Goal: Task Accomplishment & Management: Manage account settings

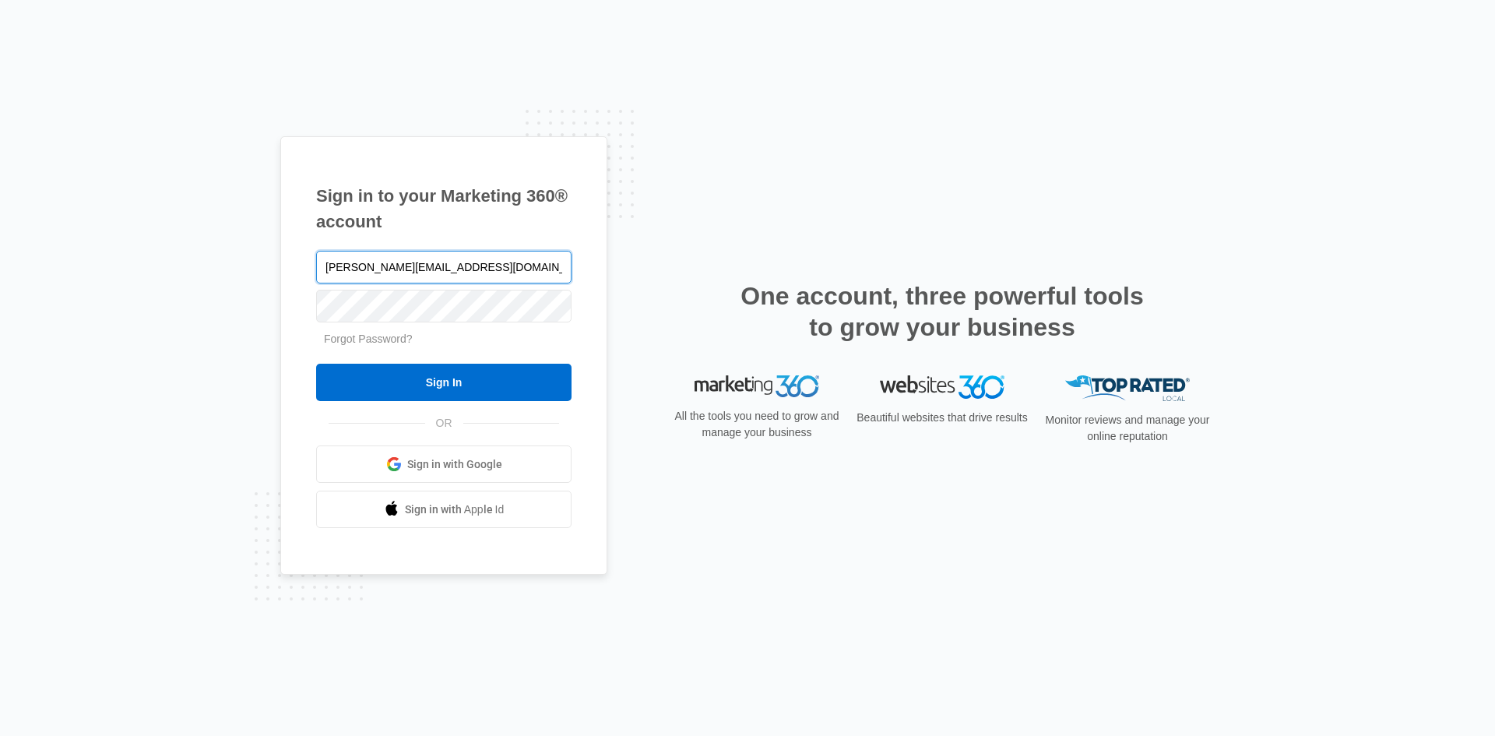
type input "[PERSON_NAME][EMAIL_ADDRESS][DOMAIN_NAME]"
click at [316, 364] on input "Sign In" at bounding box center [443, 382] width 255 height 37
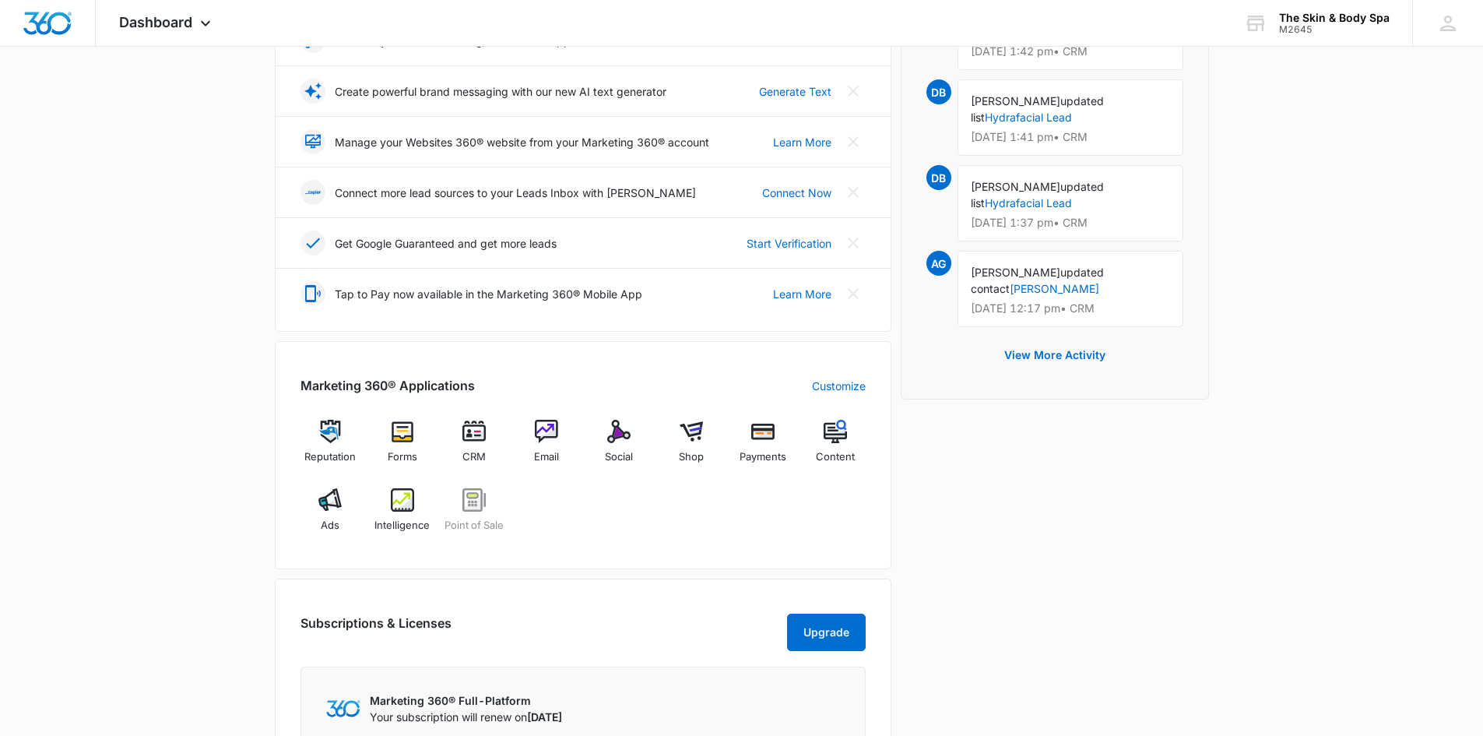
scroll to position [311, 0]
click at [470, 437] on img at bounding box center [473, 430] width 23 height 23
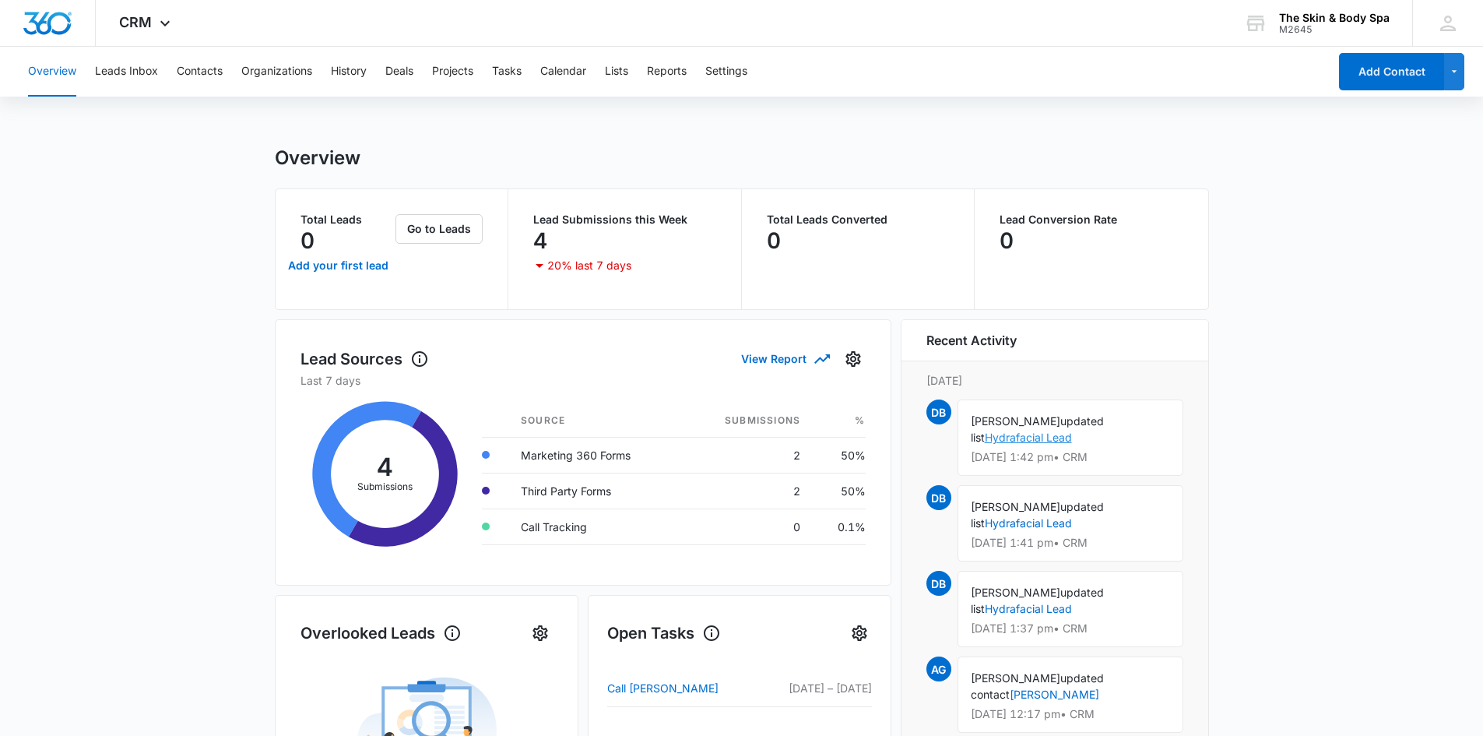
click at [1003, 434] on link "Hydrafacial Lead" at bounding box center [1028, 436] width 87 height 13
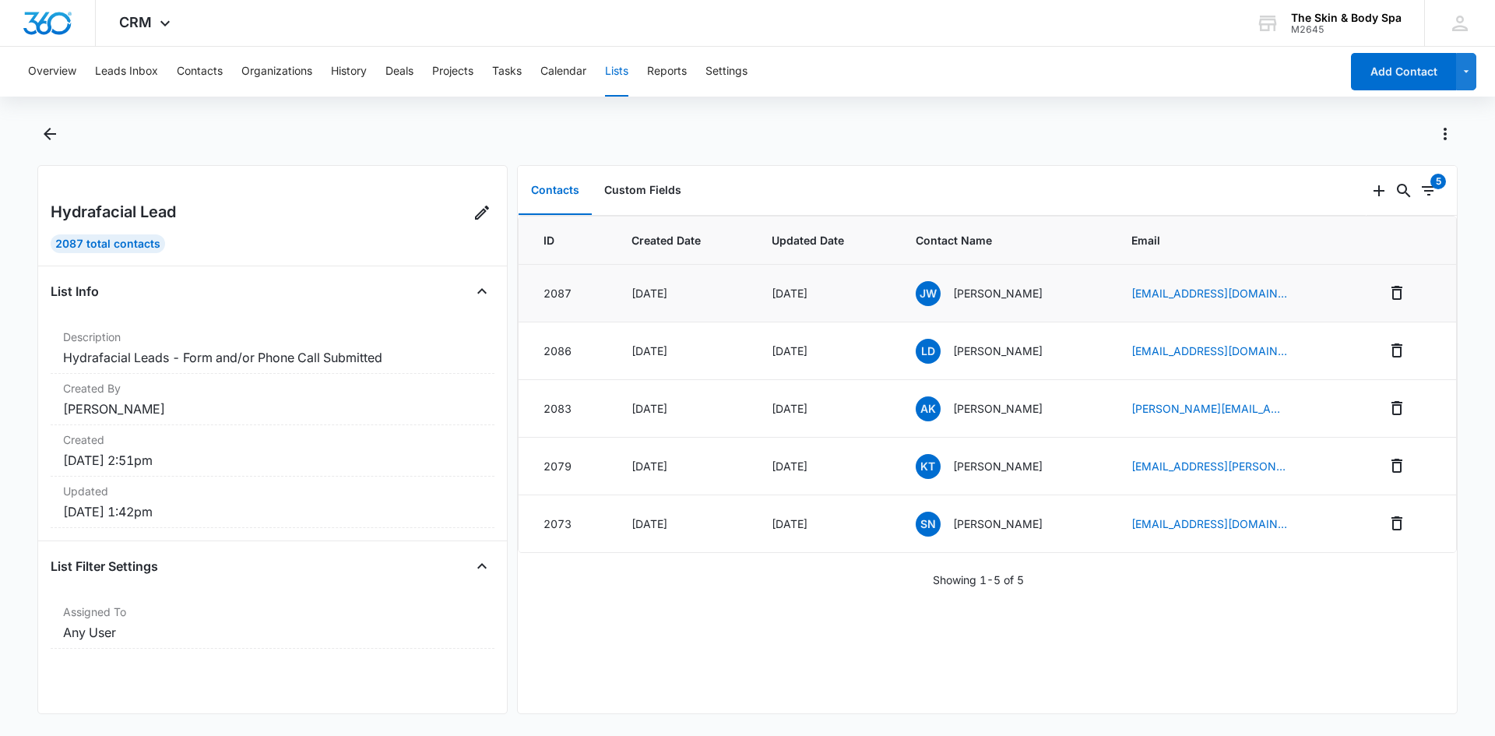
click at [1006, 299] on p "[PERSON_NAME]" at bounding box center [998, 293] width 90 height 16
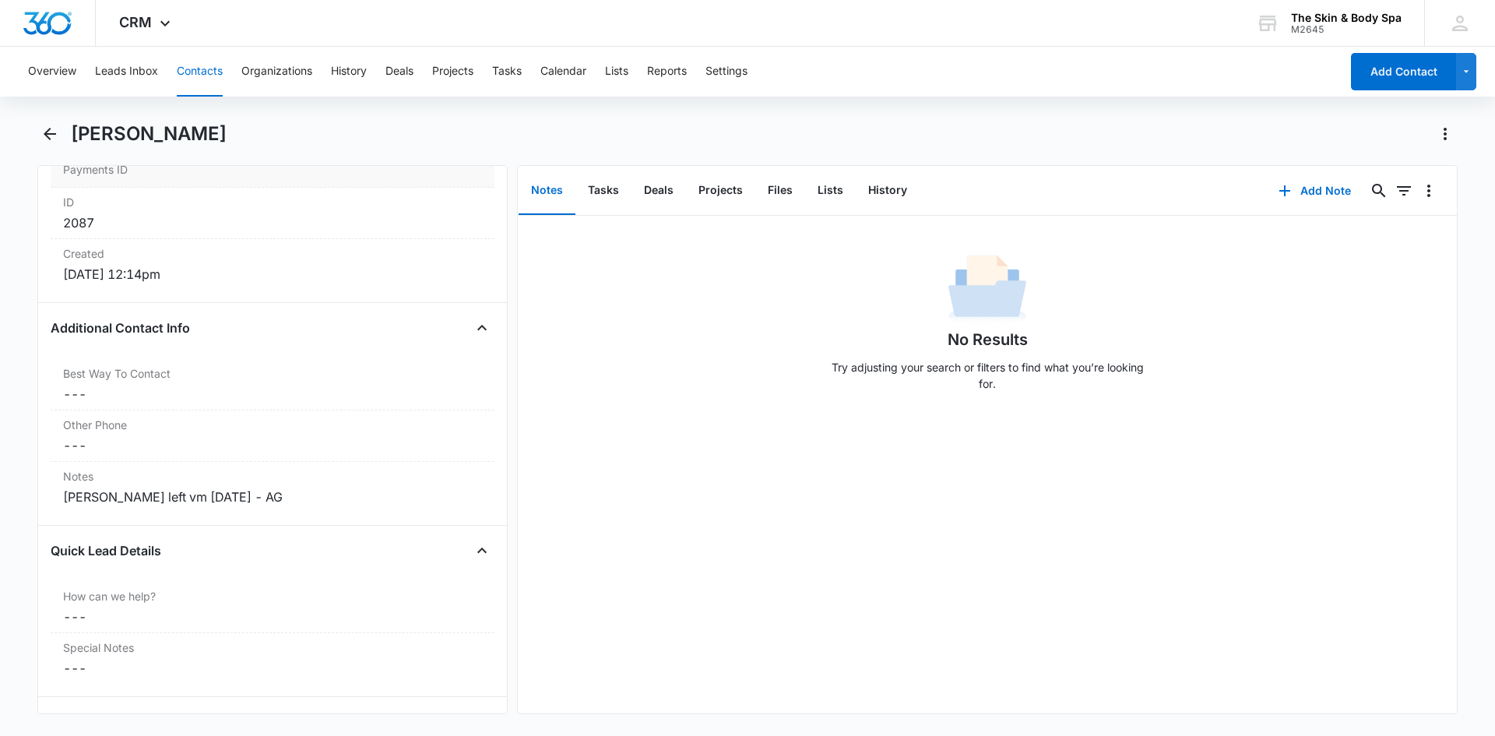
scroll to position [1012, 0]
drag, startPoint x: 114, startPoint y: 496, endPoint x: 70, endPoint y: 497, distance: 43.6
click at [70, 497] on div "Gabrielle left vm 10/12/25 - AG" at bounding box center [272, 496] width 419 height 19
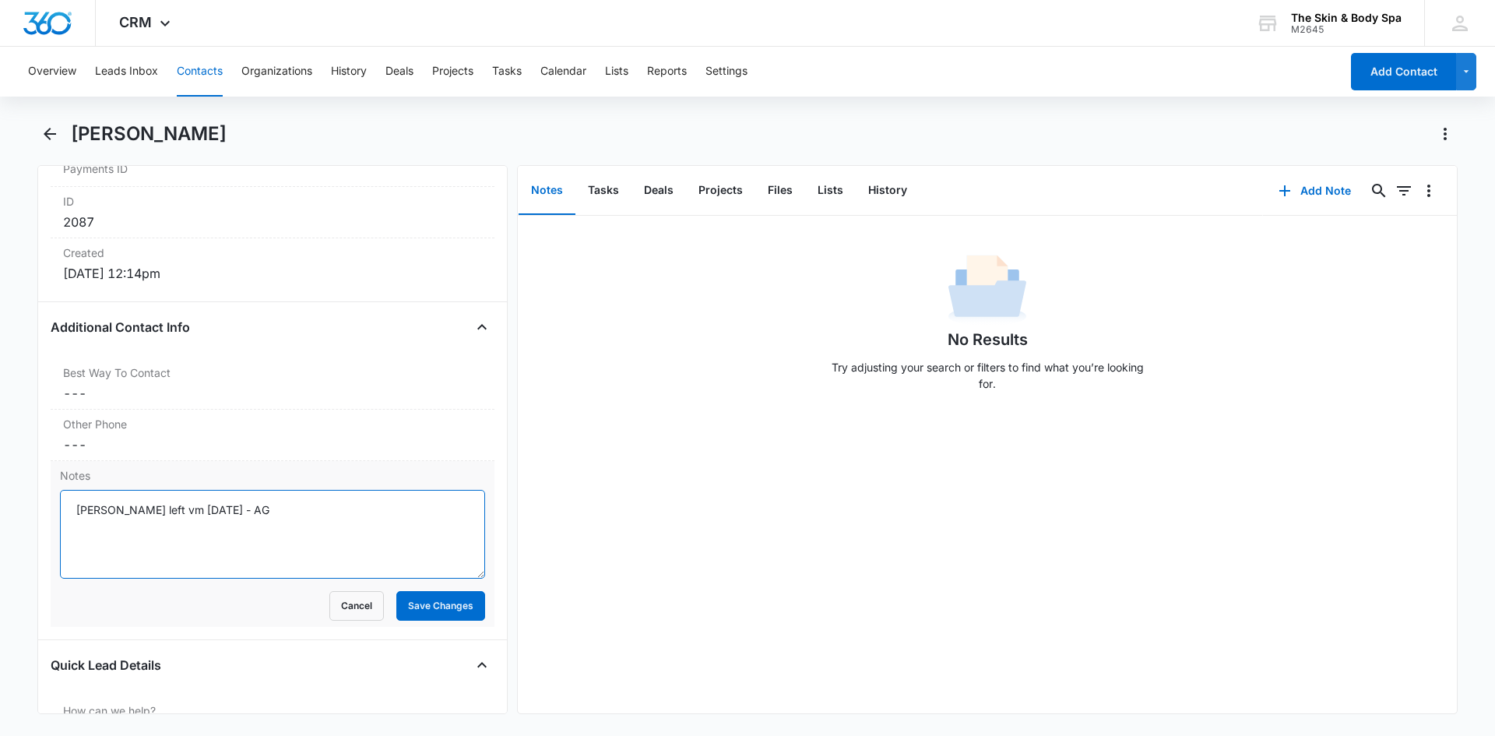
click at [119, 508] on textarea "Gabrielle left vm 10/12/25 - AG" at bounding box center [272, 534] width 425 height 89
type textarea "Grace left vm 10/12/25 - AG"
click at [436, 609] on button "Save Changes" at bounding box center [440, 606] width 89 height 30
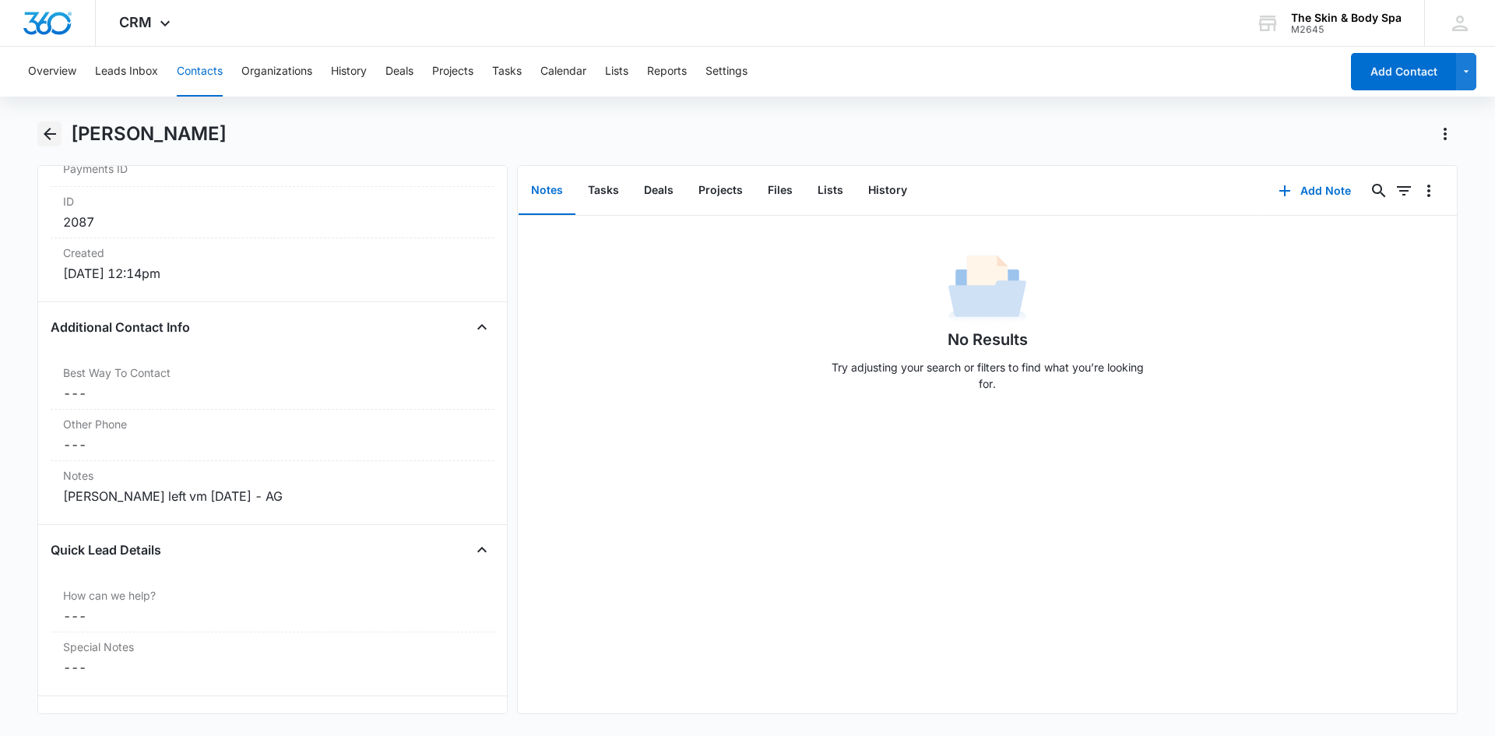
click at [51, 132] on icon "Back" at bounding box center [49, 134] width 19 height 19
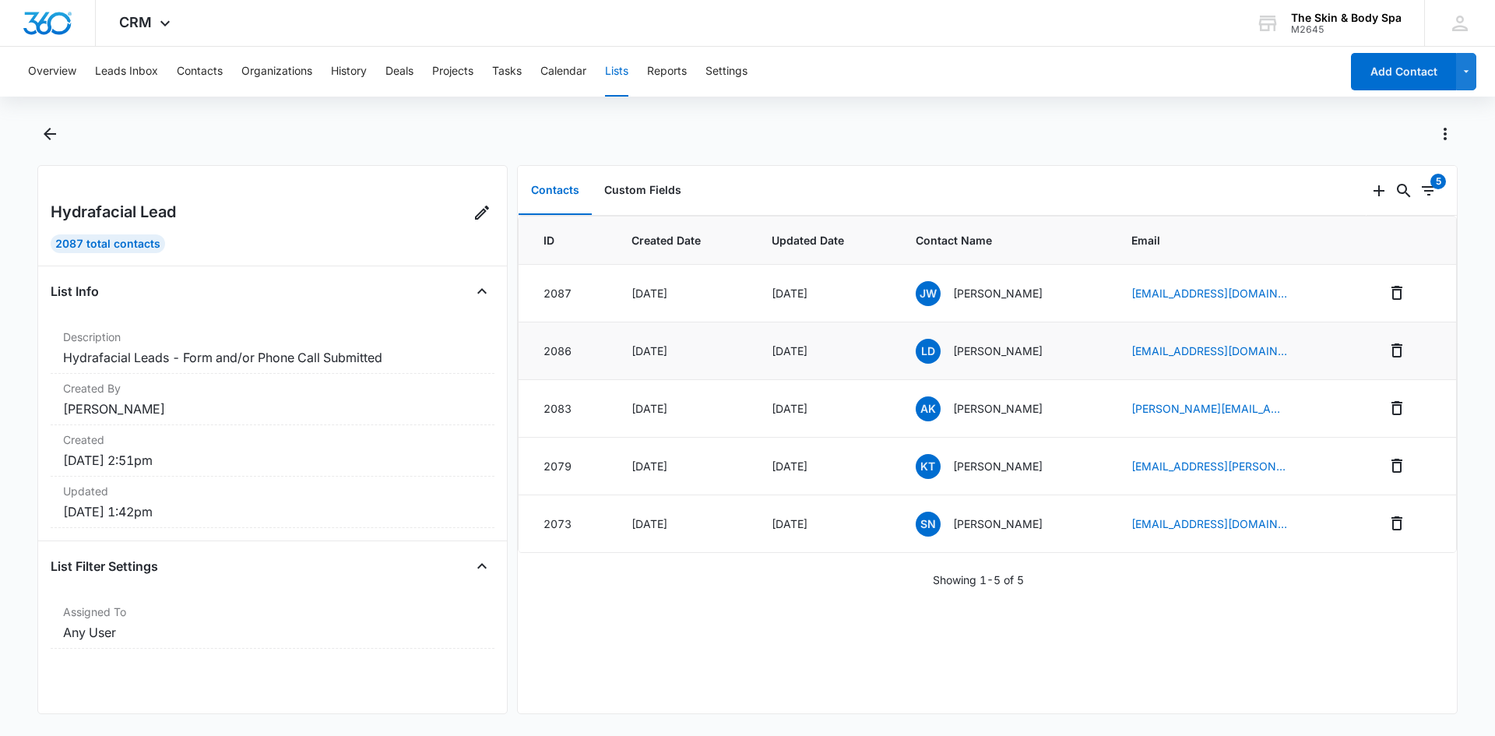
click at [973, 353] on p "[PERSON_NAME]" at bounding box center [998, 351] width 90 height 16
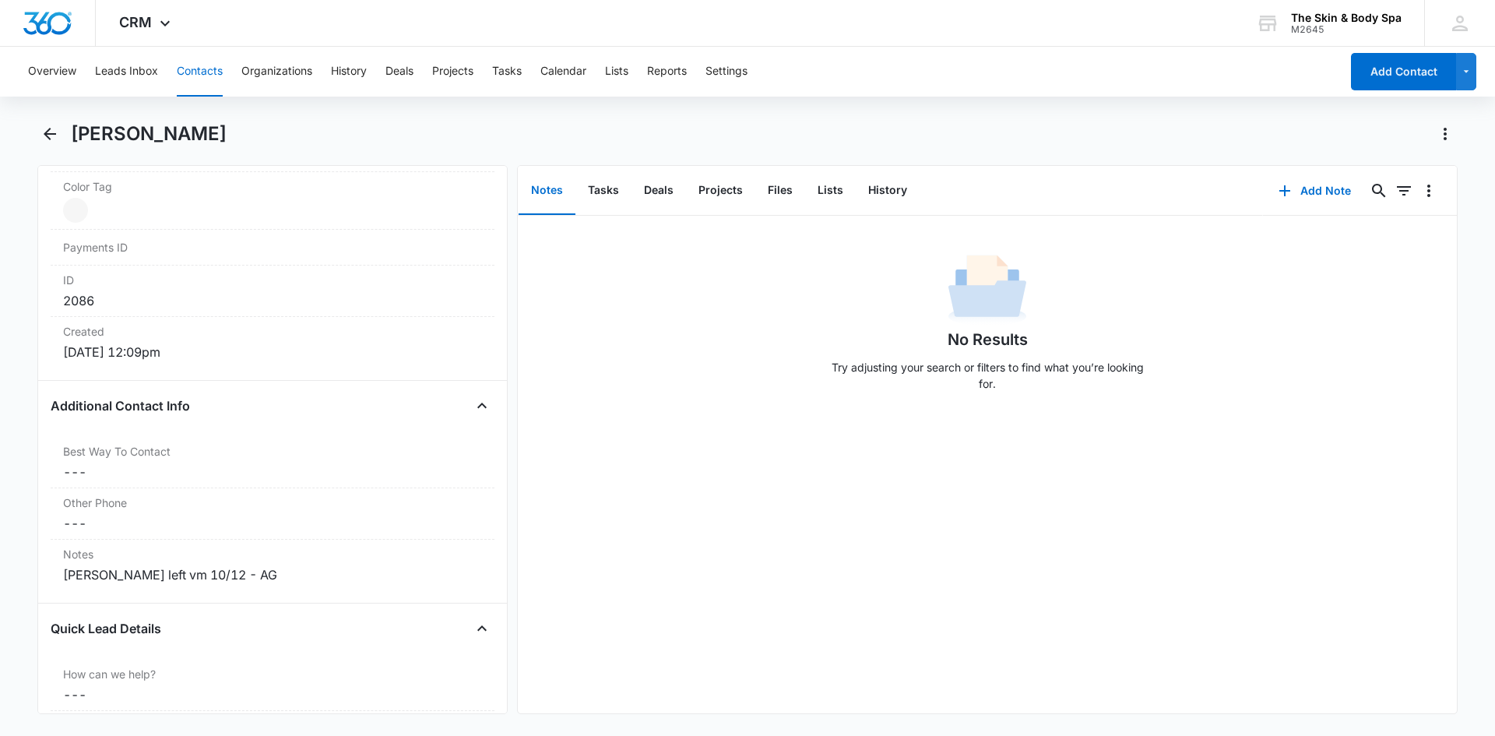
scroll to position [934, 0]
click at [108, 576] on div "Gabrielle left vm 10/12 - AG" at bounding box center [272, 573] width 419 height 19
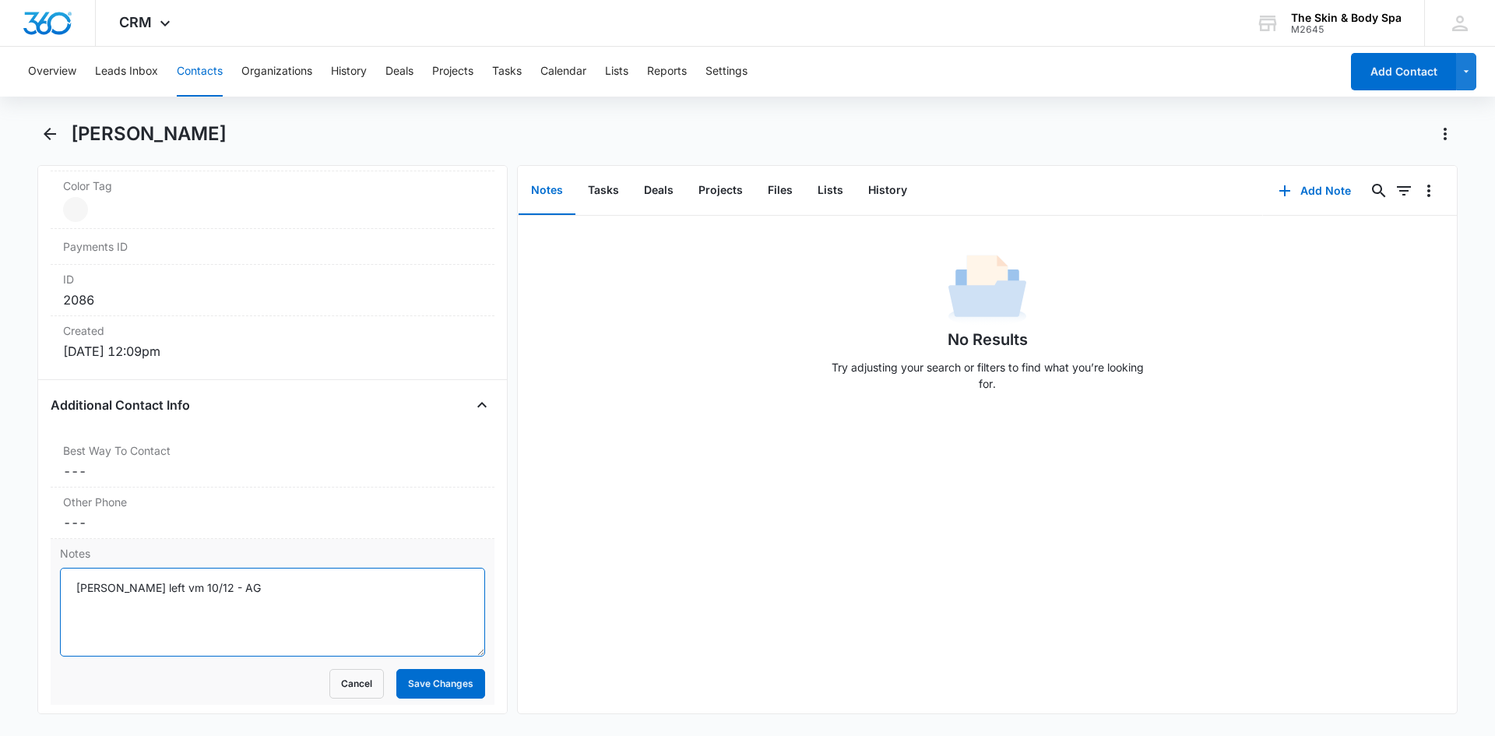
click at [119, 581] on textarea "Gabrielle left vm 10/12 - AG" at bounding box center [272, 611] width 425 height 89
type textarea "Grace left vm 10/12 - AG"
click at [409, 684] on button "Save Changes" at bounding box center [440, 684] width 89 height 30
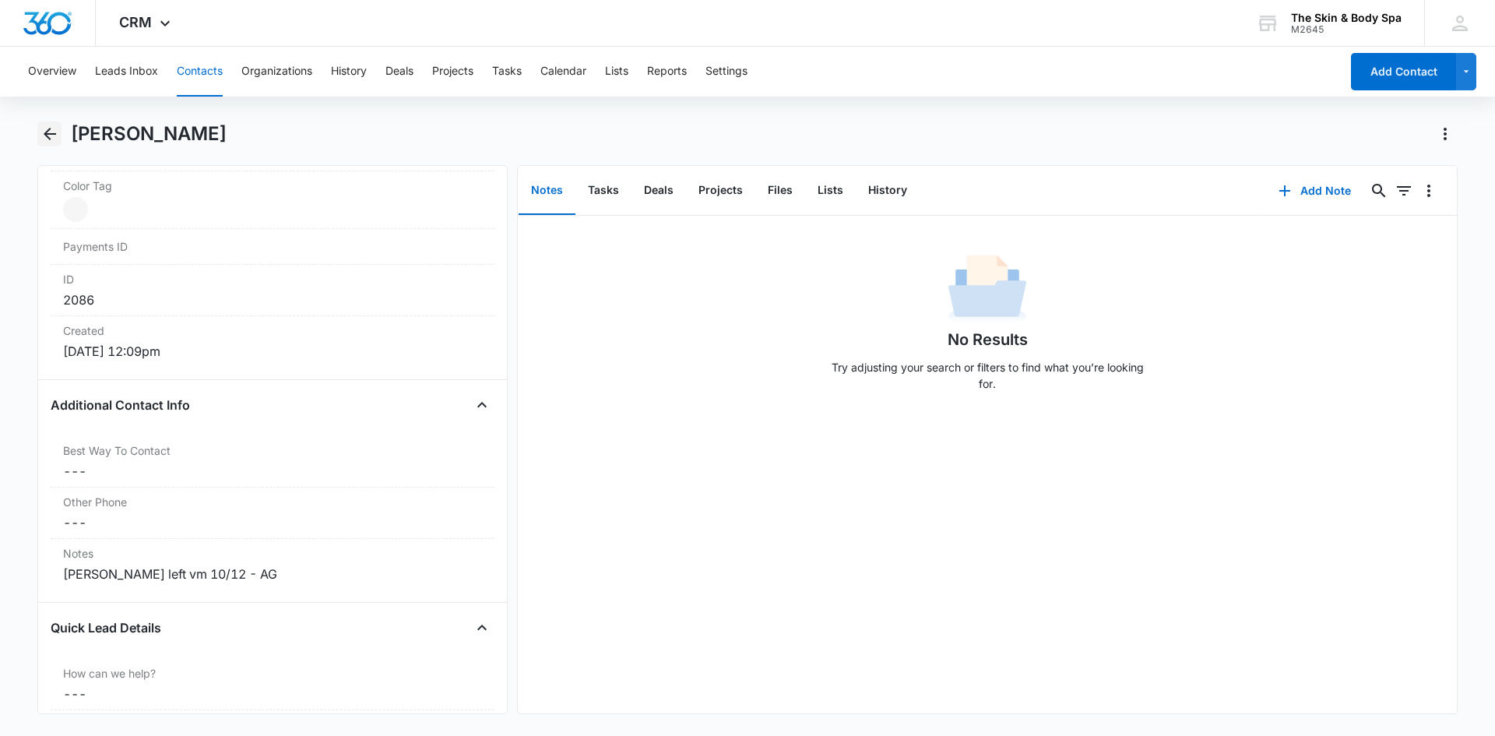
click at [58, 129] on icon "Back" at bounding box center [49, 134] width 19 height 19
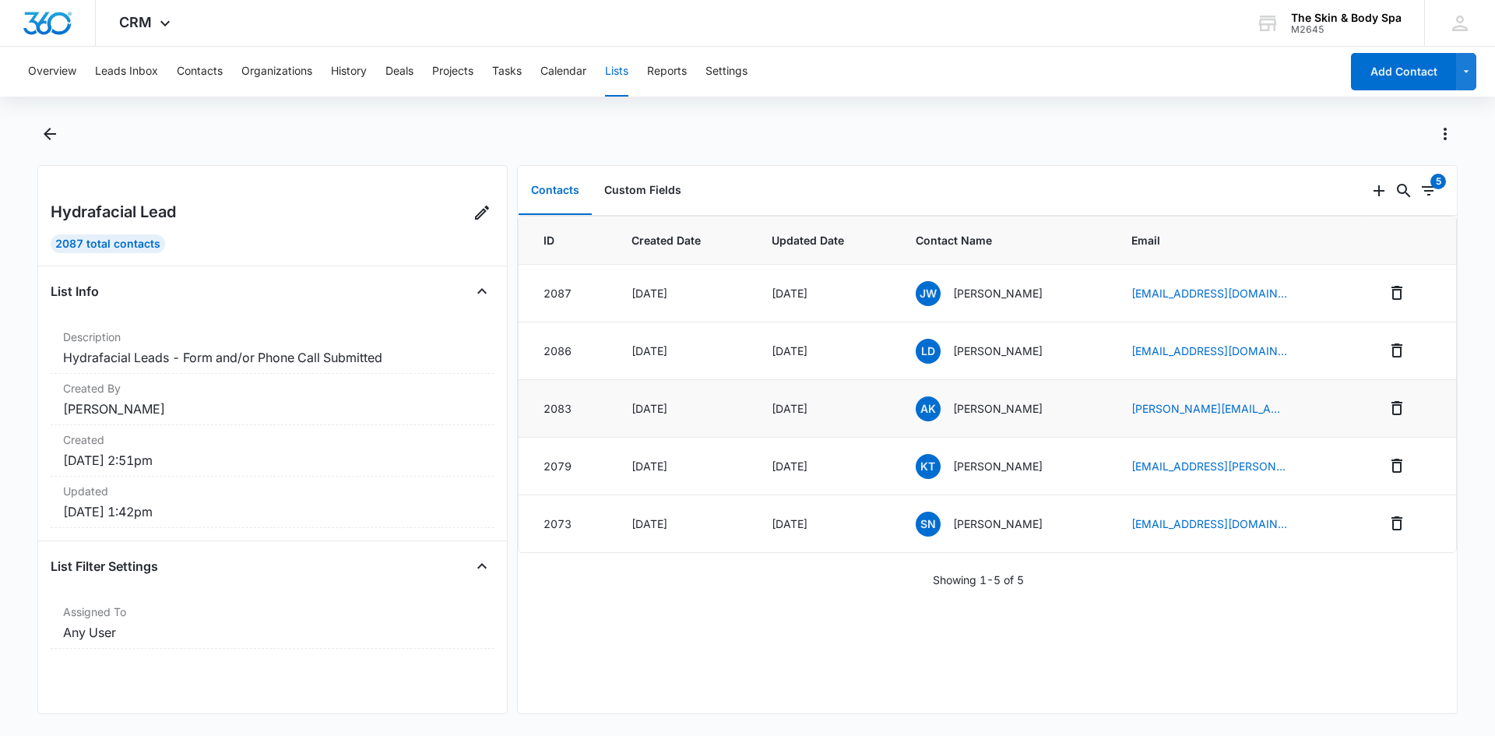
click at [994, 409] on p "[PERSON_NAME]" at bounding box center [998, 408] width 90 height 16
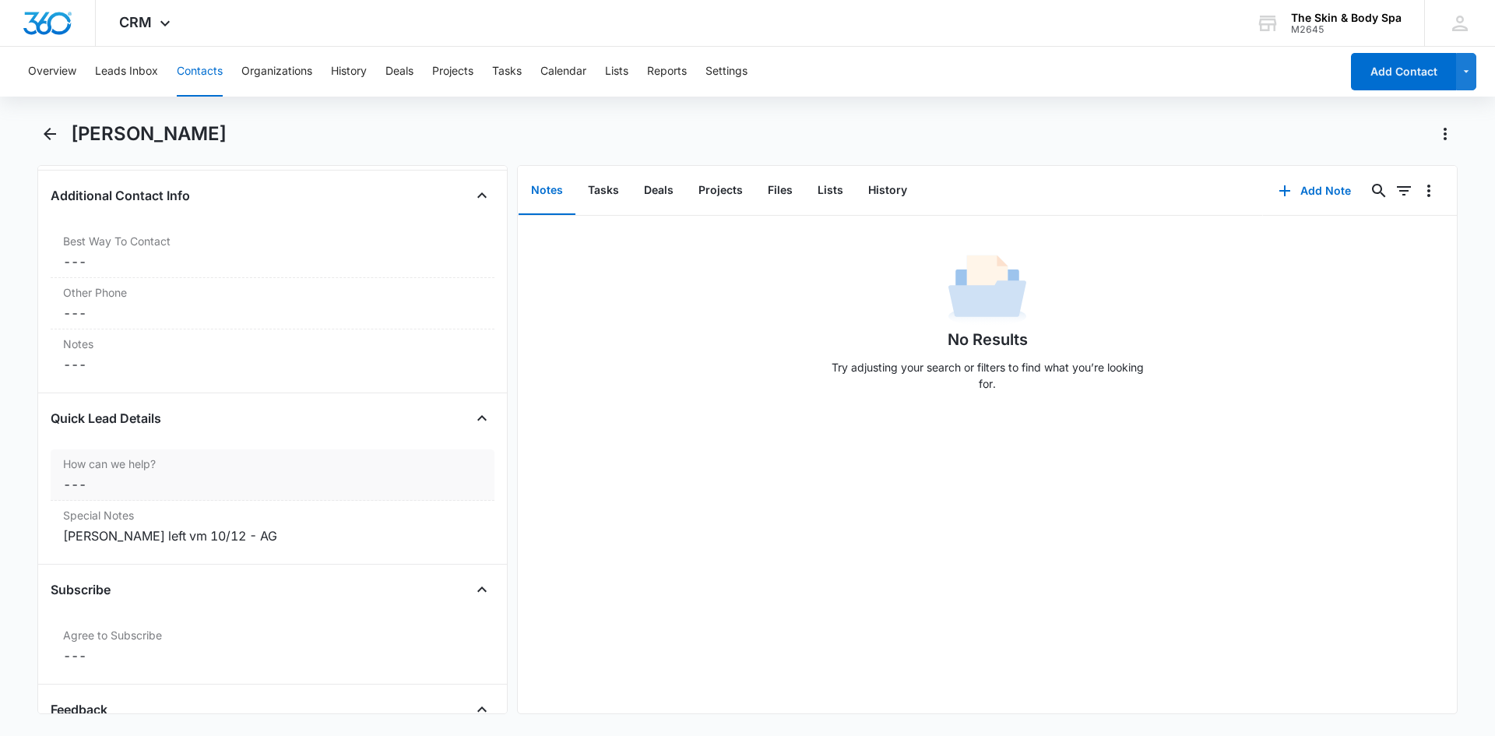
scroll to position [1168, 0]
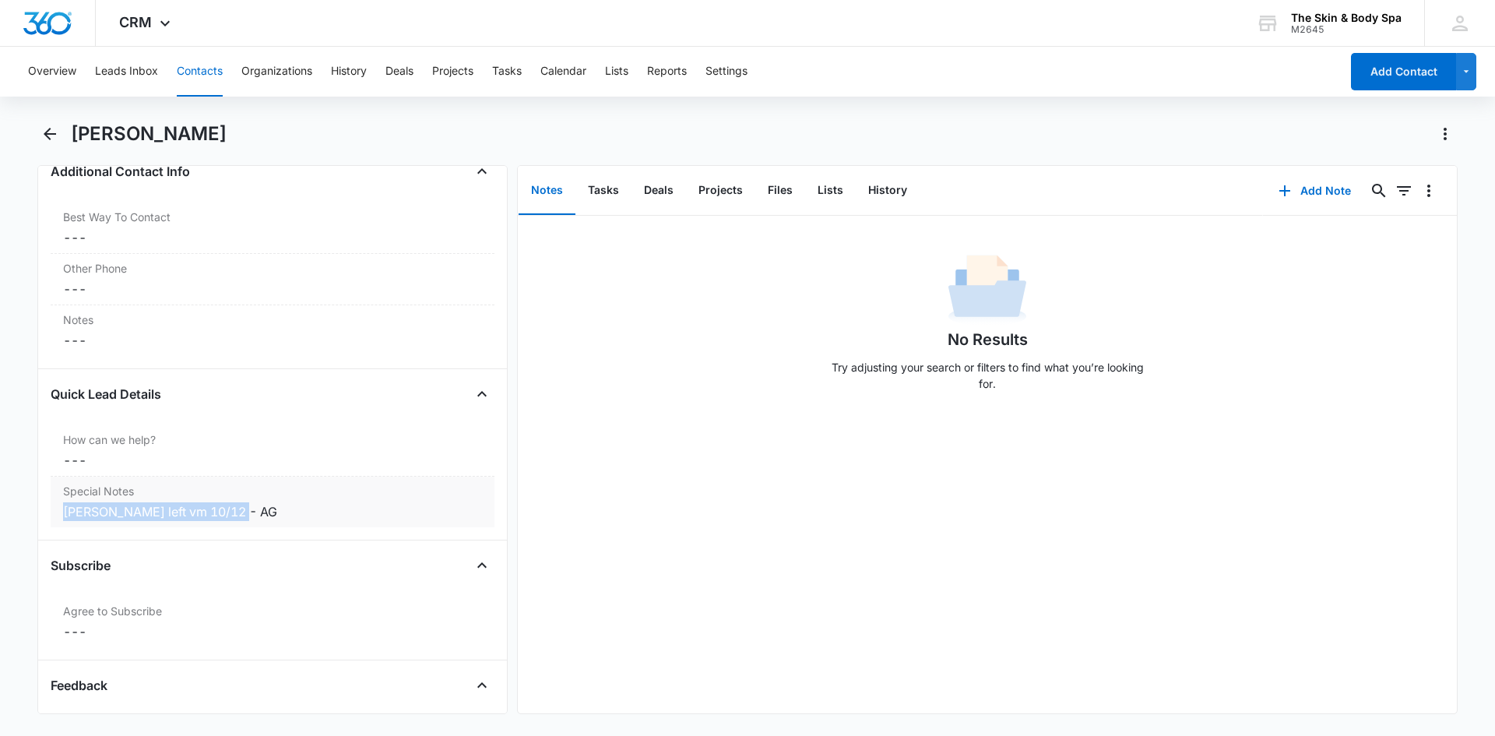
drag, startPoint x: 244, startPoint y: 514, endPoint x: 62, endPoint y: 504, distance: 181.7
click at [62, 504] on div "Special Notes Cancel Save Changes Gabrielle left vm 10/12 - AG" at bounding box center [273, 501] width 444 height 51
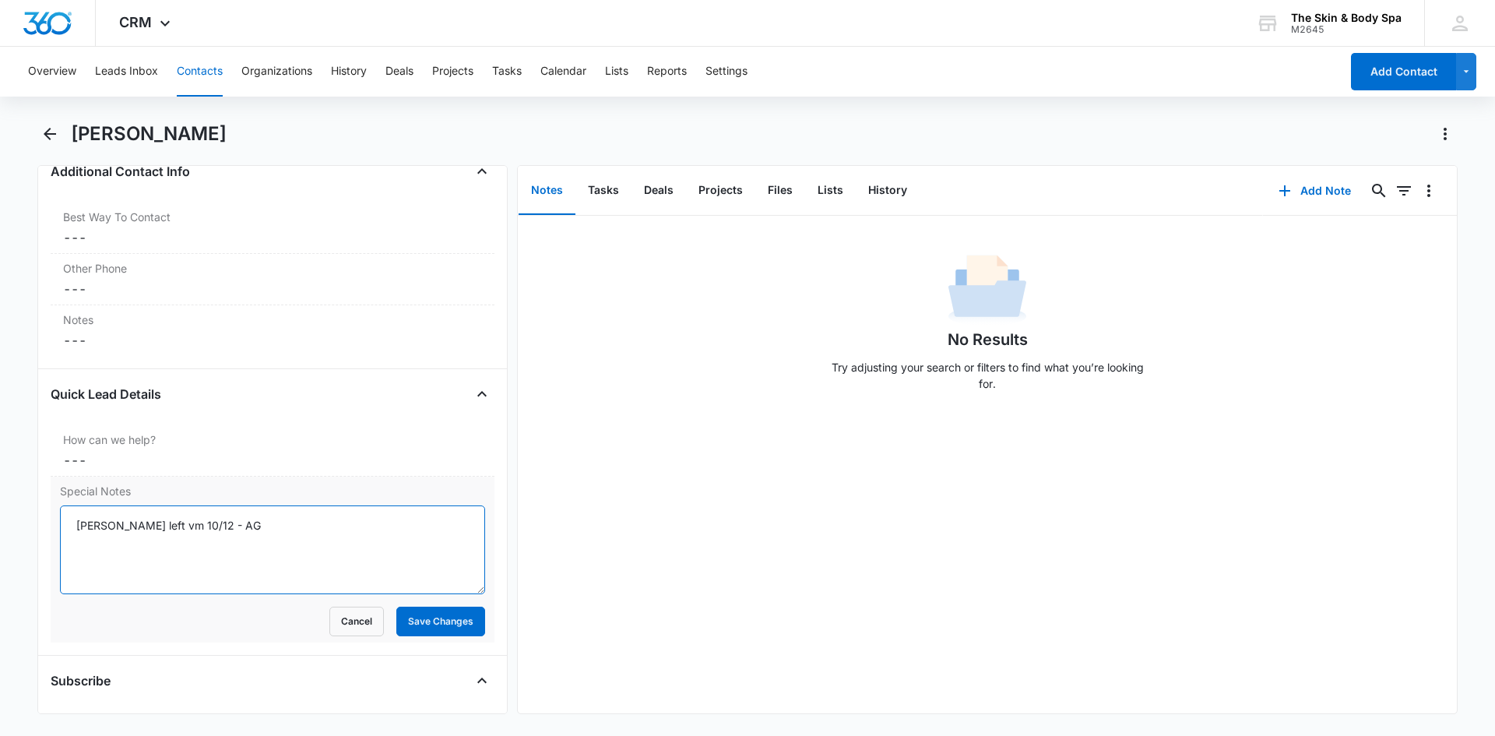
drag, startPoint x: 206, startPoint y: 526, endPoint x: 75, endPoint y: 525, distance: 131.6
click at [75, 525] on textarea "Gabrielle left vm 10/12 - AG" at bounding box center [272, 549] width 425 height 89
click at [407, 621] on button "Save Changes" at bounding box center [440, 621] width 89 height 30
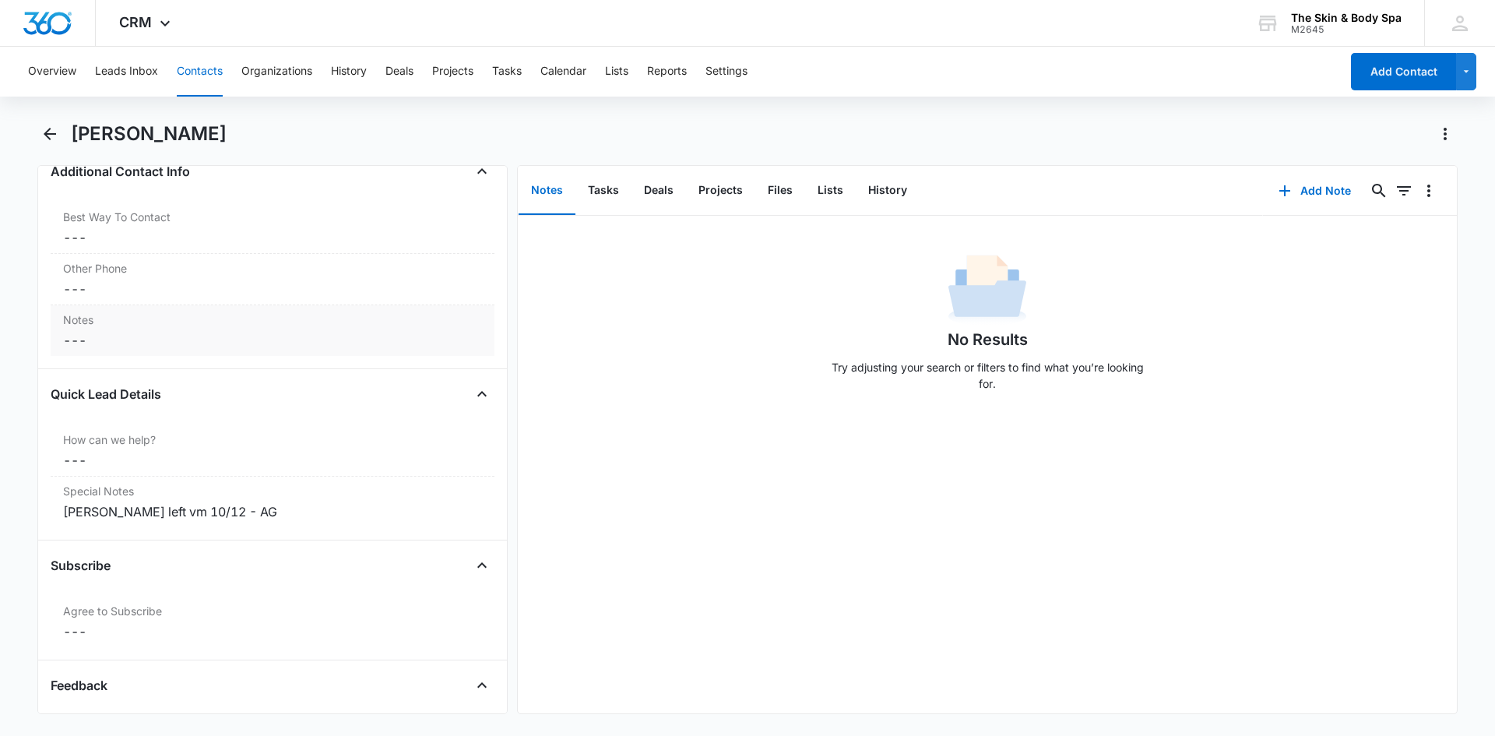
click at [119, 334] on dd "Cancel Save Changes ---" at bounding box center [272, 340] width 419 height 19
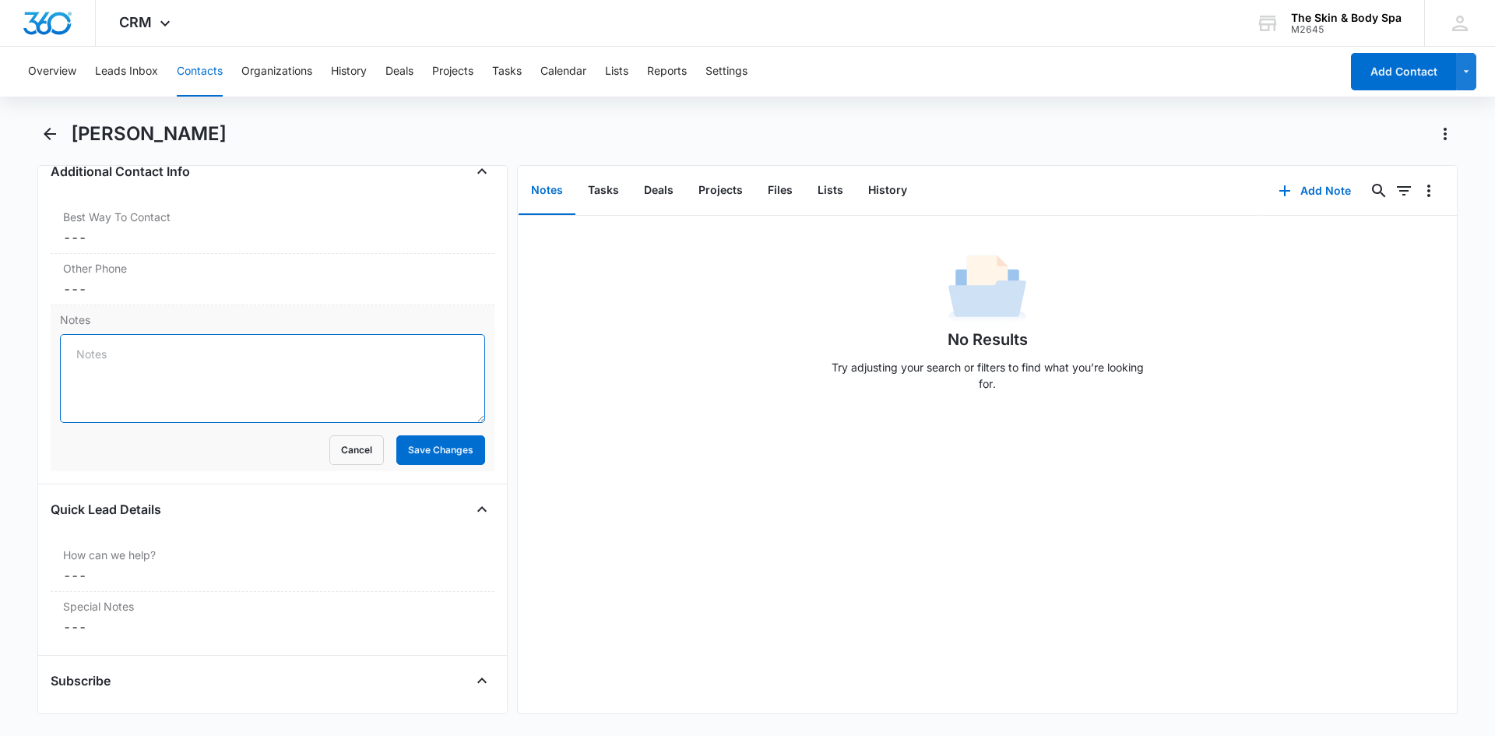
click at [118, 345] on textarea "Notes" at bounding box center [272, 378] width 425 height 89
paste textarea "Gabrielle left vm 10/12 - AG"
click at [121, 355] on textarea "Gabrielle left vm 10/12 - AG" at bounding box center [272, 378] width 425 height 89
type textarea "Grace left vm 10/12 - AG"
click at [416, 450] on button "Save Changes" at bounding box center [440, 450] width 89 height 30
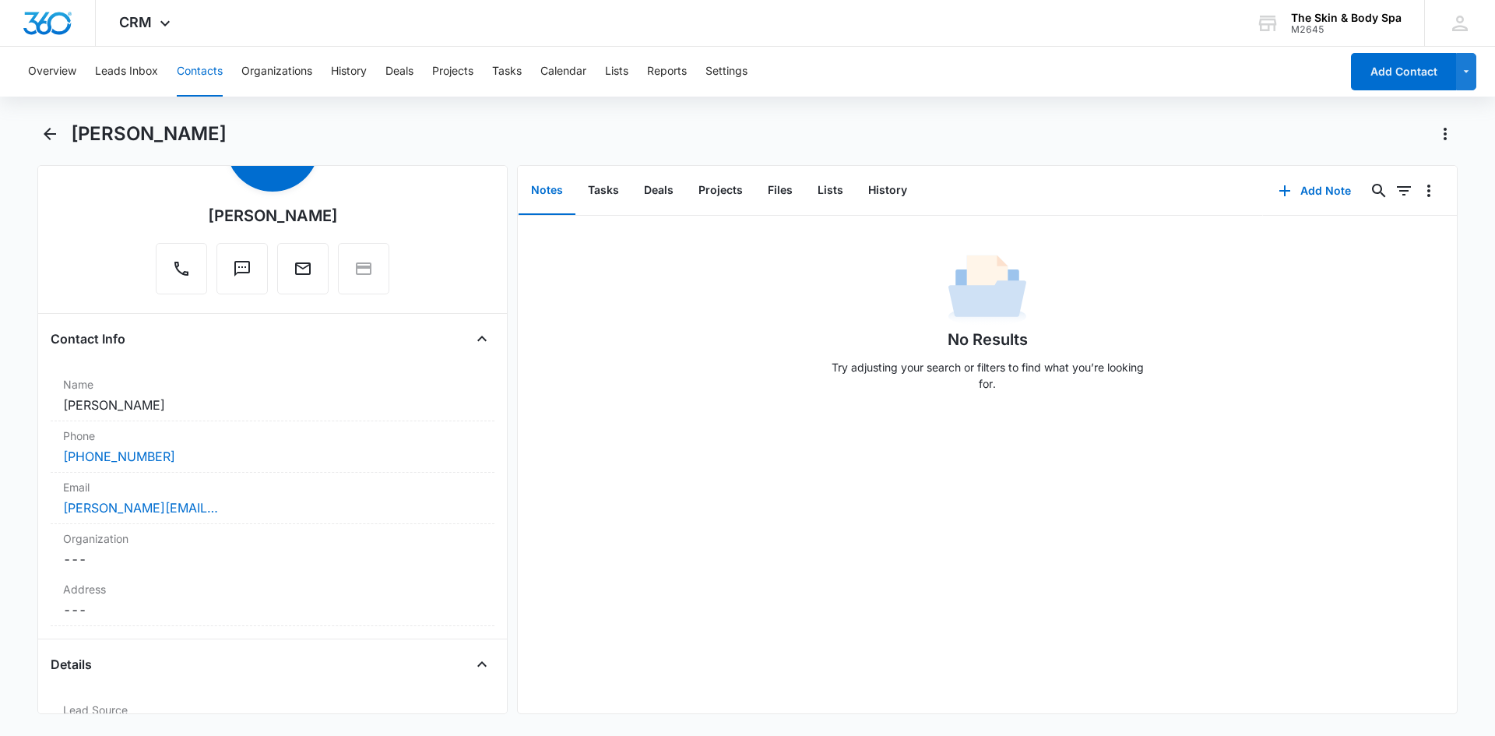
scroll to position [0, 0]
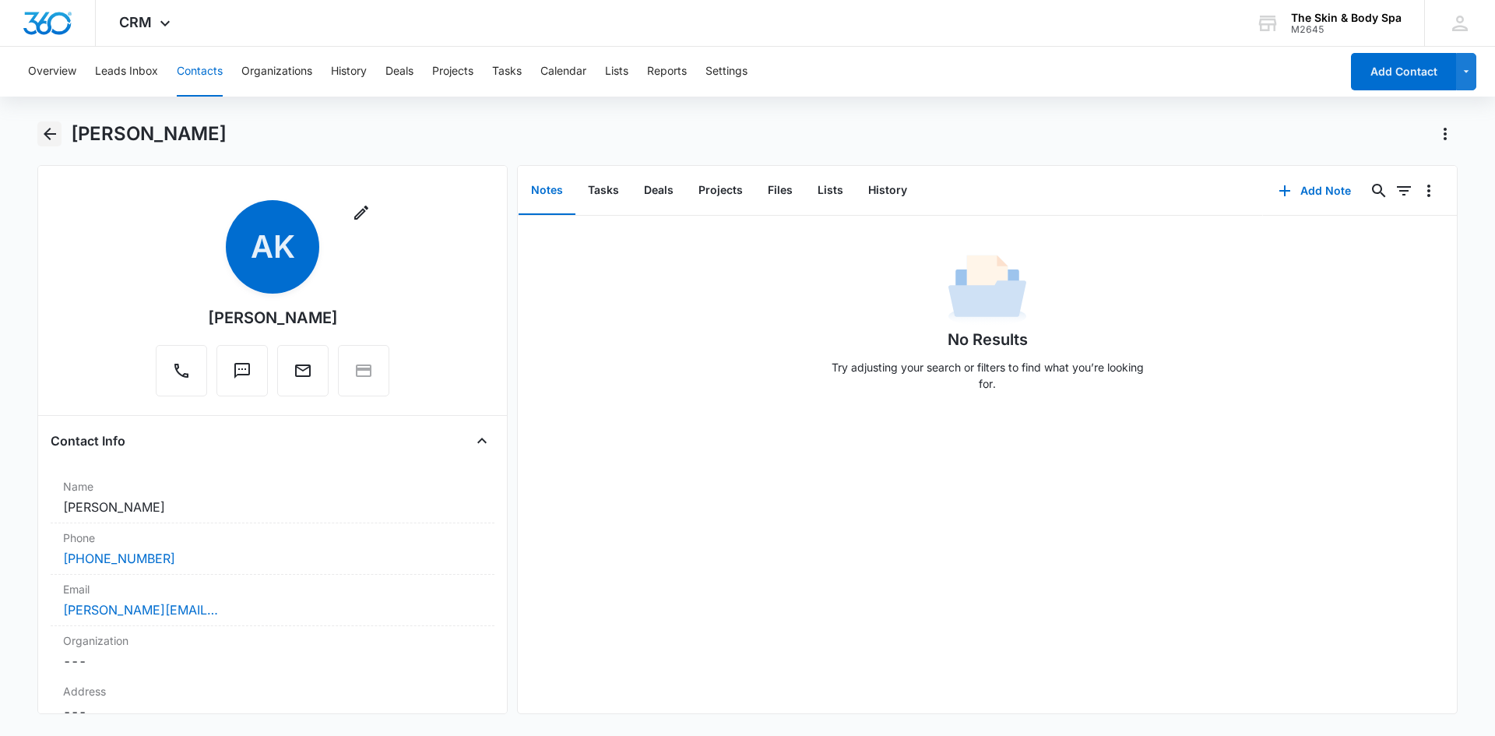
click at [42, 131] on icon "Back" at bounding box center [49, 134] width 19 height 19
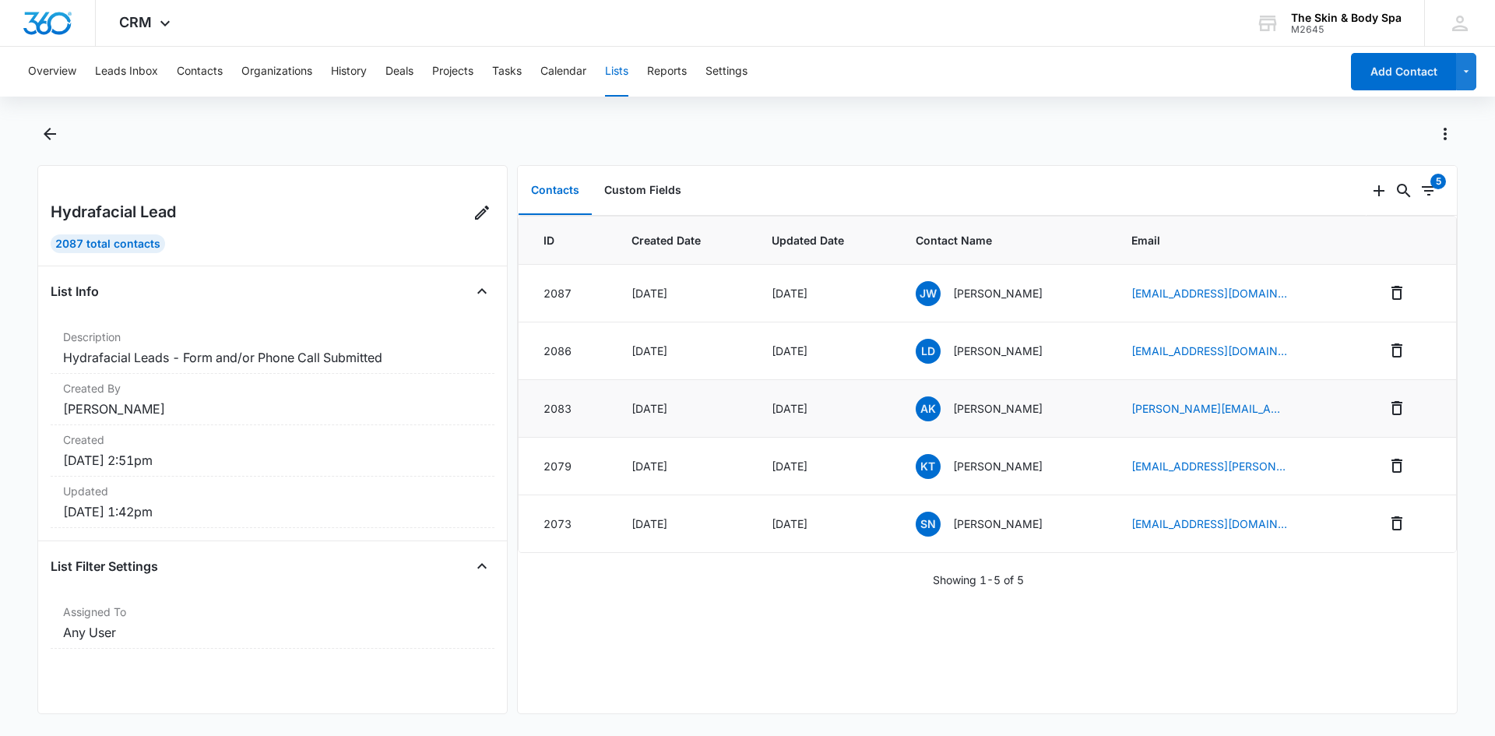
click at [855, 404] on div "[DATE]" at bounding box center [824, 408] width 107 height 16
click at [806, 404] on div "[DATE]" at bounding box center [824, 408] width 107 height 16
click at [975, 407] on p "[PERSON_NAME]" at bounding box center [998, 408] width 90 height 16
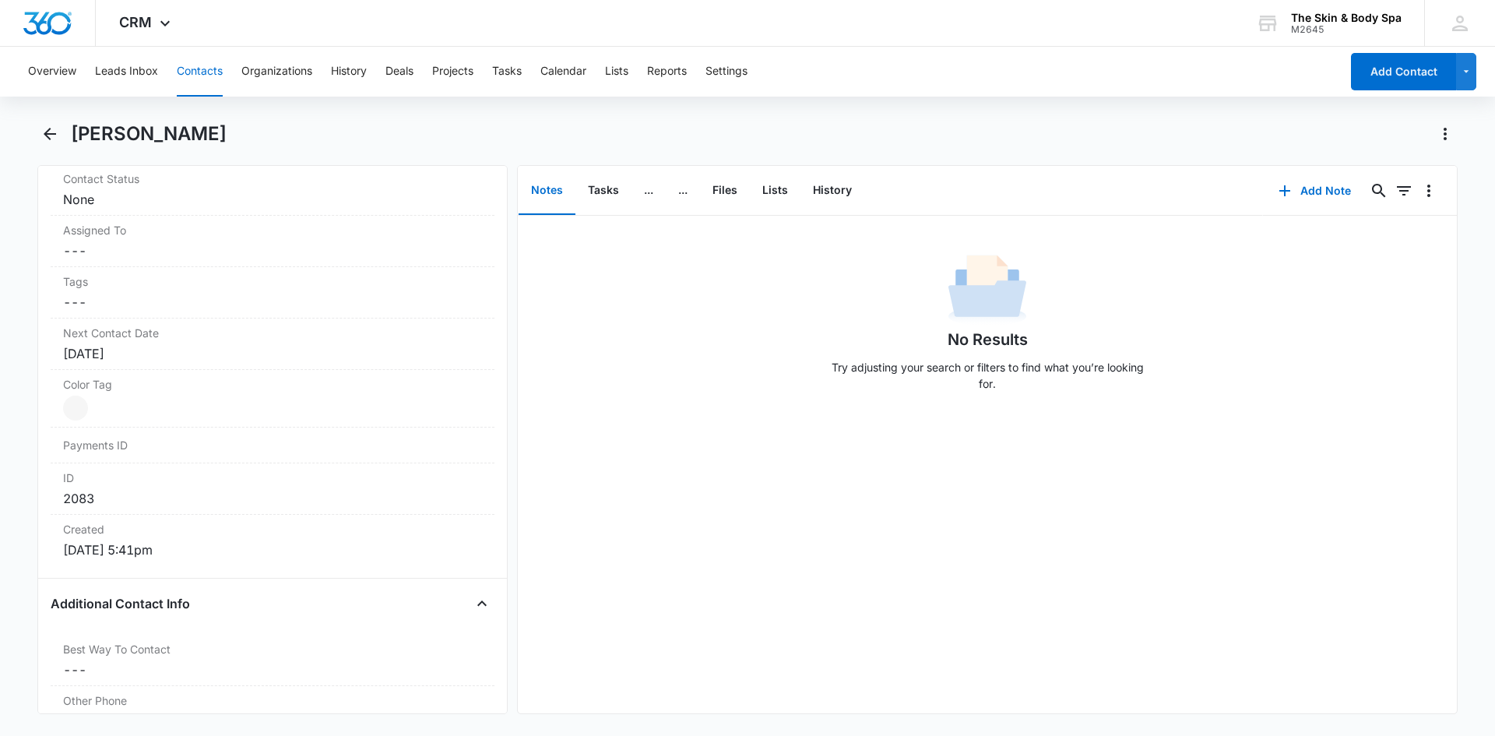
scroll to position [701, 0]
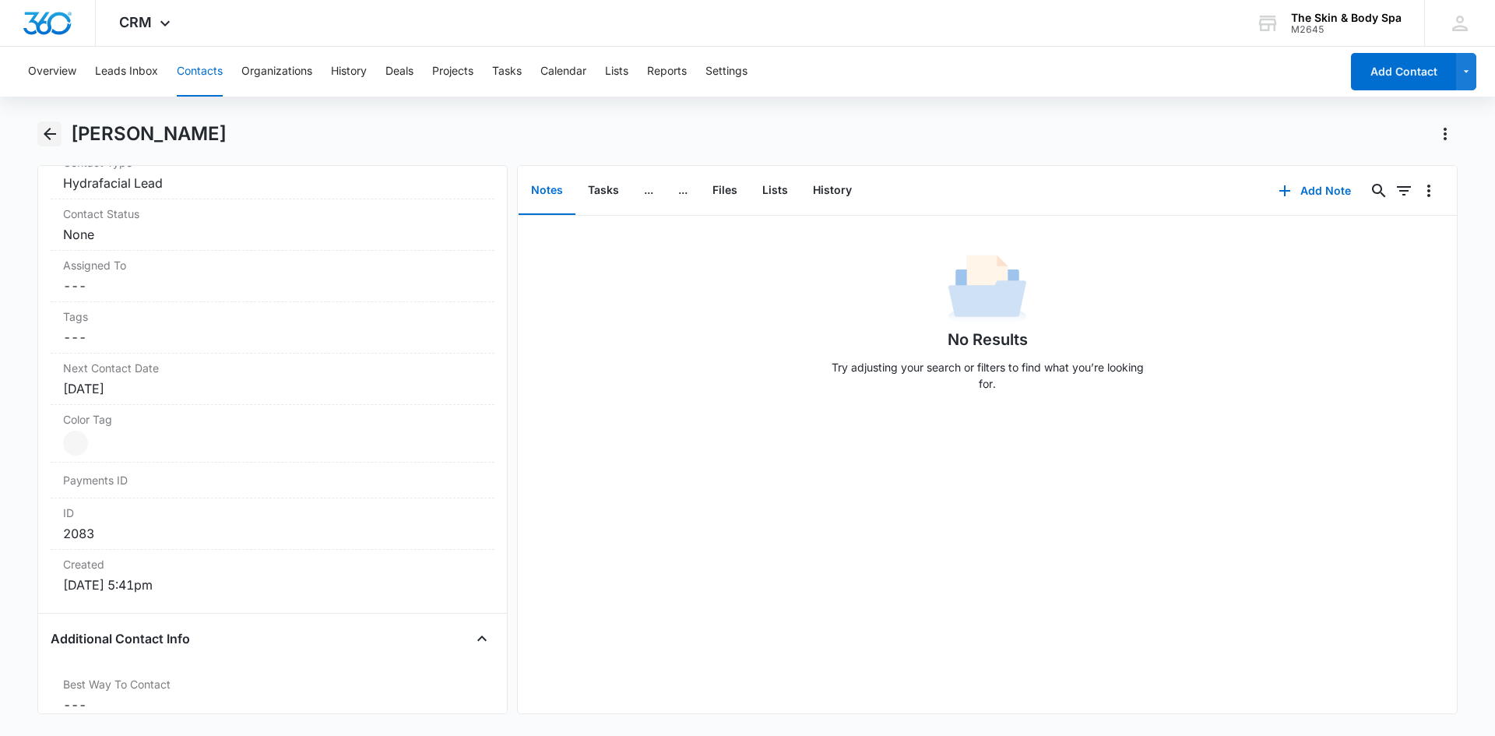
click at [51, 139] on icon "Back" at bounding box center [49, 134] width 19 height 19
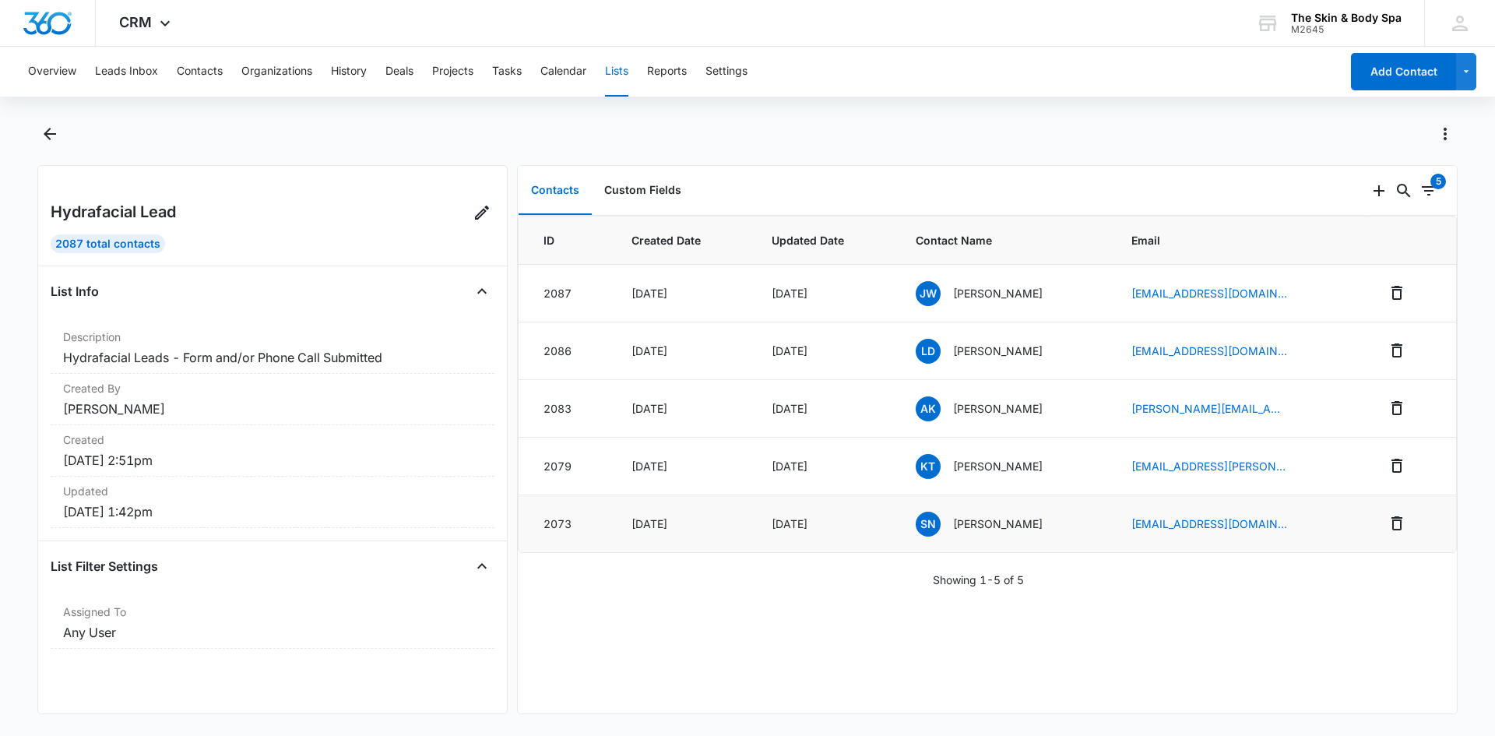
click at [1003, 525] on p "[PERSON_NAME]" at bounding box center [998, 523] width 90 height 16
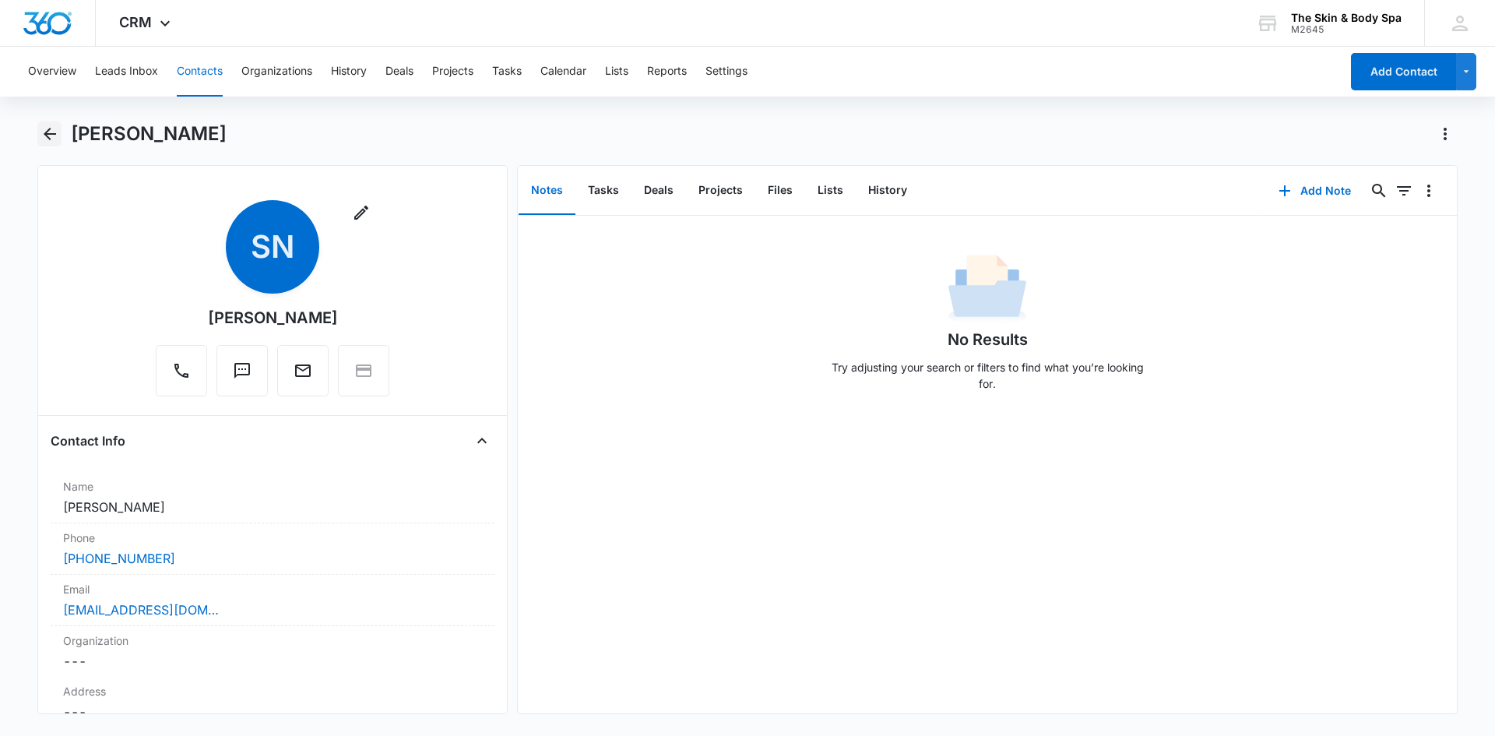
click at [40, 128] on icon "Back" at bounding box center [49, 134] width 19 height 19
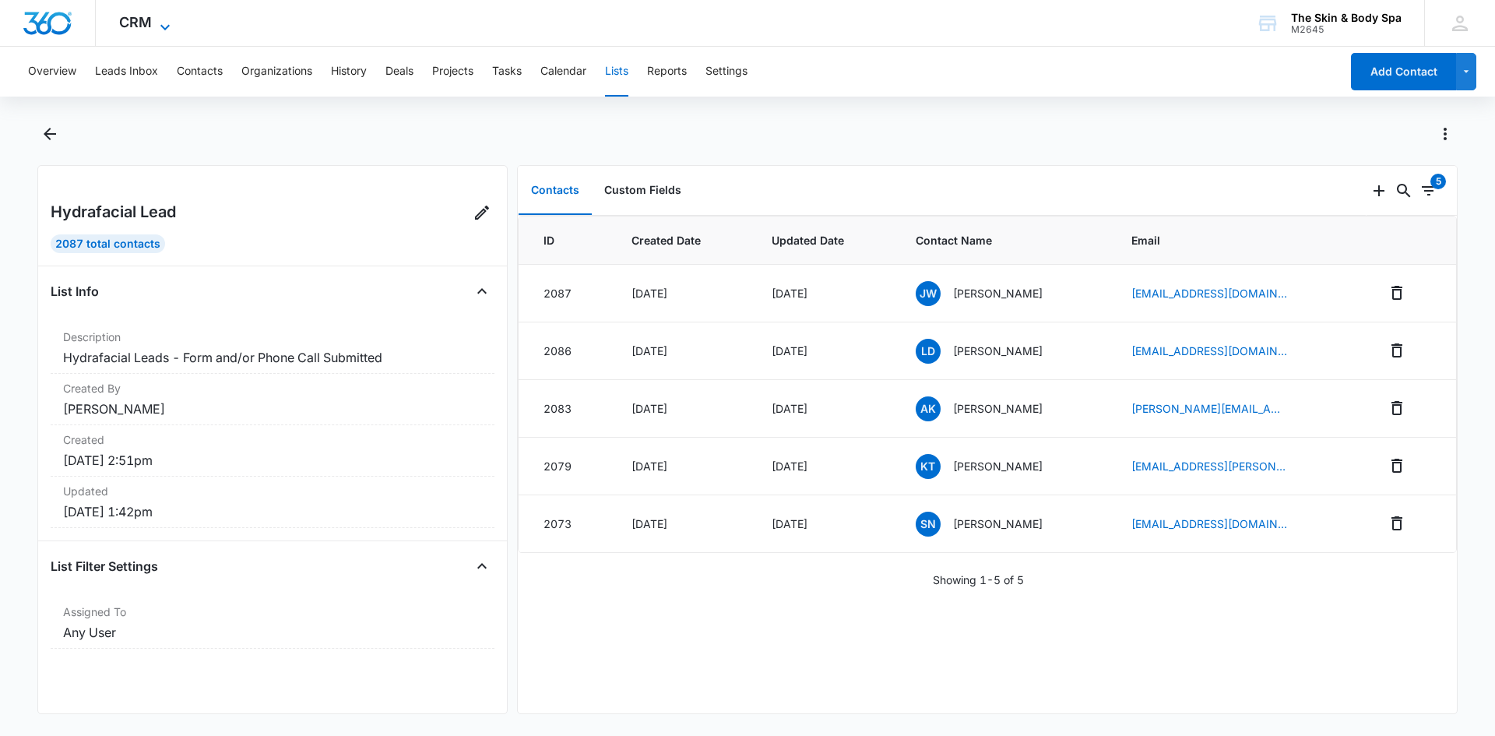
click at [142, 26] on span "CRM" at bounding box center [135, 22] width 33 height 16
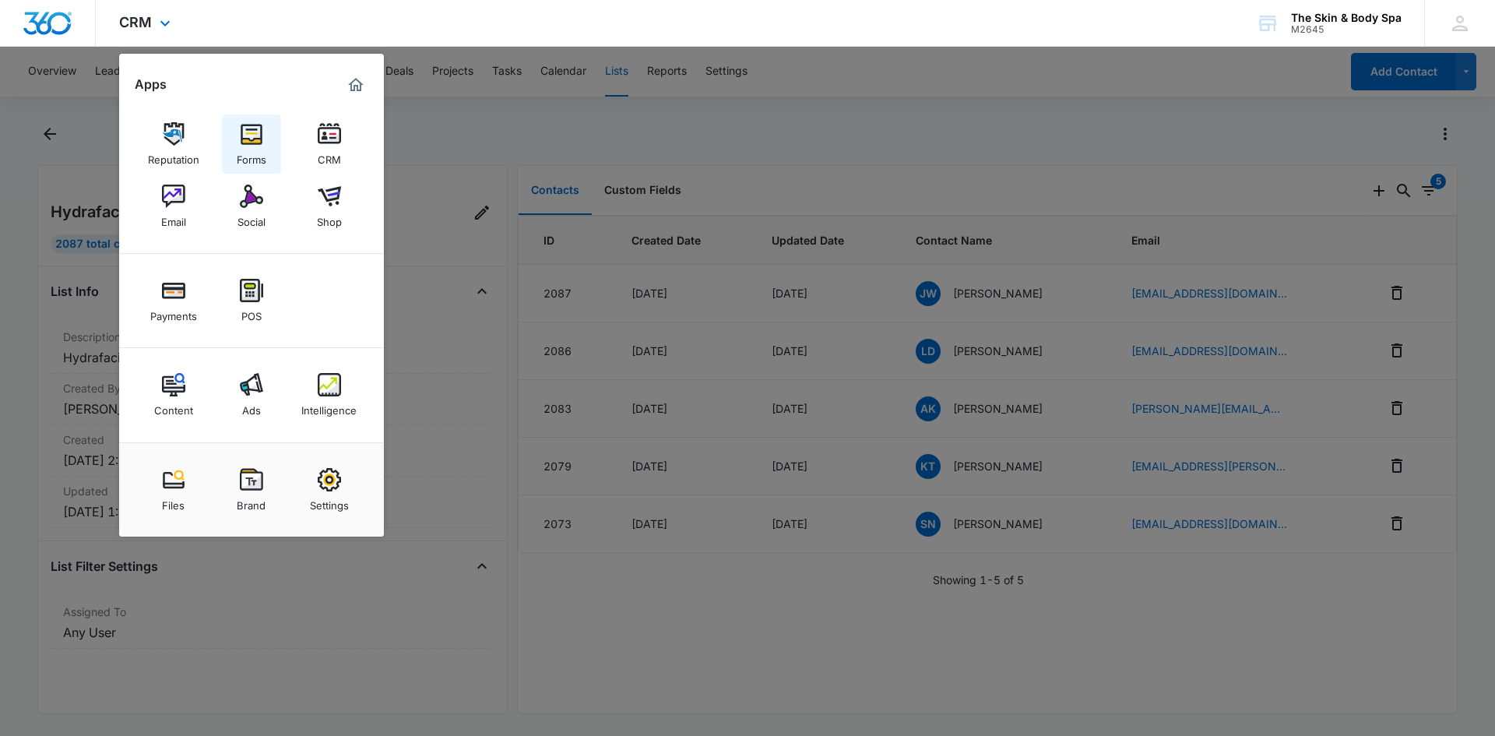
click at [253, 142] on img at bounding box center [251, 133] width 23 height 23
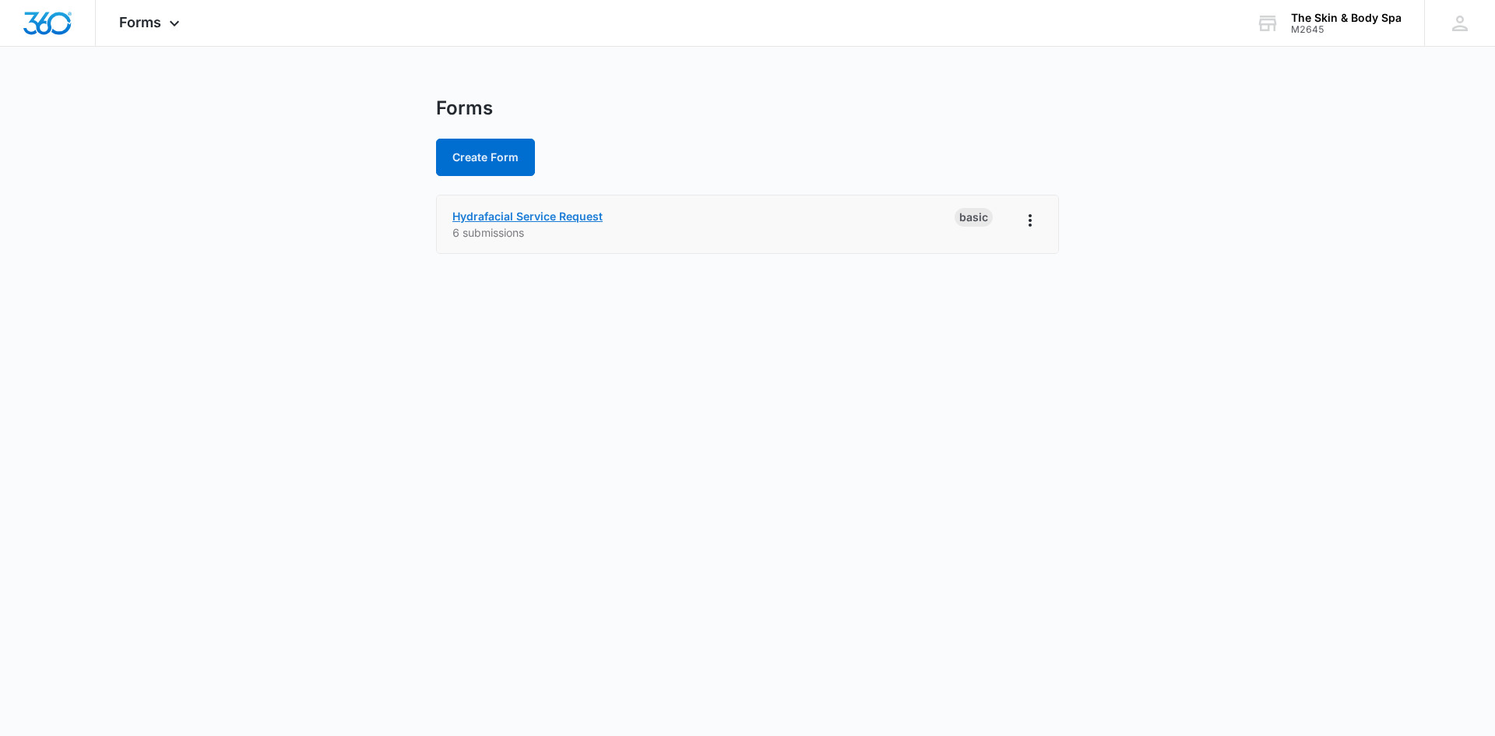
click at [514, 217] on link "Hydrafacial Service Request" at bounding box center [527, 215] width 150 height 13
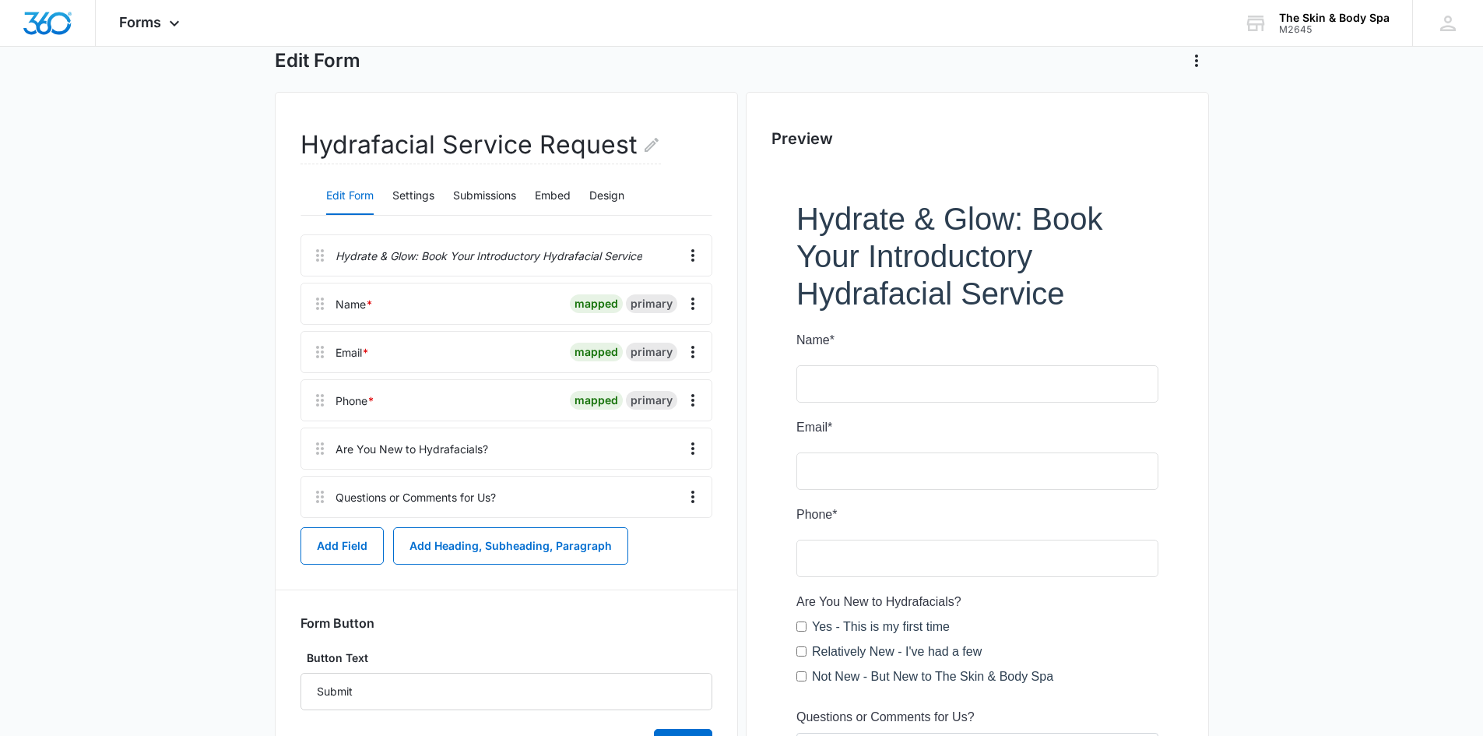
scroll to position [156, 0]
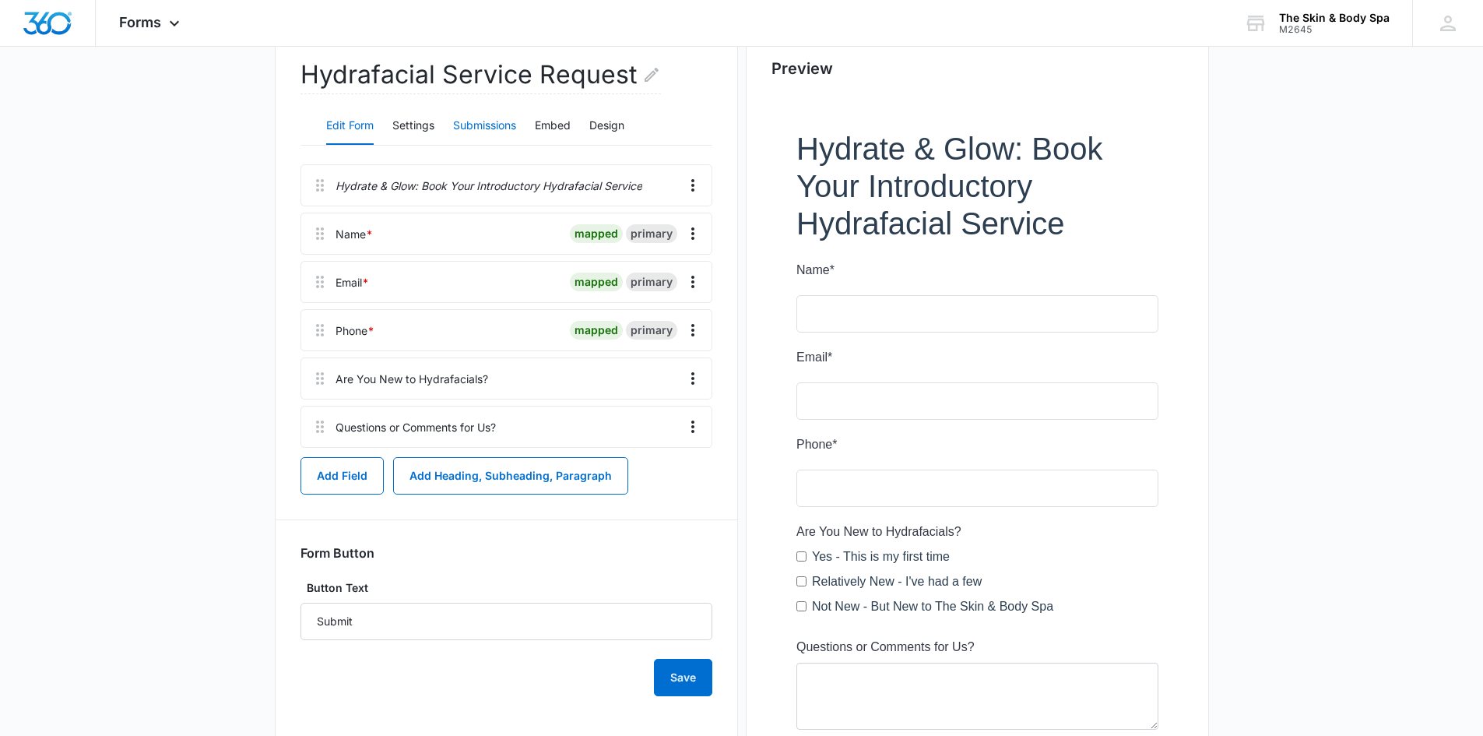
click at [489, 131] on button "Submissions" at bounding box center [484, 125] width 63 height 37
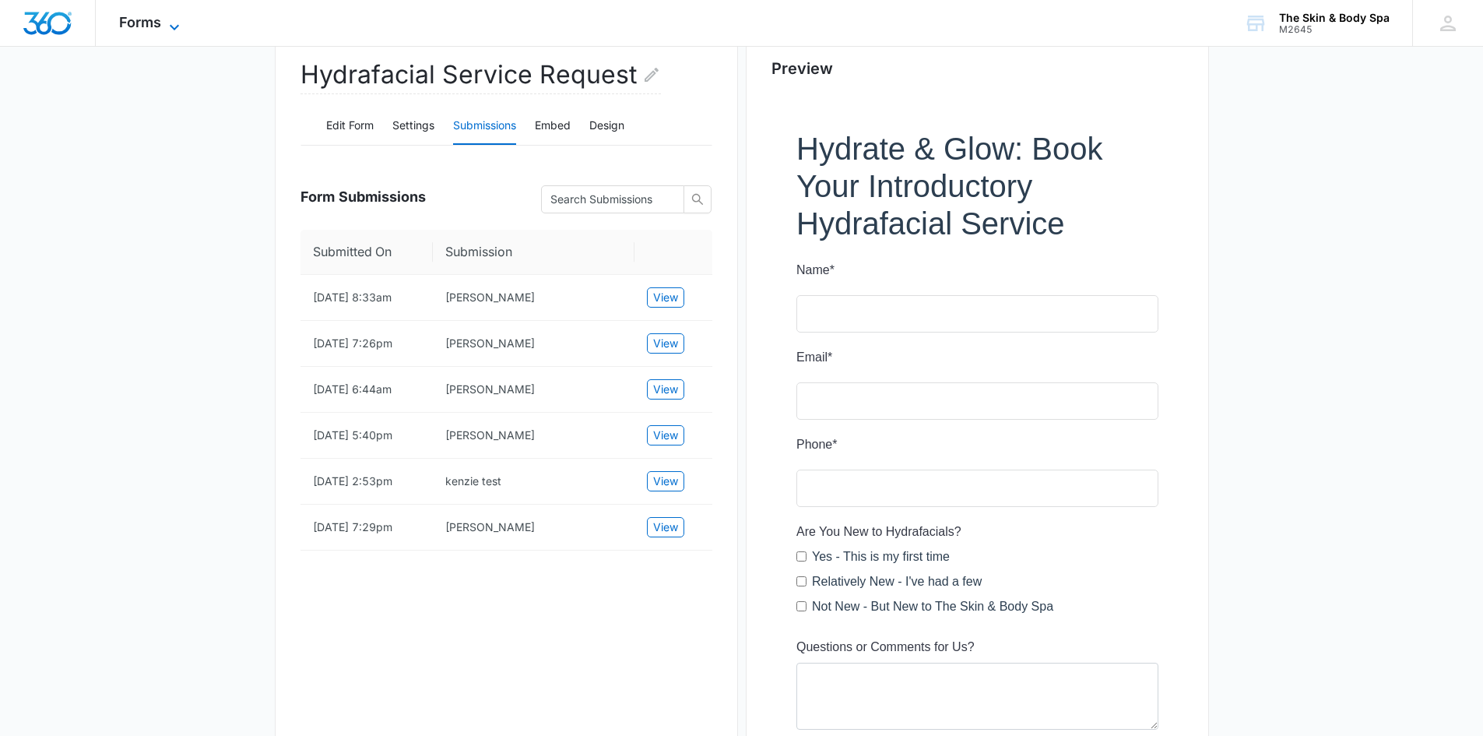
click at [175, 20] on icon at bounding box center [174, 27] width 19 height 19
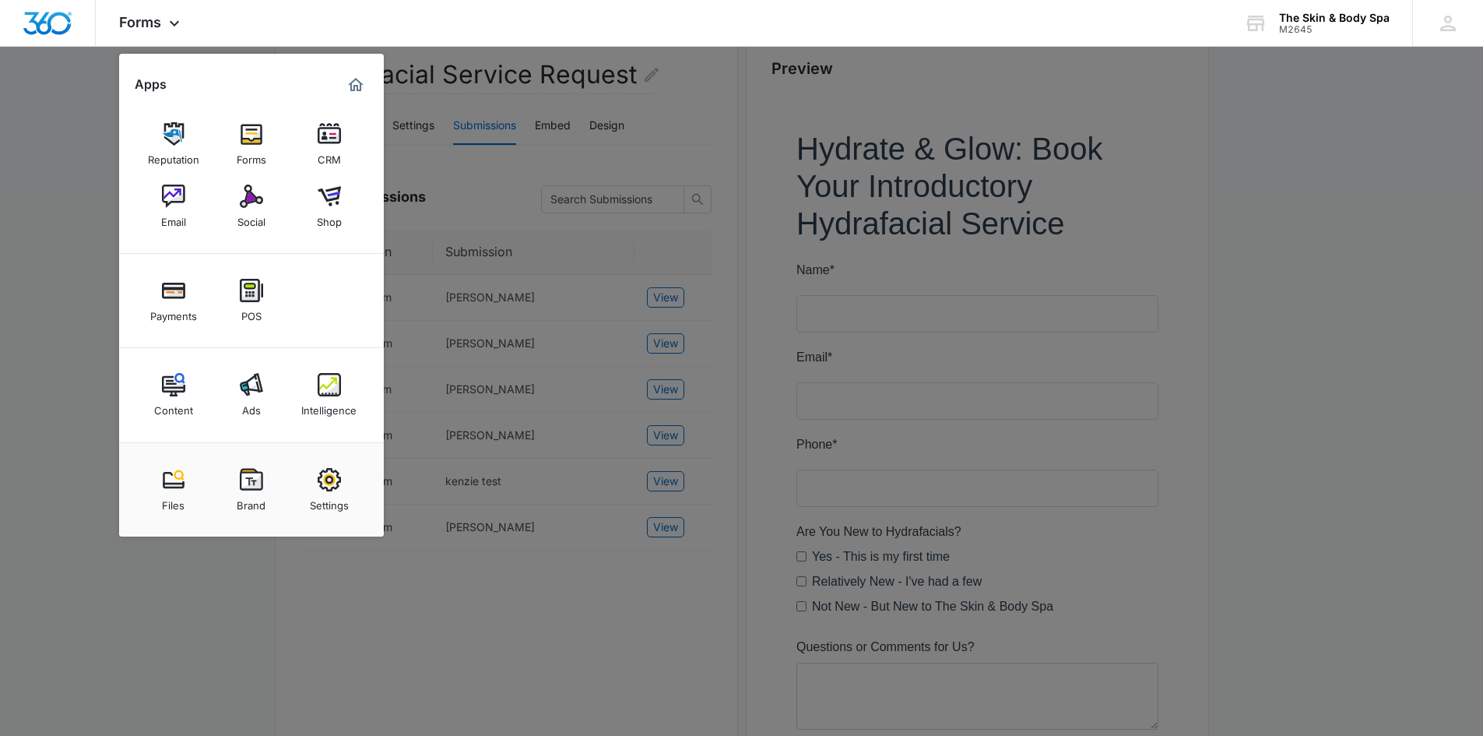
click at [255, 127] on img at bounding box center [251, 133] width 23 height 23
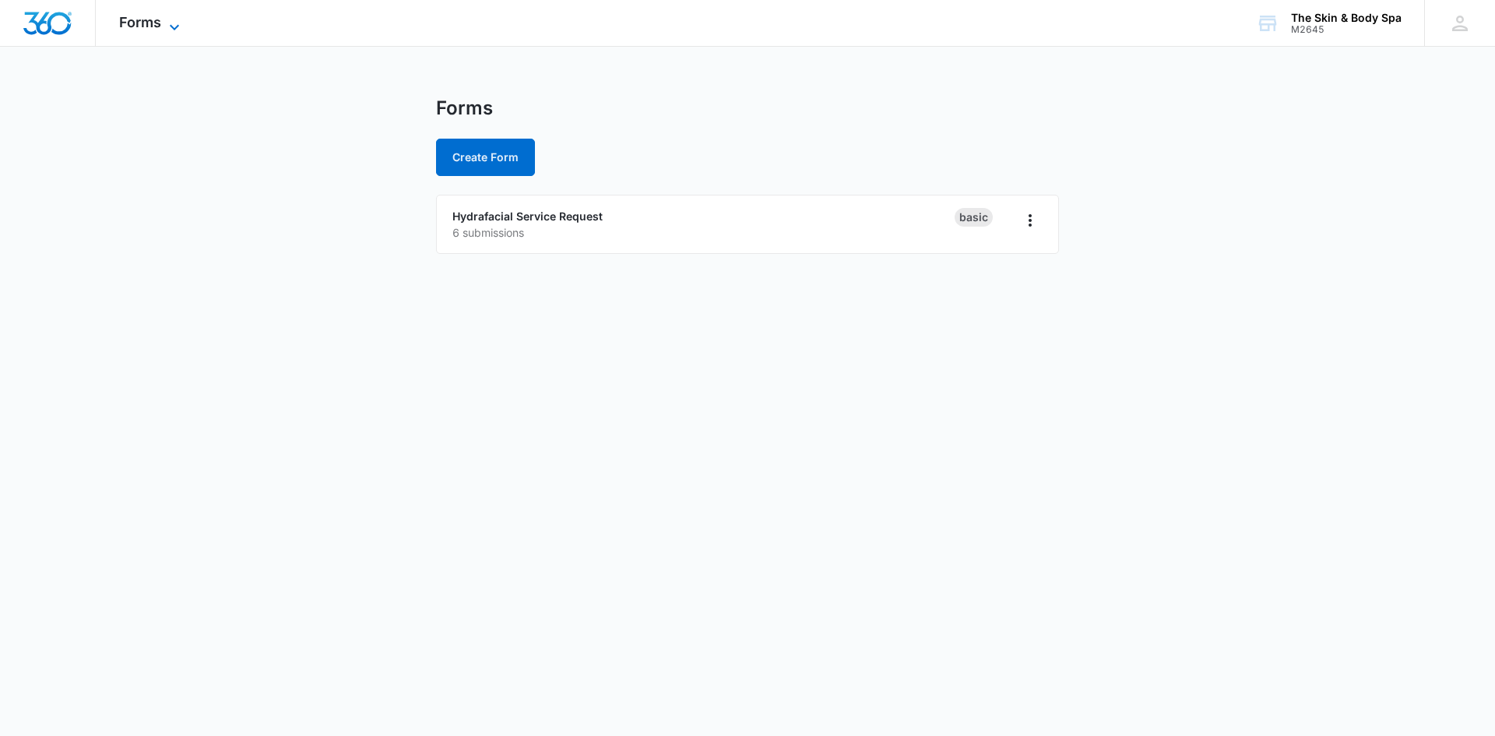
click at [165, 25] on icon at bounding box center [174, 27] width 19 height 19
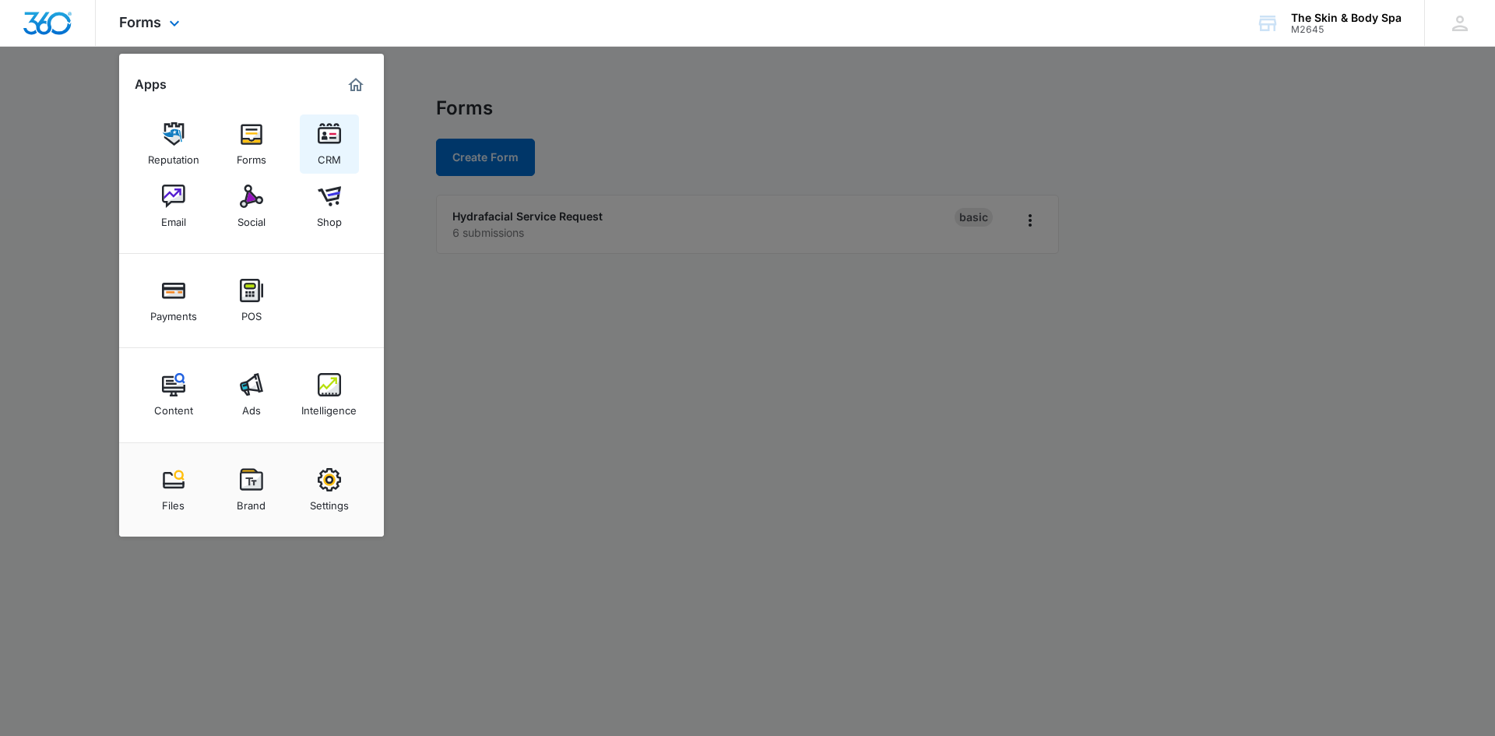
click at [319, 137] on img at bounding box center [329, 133] width 23 height 23
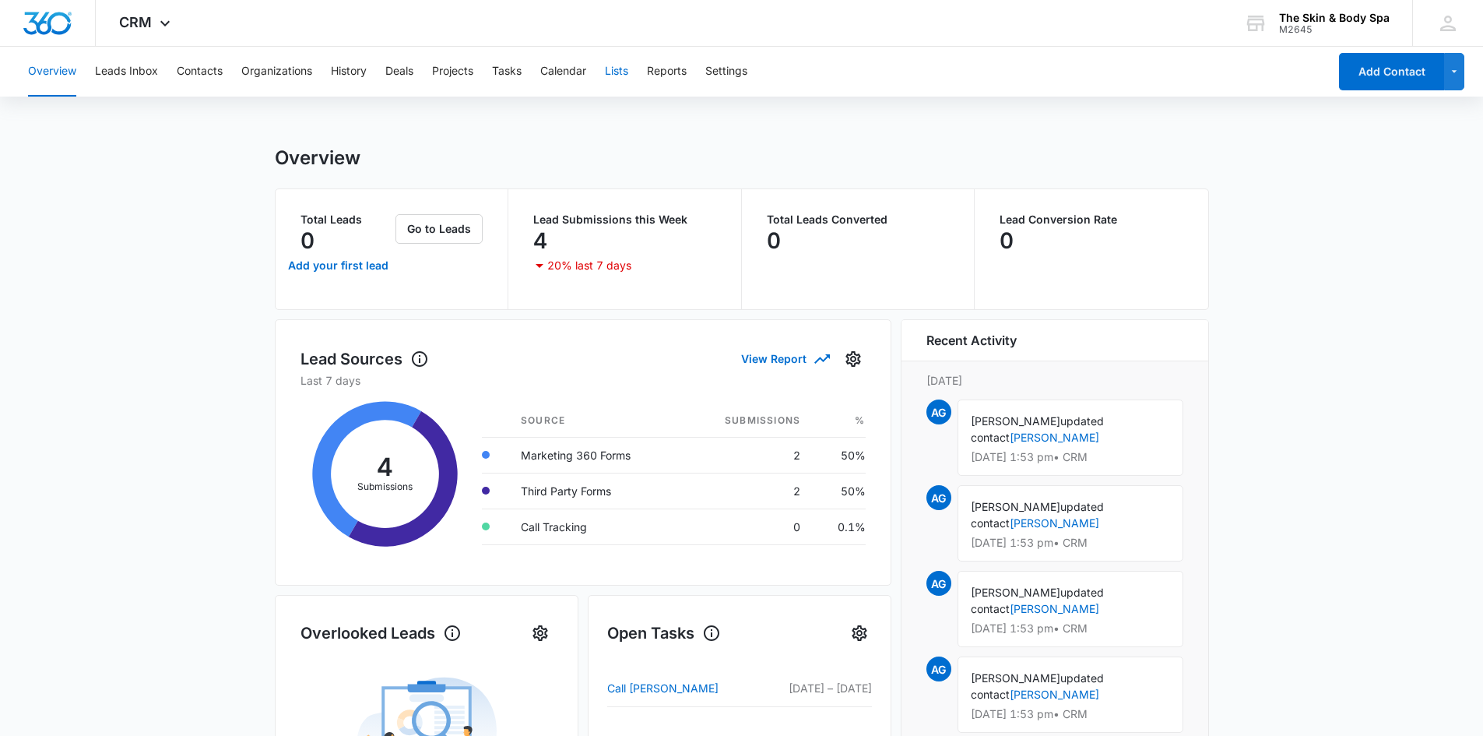
click at [624, 68] on button "Lists" at bounding box center [616, 72] width 23 height 50
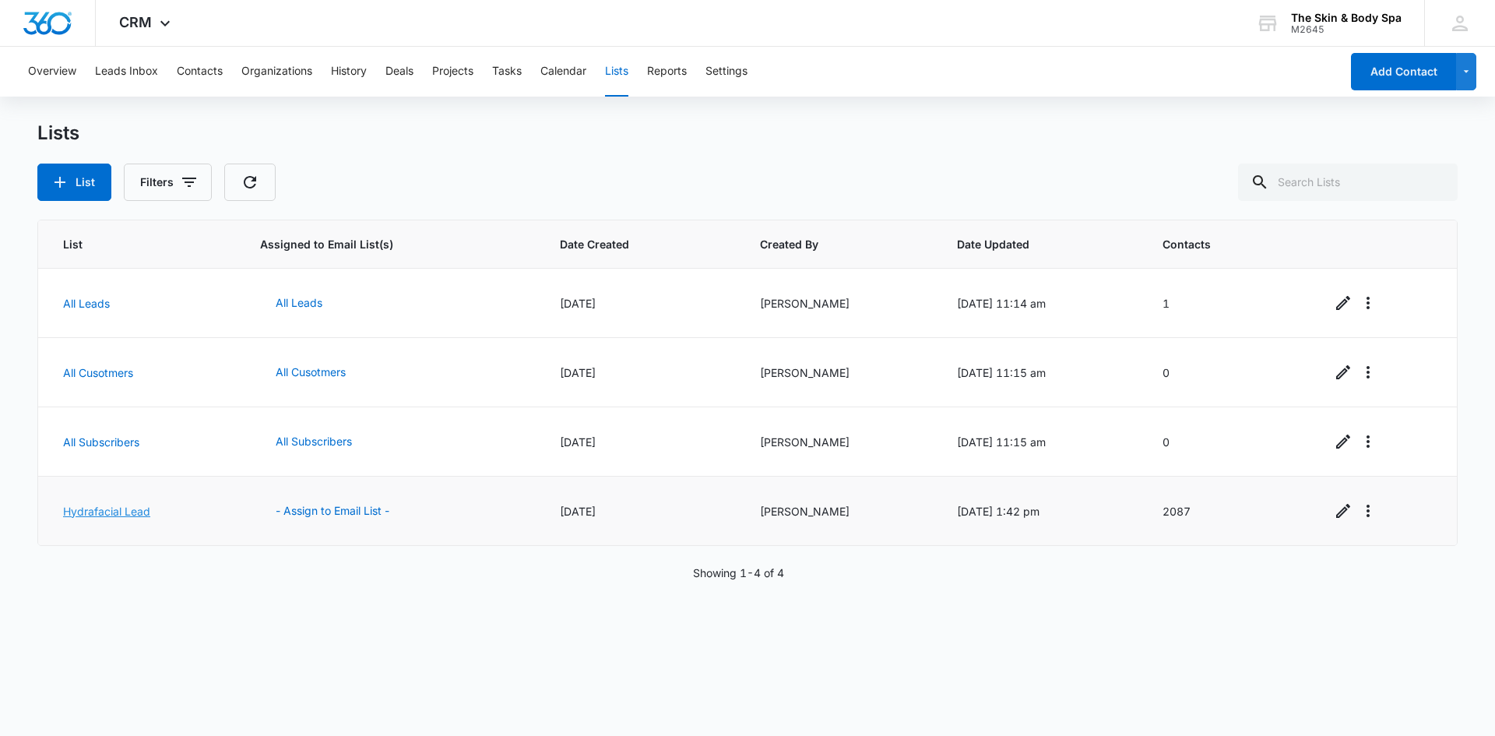
click at [127, 510] on link "Hydrafacial Lead" at bounding box center [106, 510] width 87 height 13
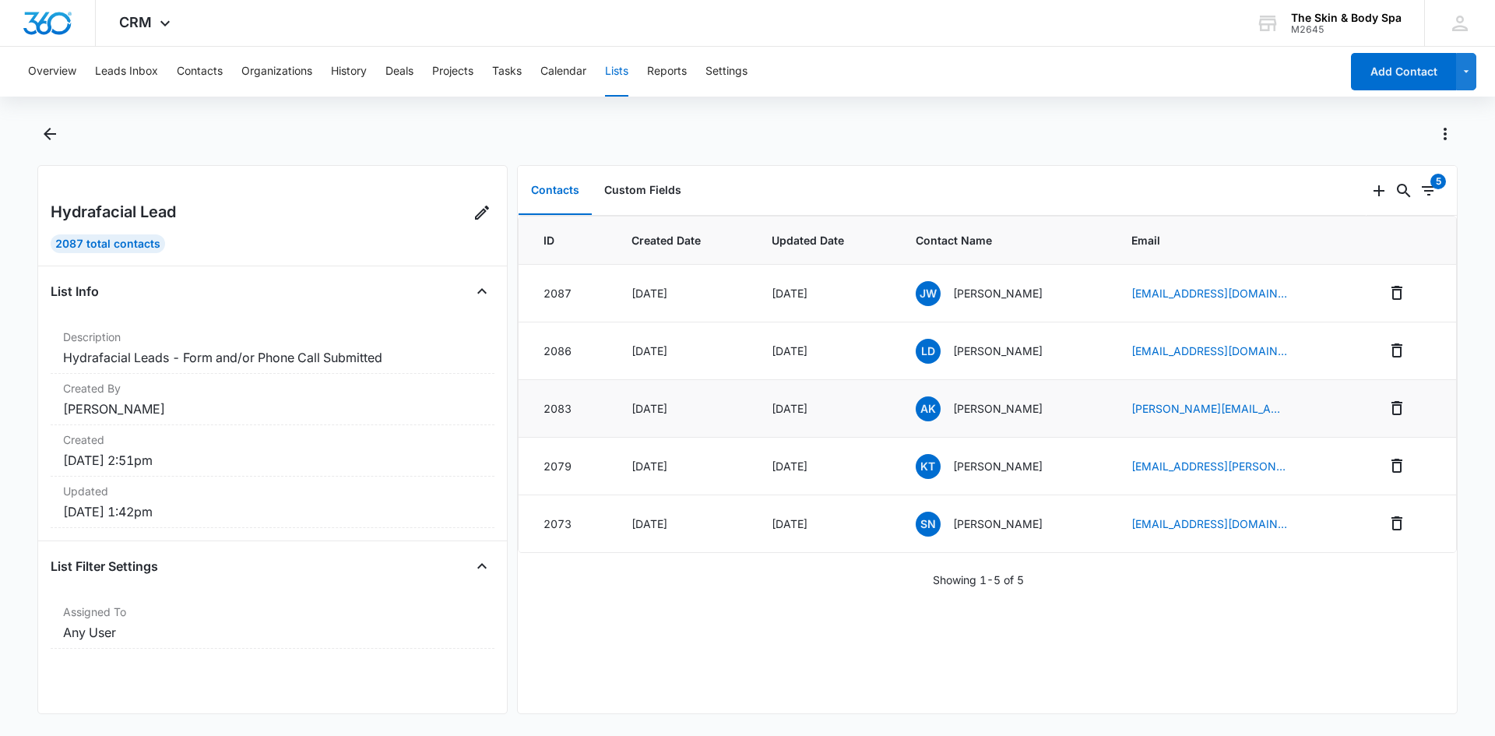
click at [858, 417] on td "[DATE]" at bounding box center [825, 409] width 144 height 58
click at [926, 407] on span "AK" at bounding box center [927, 408] width 25 height 25
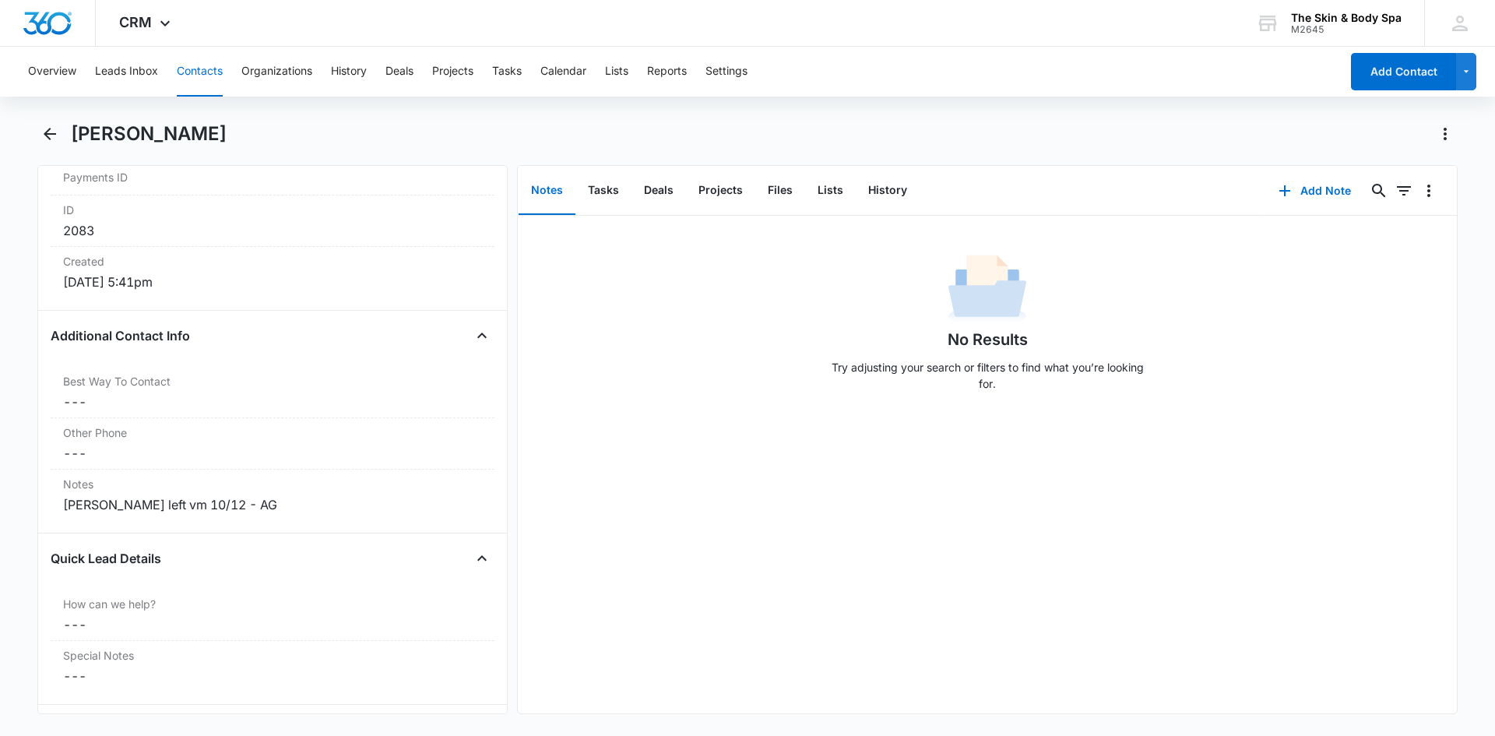
scroll to position [1012, 0]
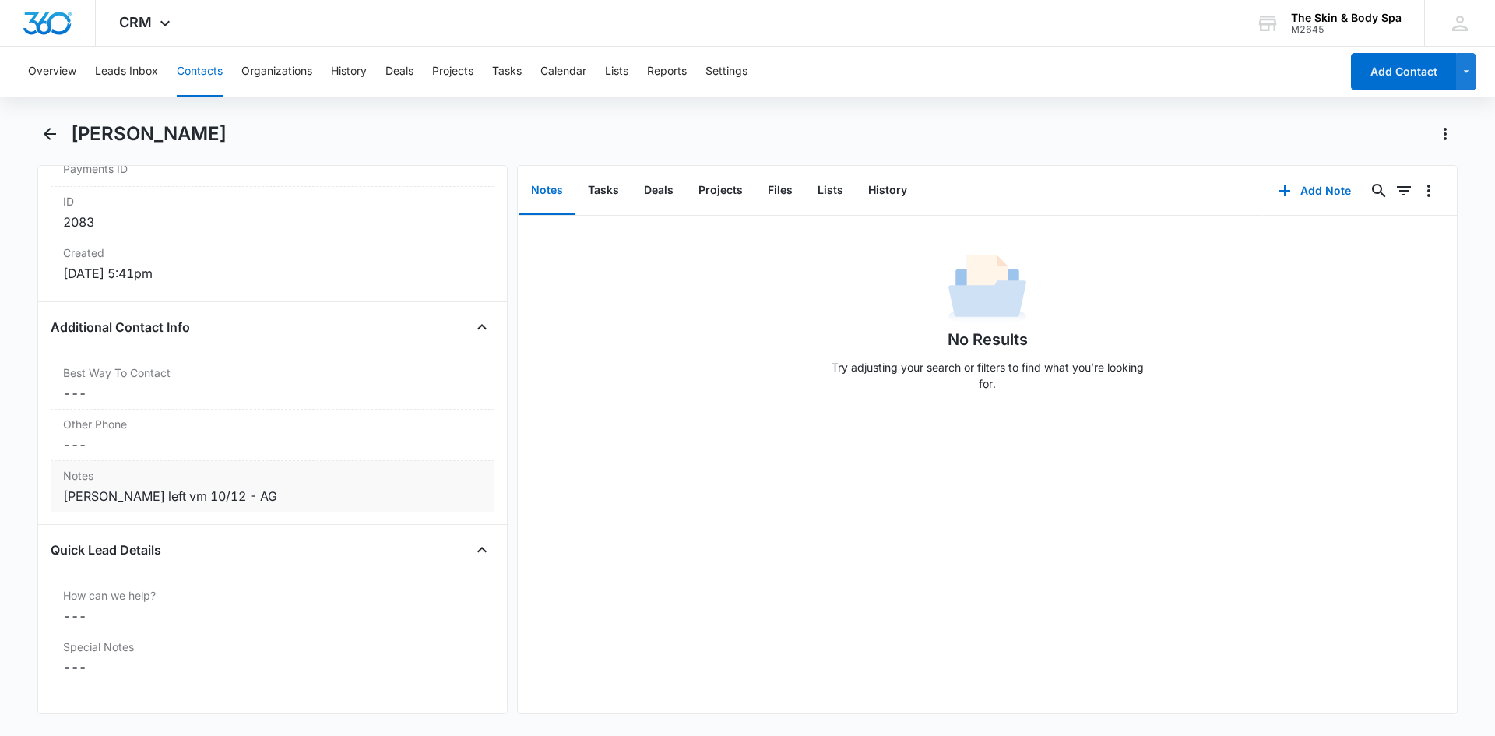
click at [230, 501] on div "Grace left vm 10/12 - AG" at bounding box center [272, 496] width 419 height 19
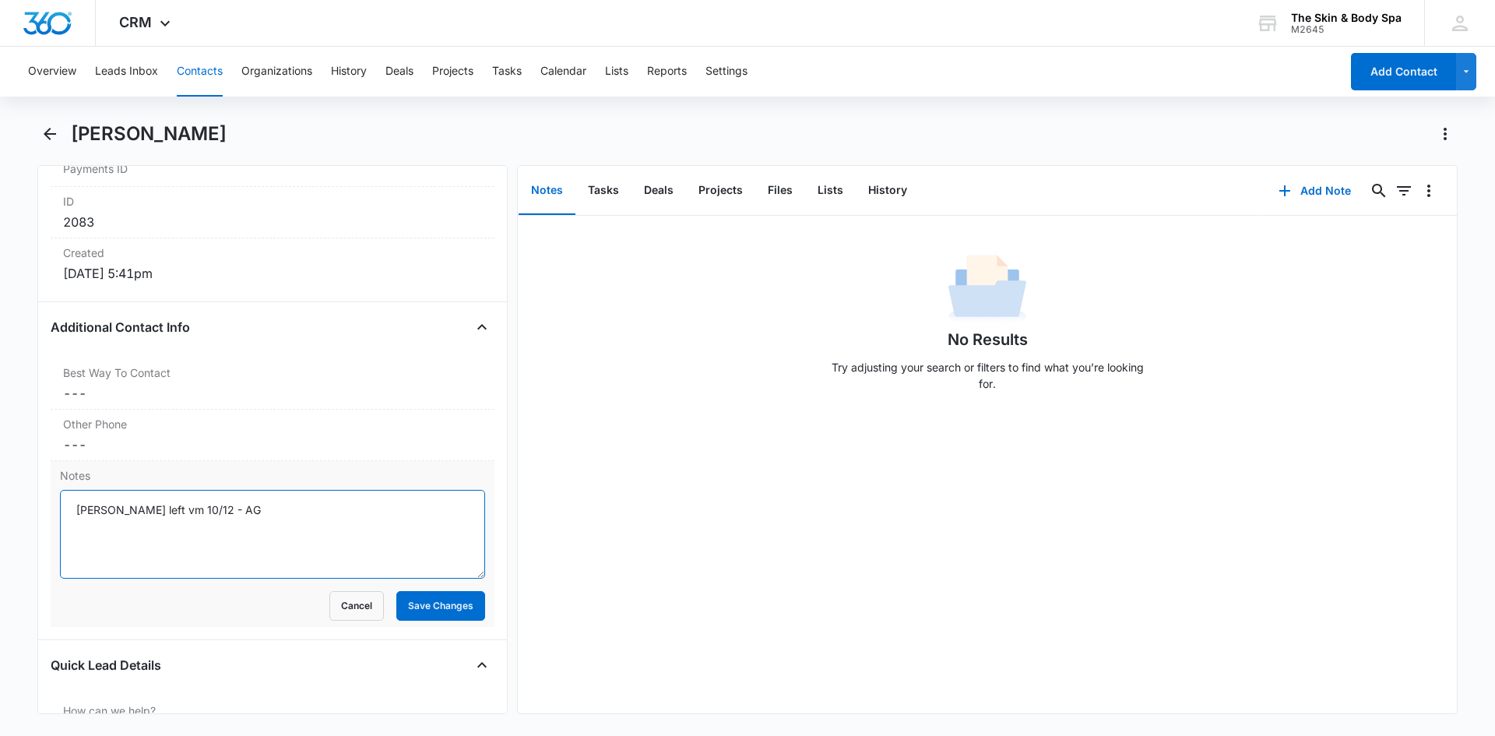
click at [233, 500] on textarea "Grace left vm 10/12 - AG" at bounding box center [272, 534] width 425 height 89
type textarea "[PERSON_NAME] left vm 10/12 - AG [DATE] left vm - AG"
click at [438, 612] on button "Save Changes" at bounding box center [440, 606] width 89 height 30
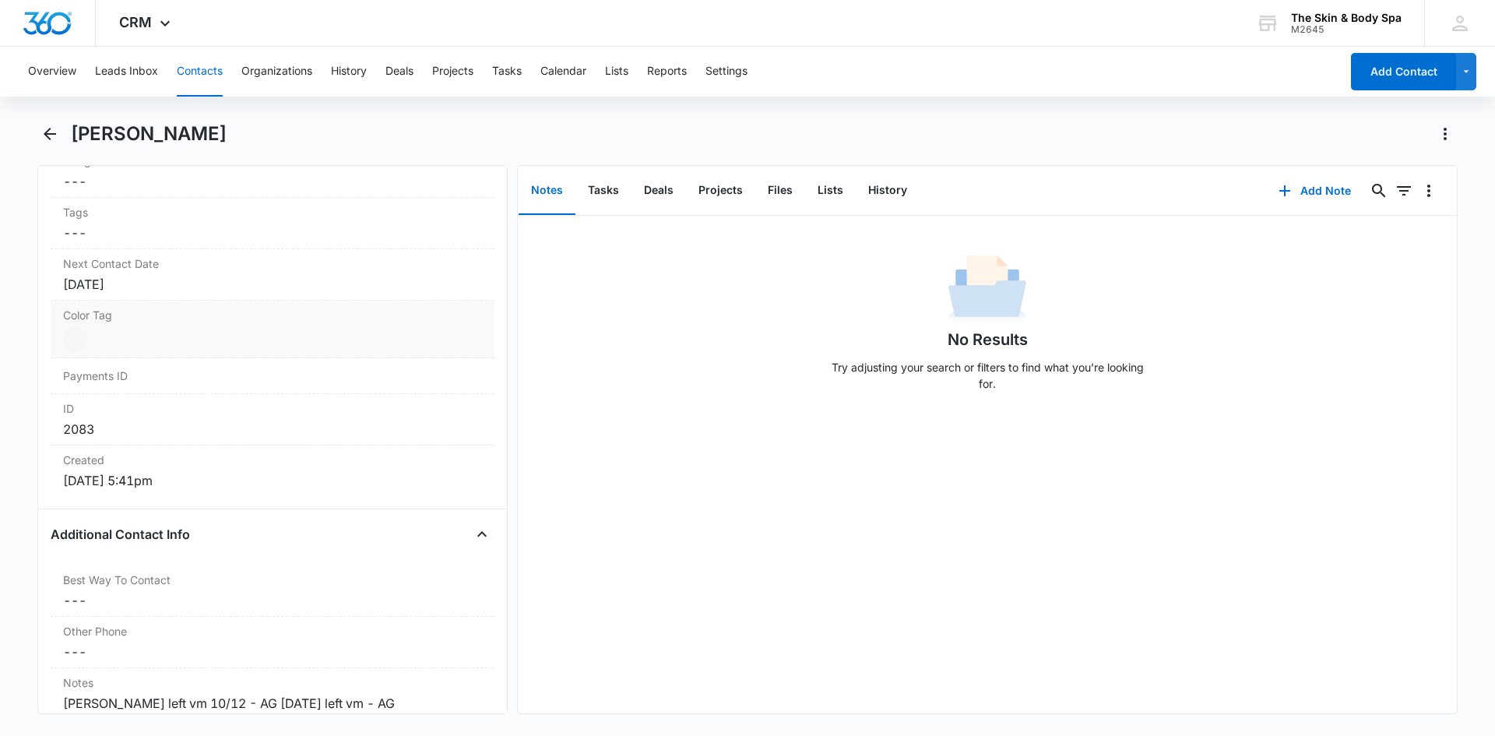
scroll to position [778, 0]
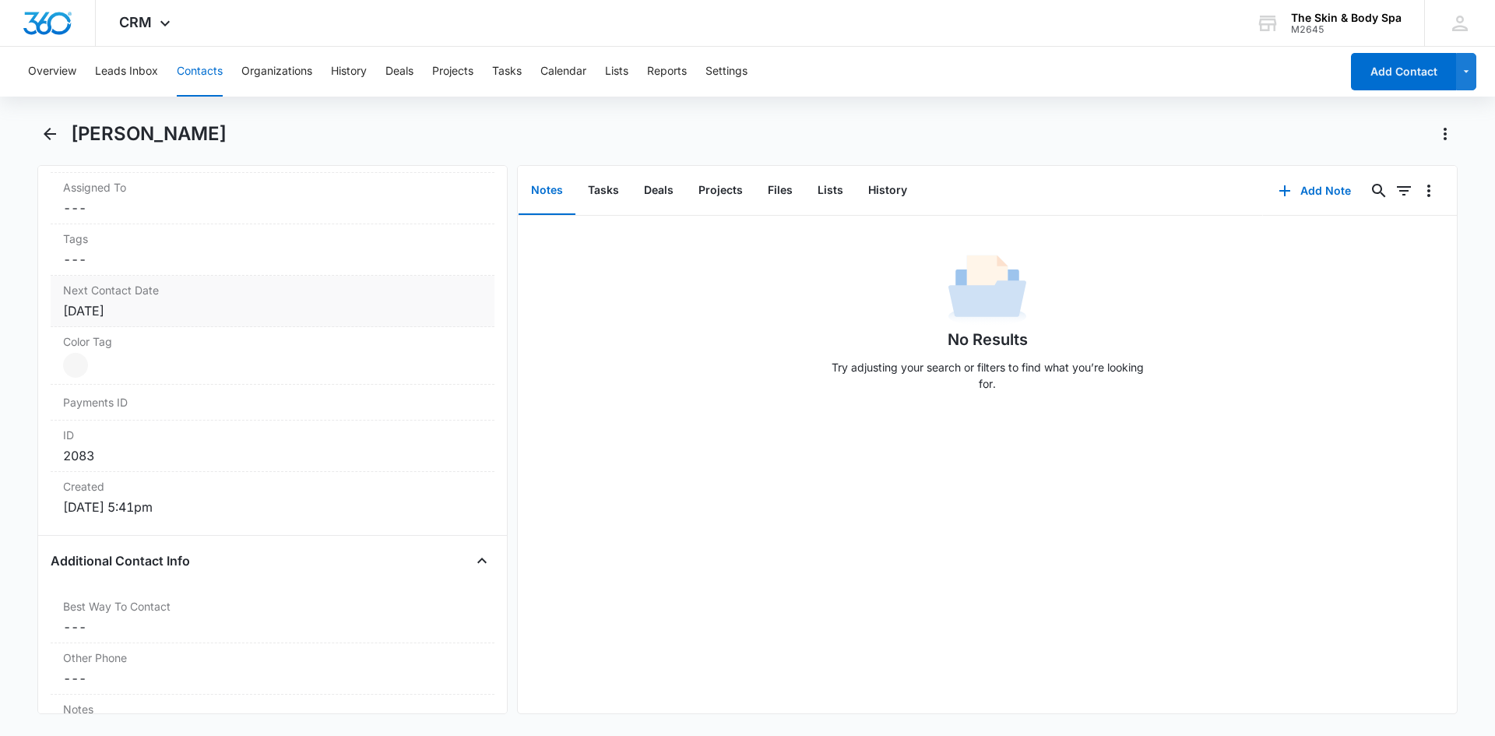
click at [118, 307] on div "[DATE]" at bounding box center [272, 310] width 419 height 19
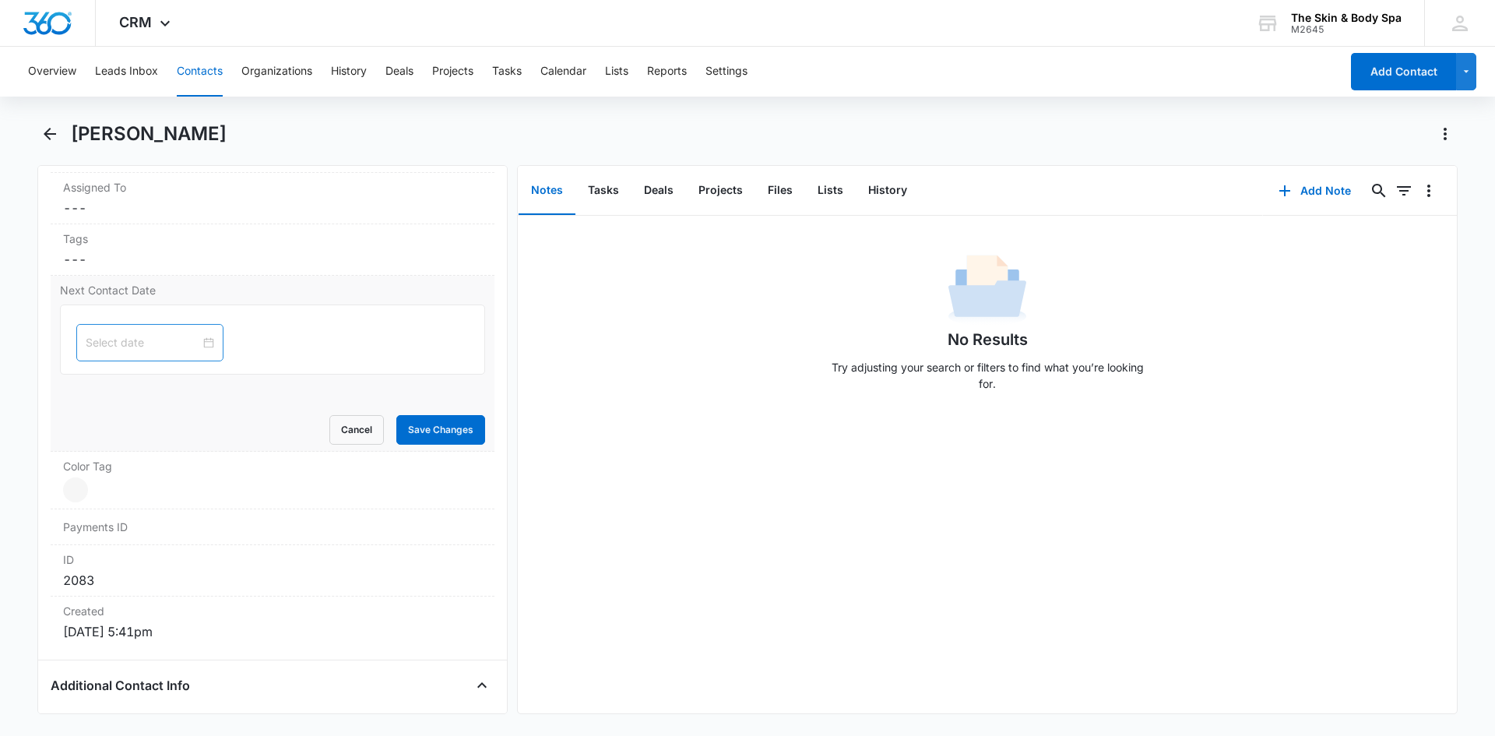
click at [198, 347] on div at bounding box center [150, 342] width 128 height 17
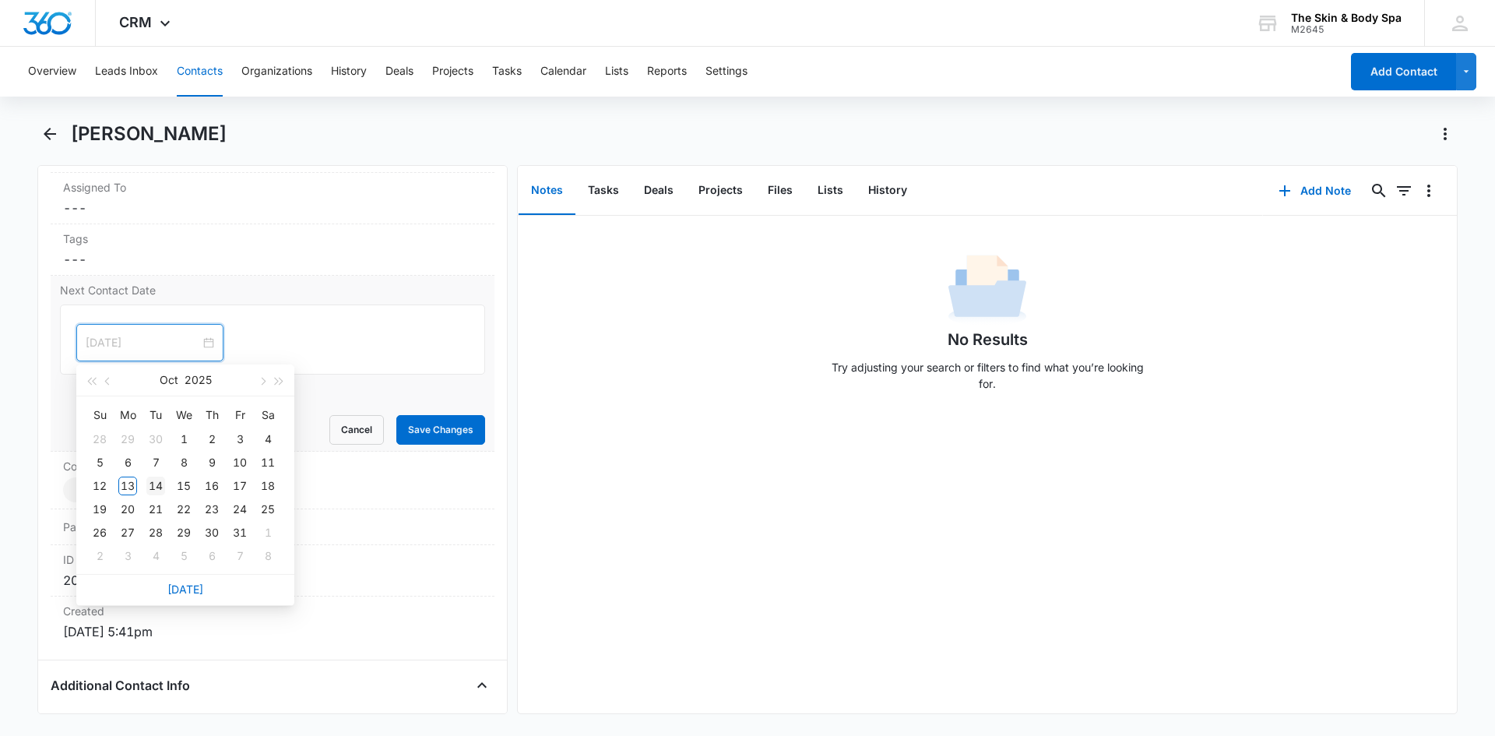
type input "[DATE]"
click at [154, 479] on td "14" at bounding box center [156, 485] width 28 height 23
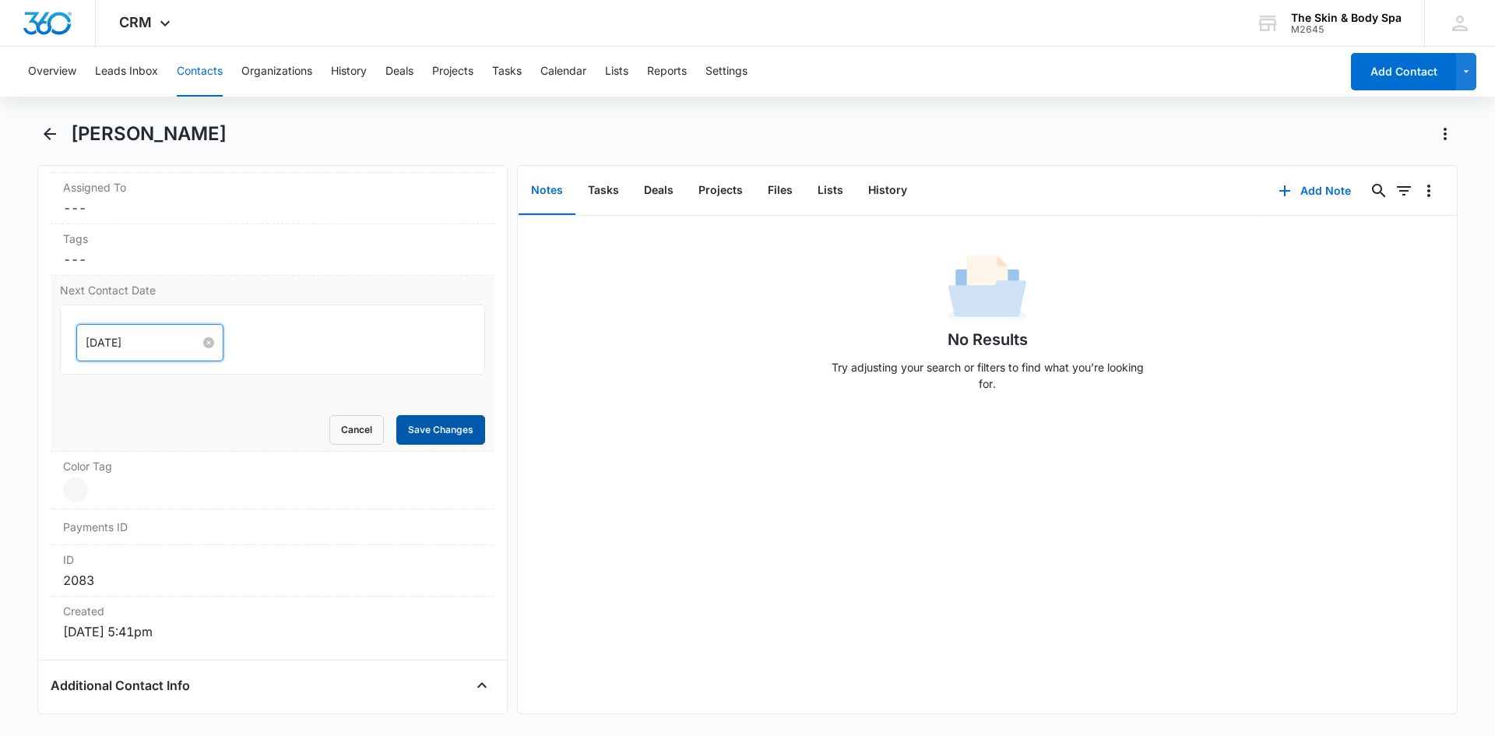
click at [425, 437] on button "Save Changes" at bounding box center [440, 430] width 89 height 30
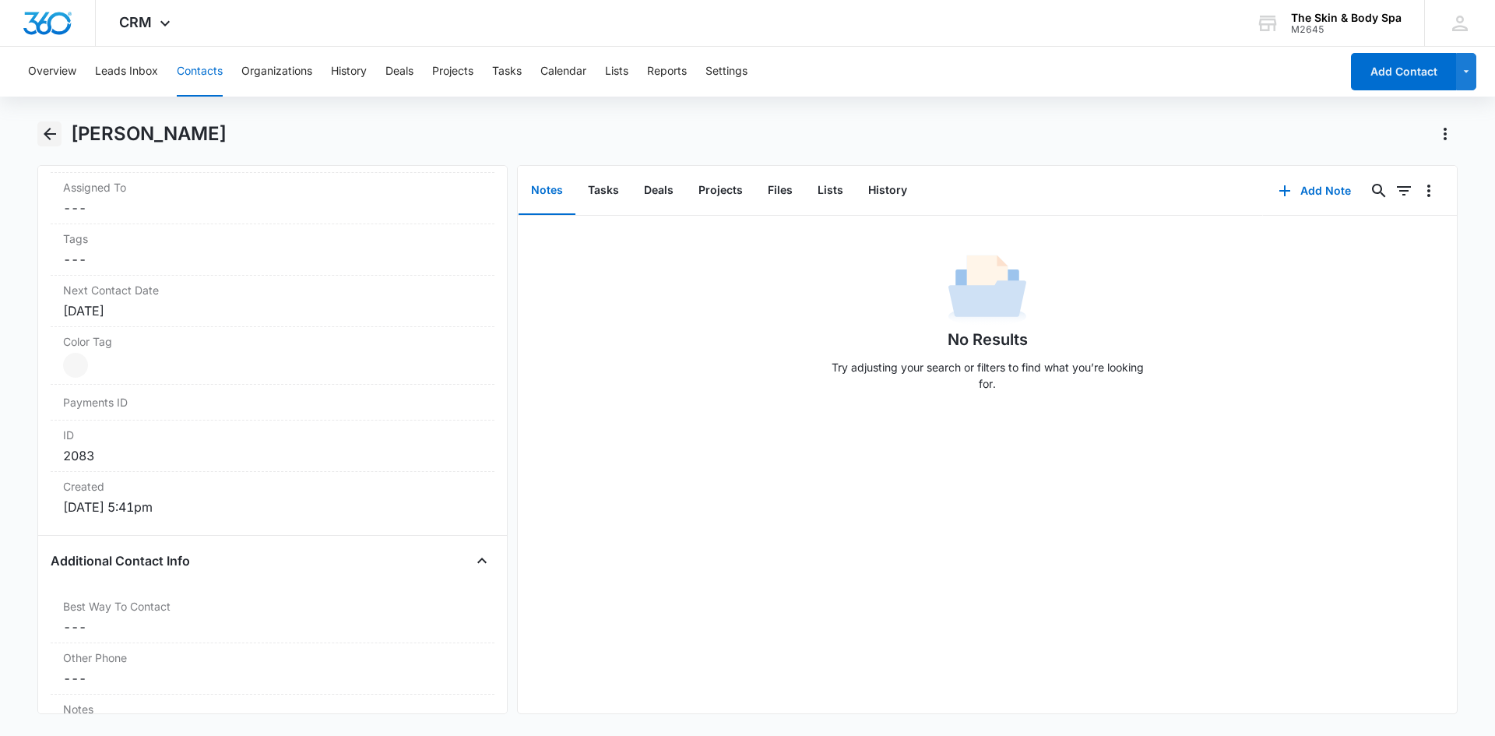
click at [43, 131] on icon "Back" at bounding box center [49, 134] width 19 height 19
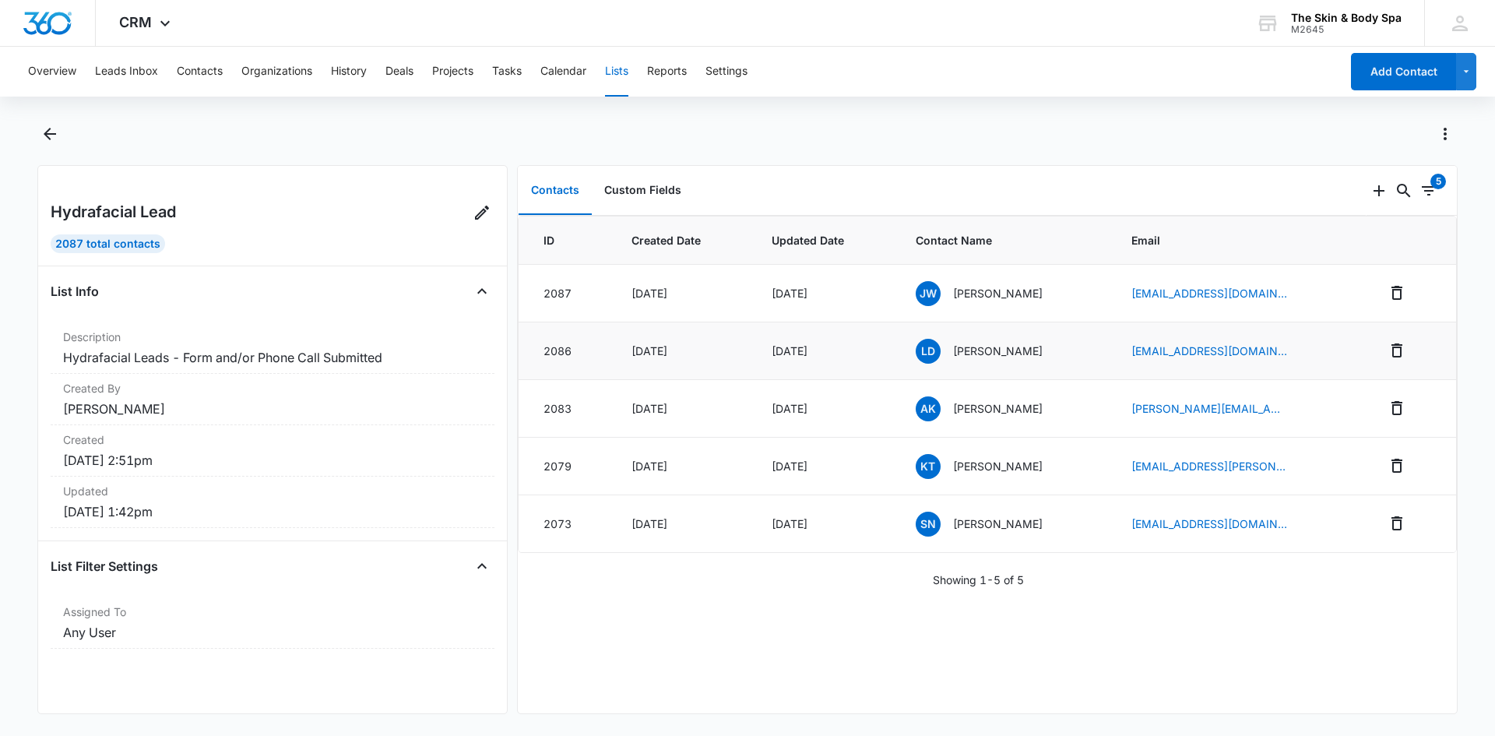
click at [998, 352] on p "[PERSON_NAME]" at bounding box center [998, 351] width 90 height 16
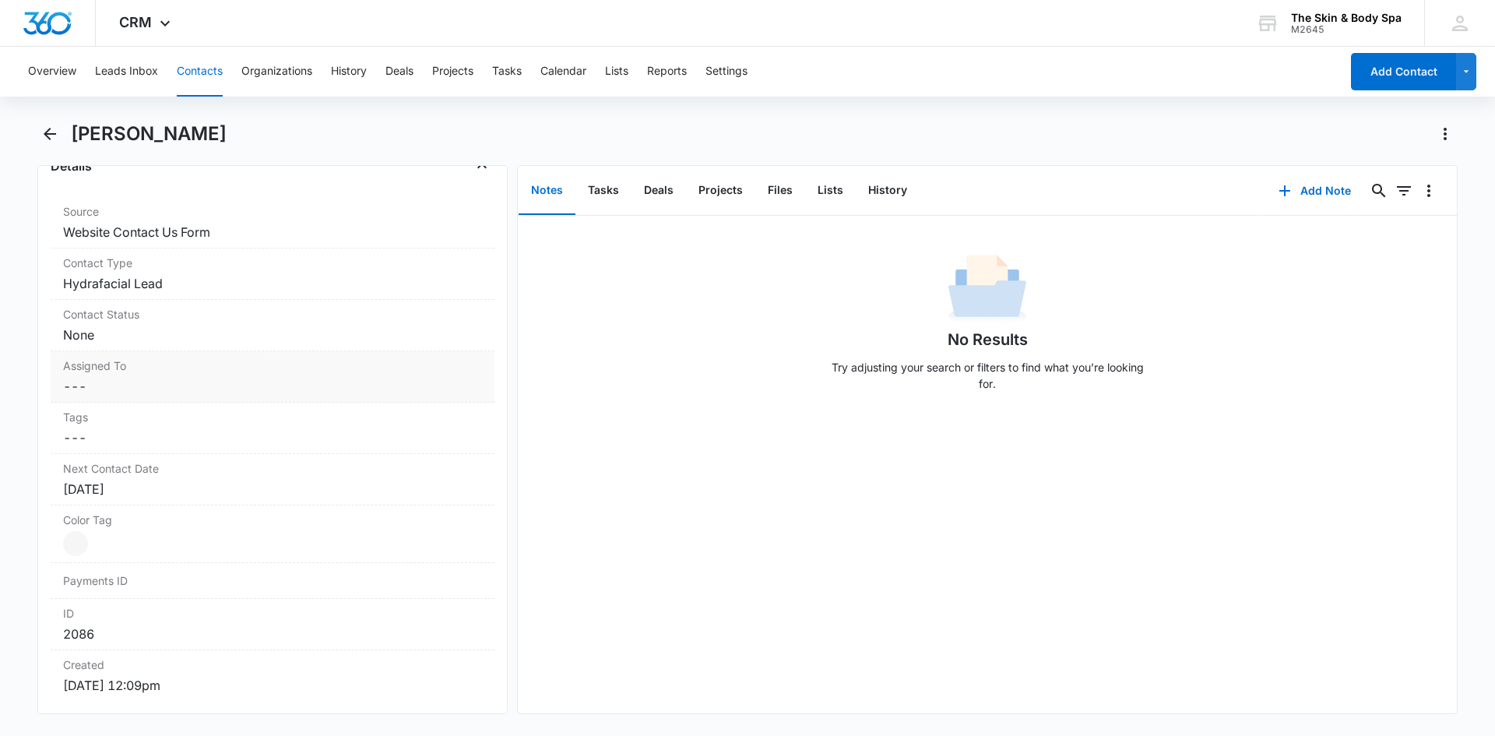
scroll to position [623, 0]
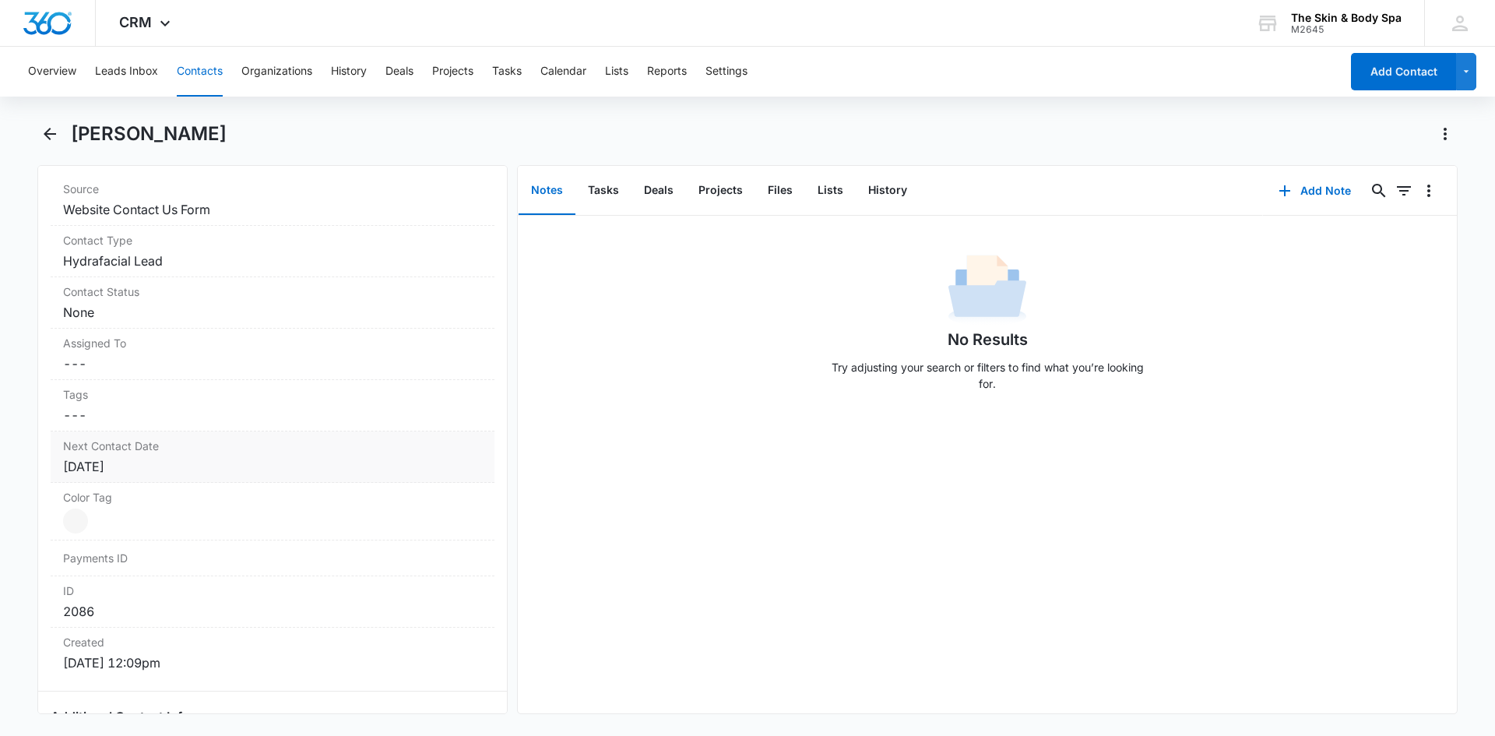
click at [124, 475] on div "[DATE]" at bounding box center [272, 466] width 419 height 19
click at [125, 499] on input "[DATE]" at bounding box center [143, 498] width 114 height 17
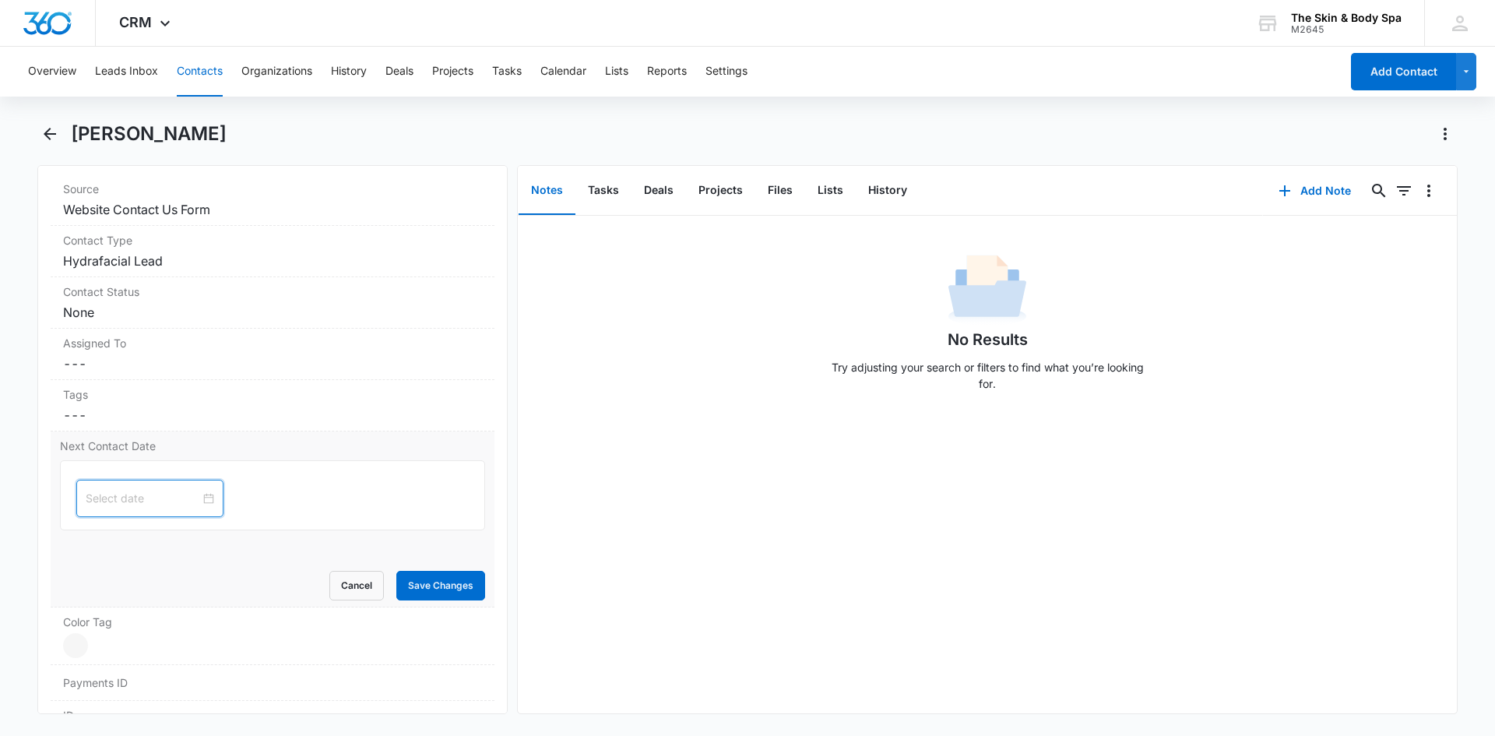
click at [163, 497] on input at bounding box center [143, 498] width 114 height 17
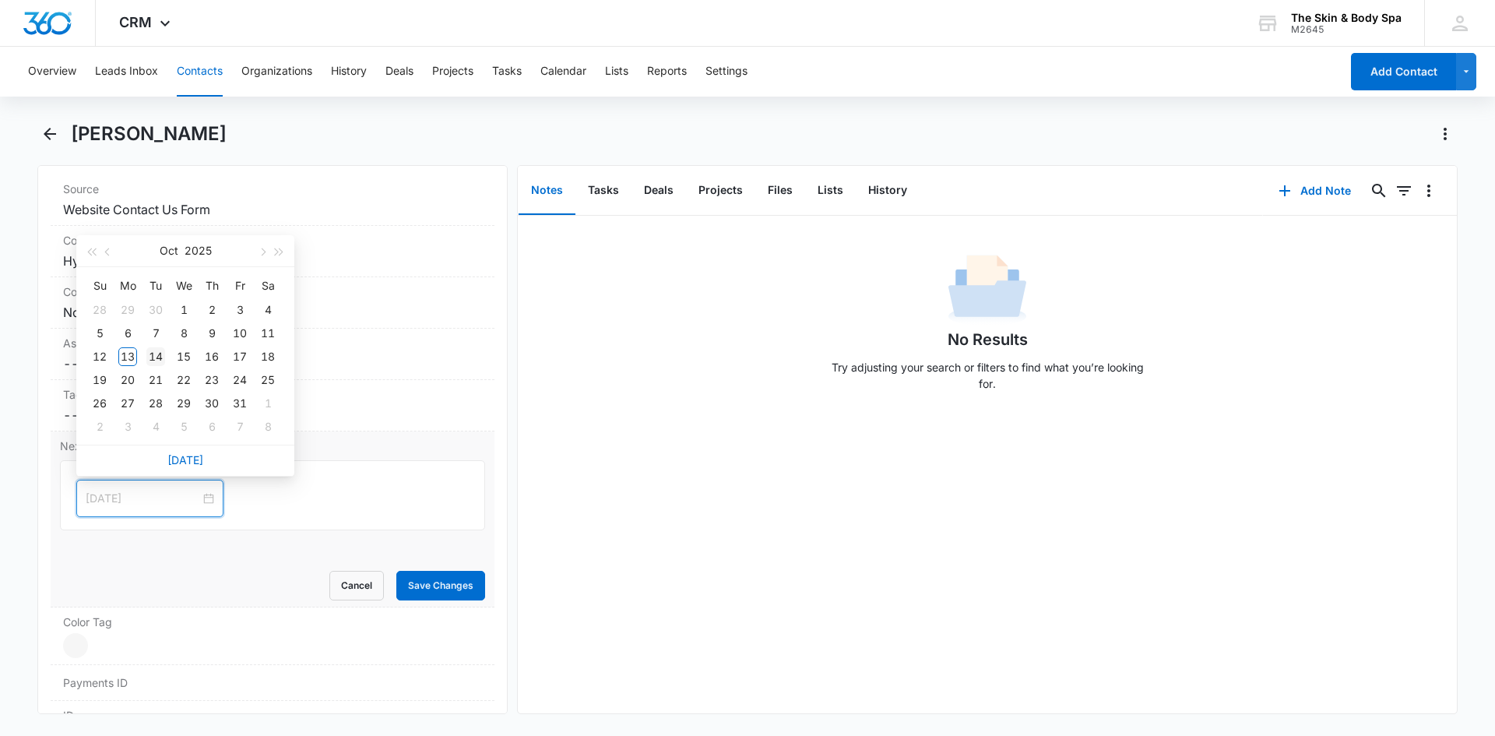
type input "[DATE]"
click at [153, 353] on div "14" at bounding box center [155, 356] width 19 height 19
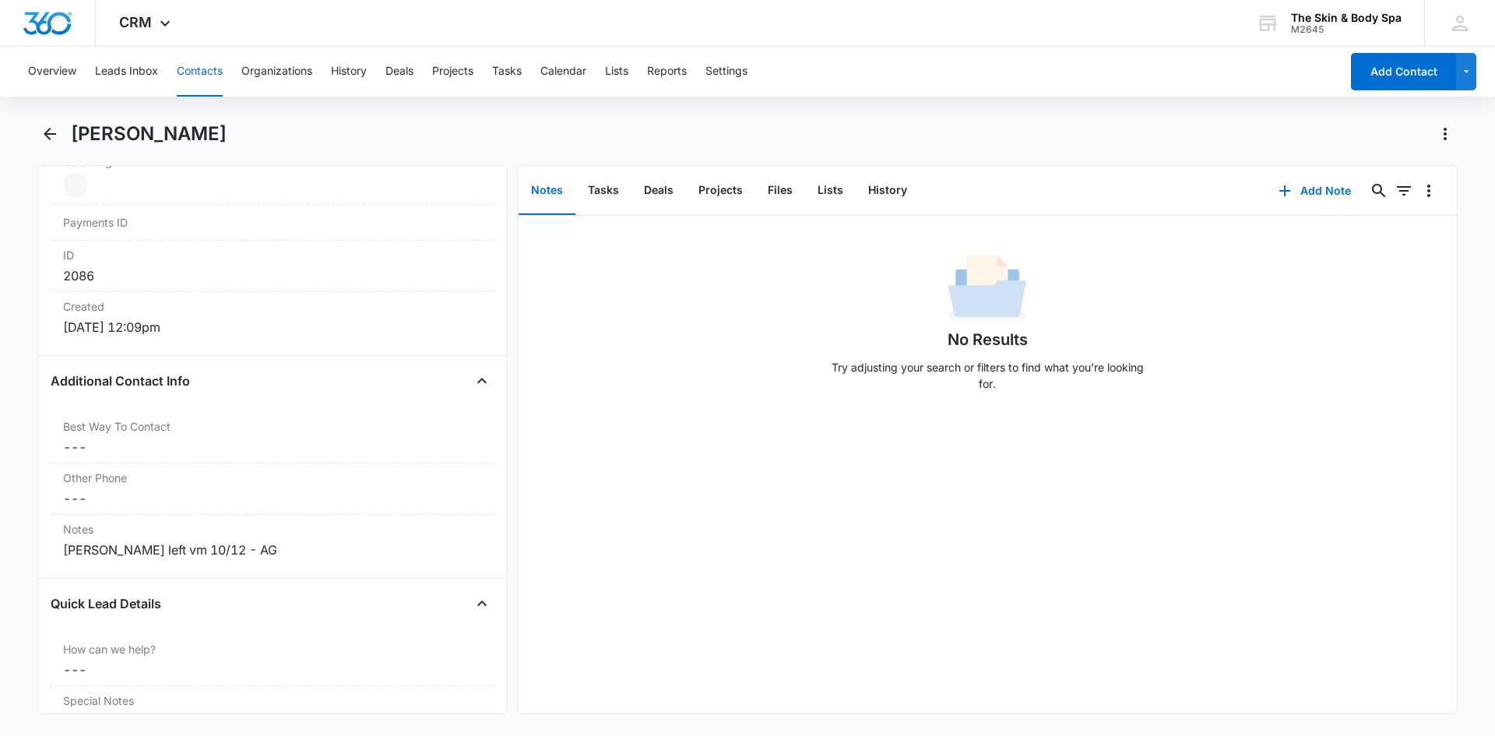
scroll to position [1090, 0]
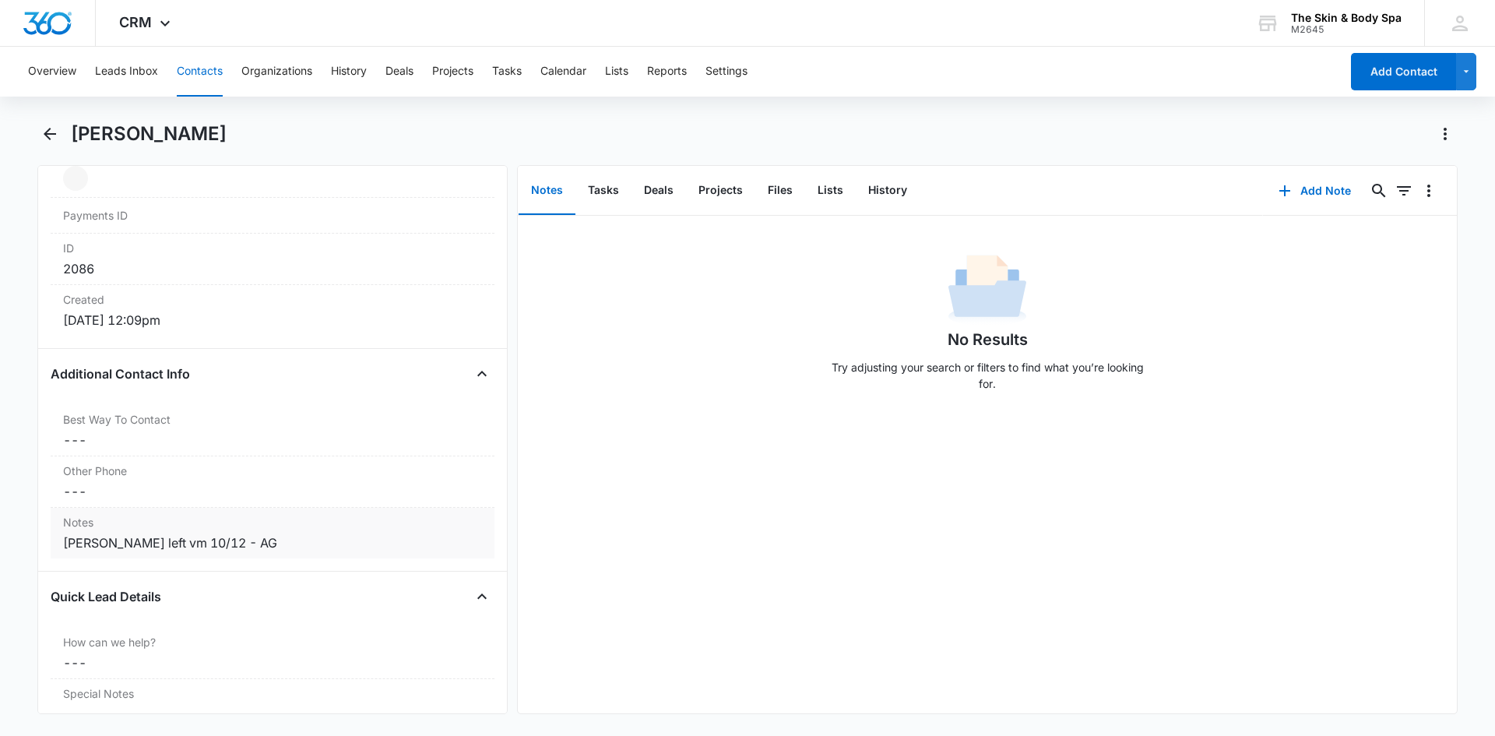
click at [214, 536] on div "Grace left vm 10/12 - AG" at bounding box center [272, 542] width 419 height 19
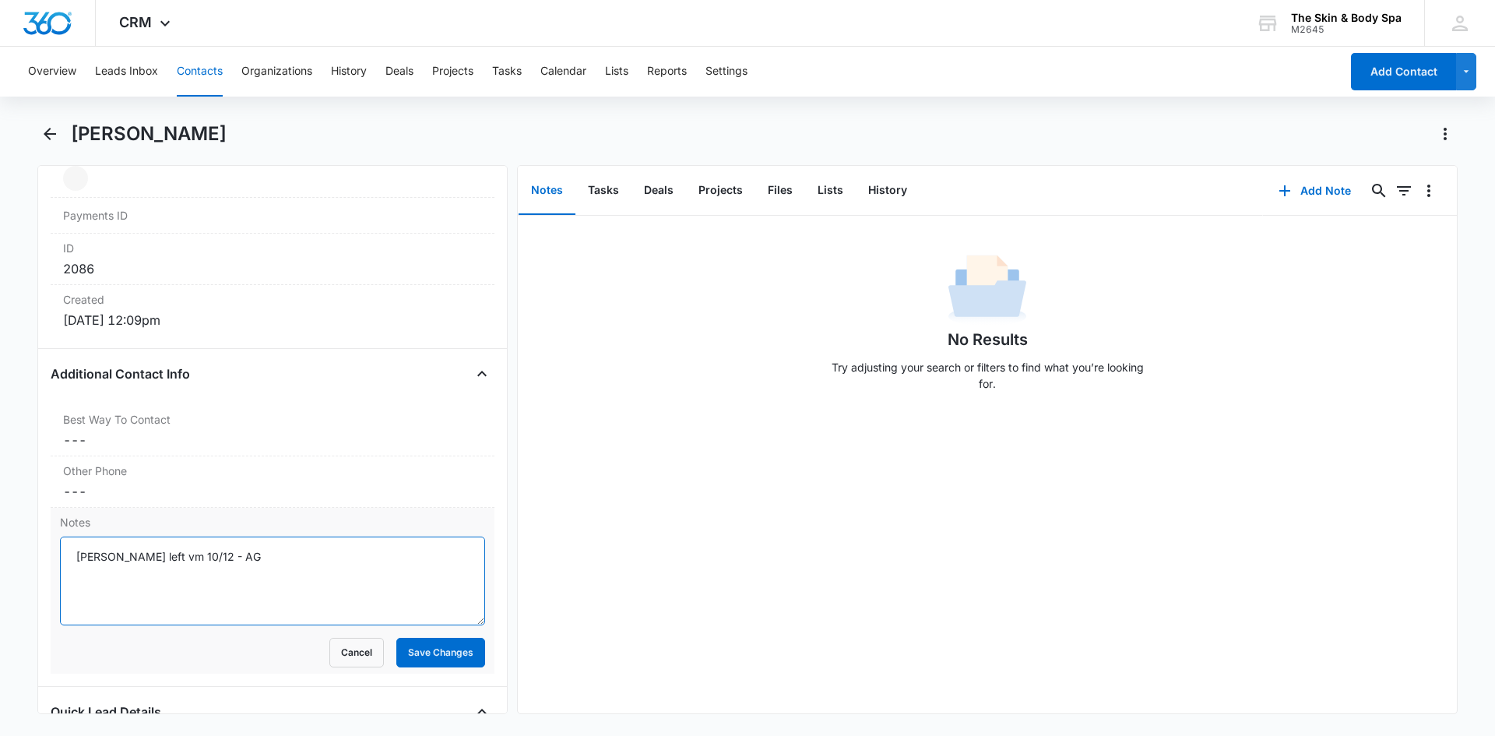
click at [220, 550] on textarea "Grace left vm 10/12 - AG" at bounding box center [272, 580] width 425 height 89
type textarea "[PERSON_NAME] left vm 10/12 - AG [DATE] left vm - AG"
click at [432, 651] on button "Save Changes" at bounding box center [440, 653] width 89 height 30
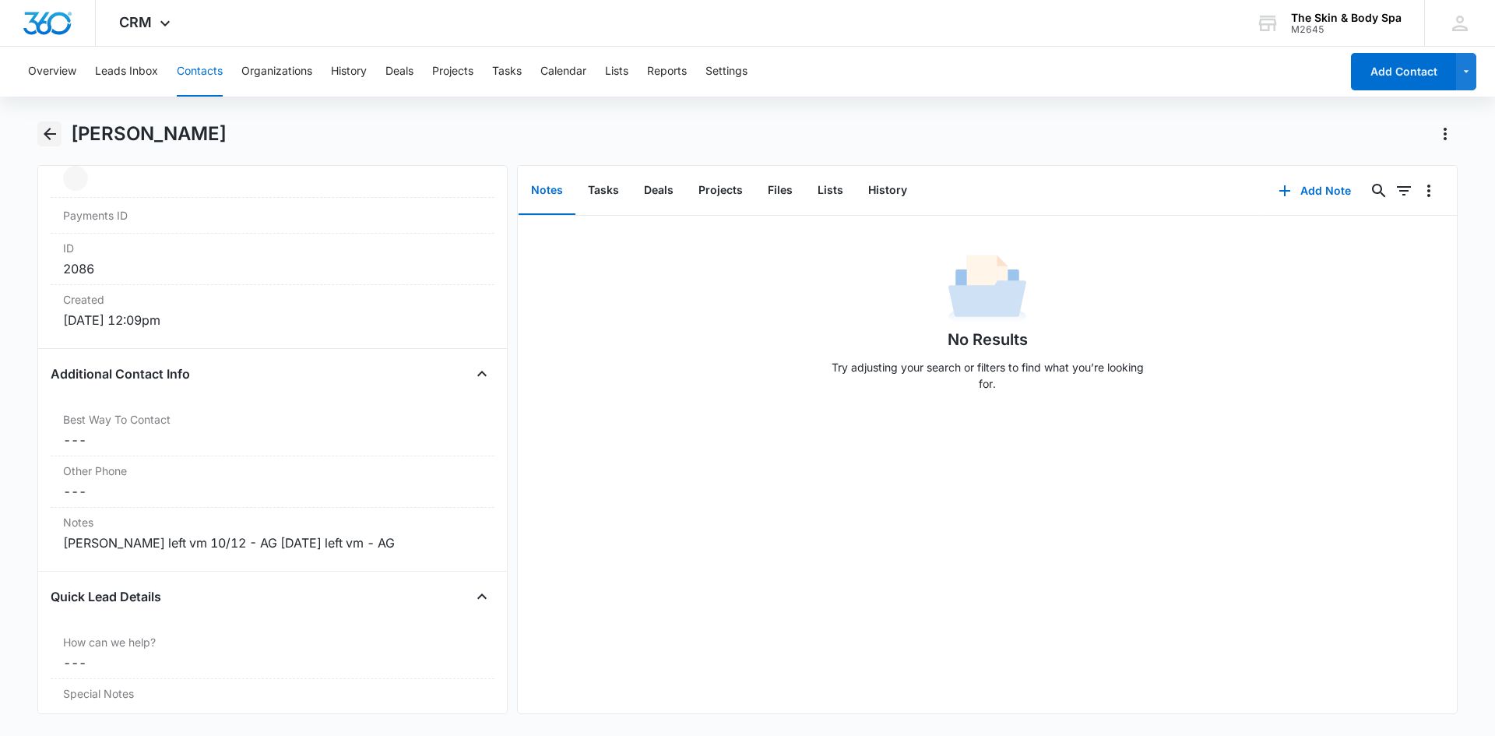
click at [46, 134] on icon "Back" at bounding box center [50, 134] width 12 height 12
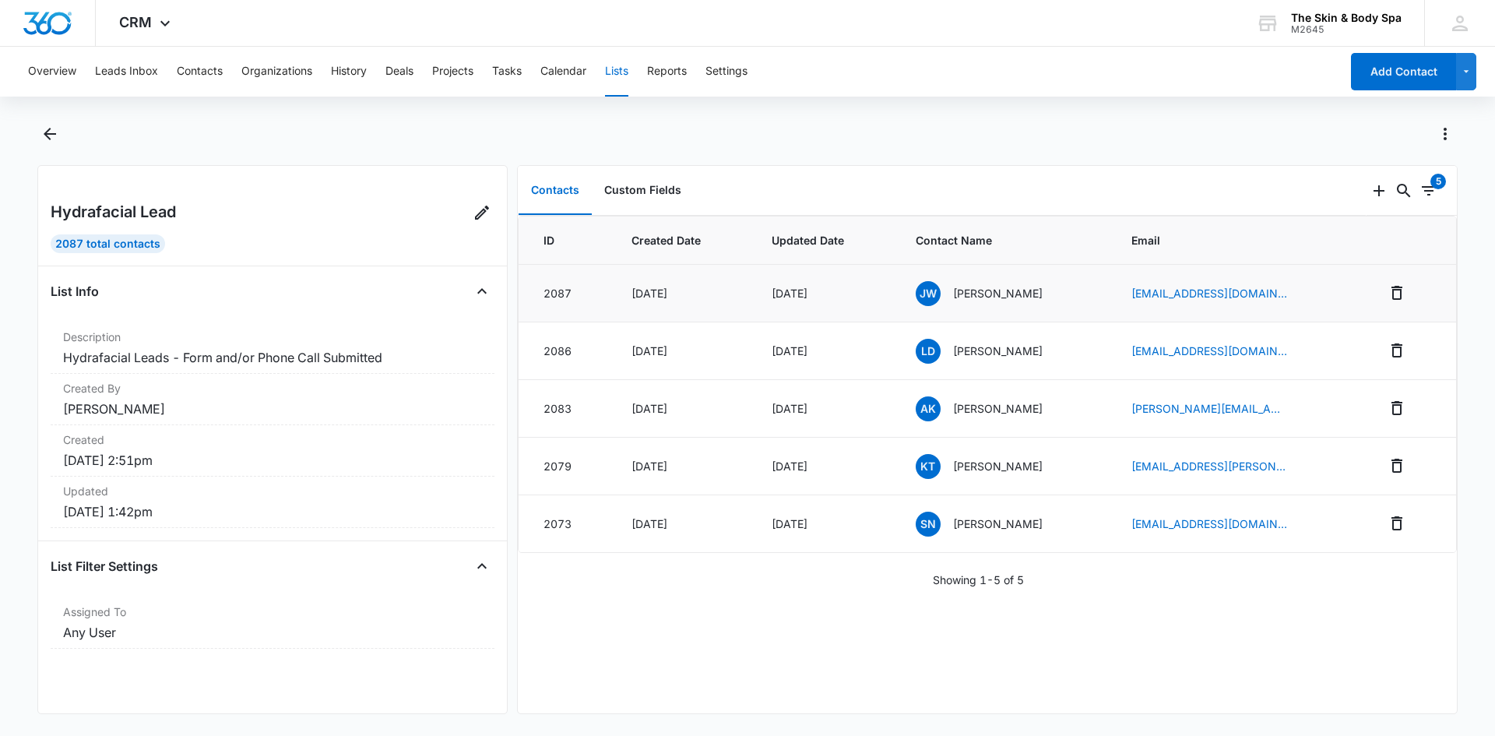
click at [920, 294] on span "JW" at bounding box center [927, 293] width 25 height 25
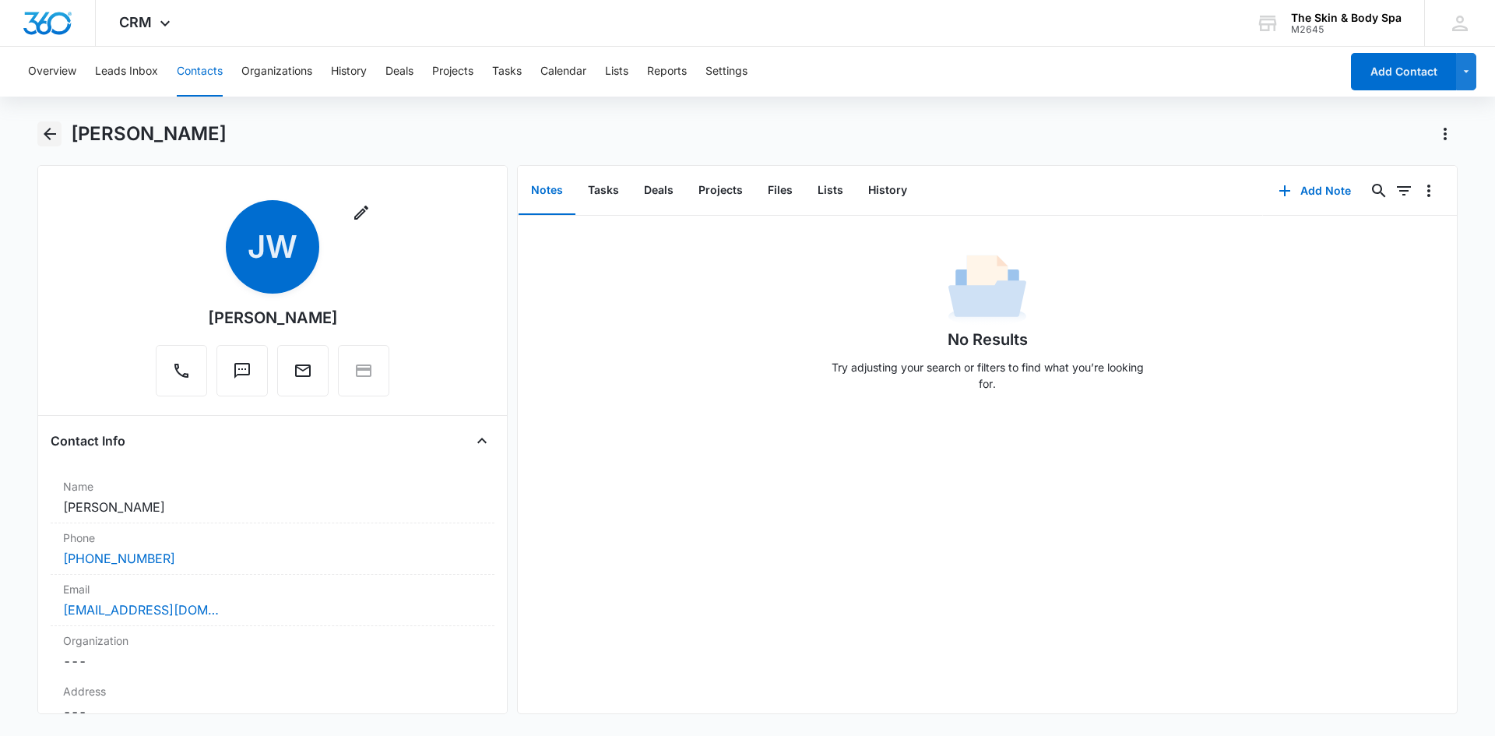
click at [44, 130] on icon "Back" at bounding box center [49, 134] width 19 height 19
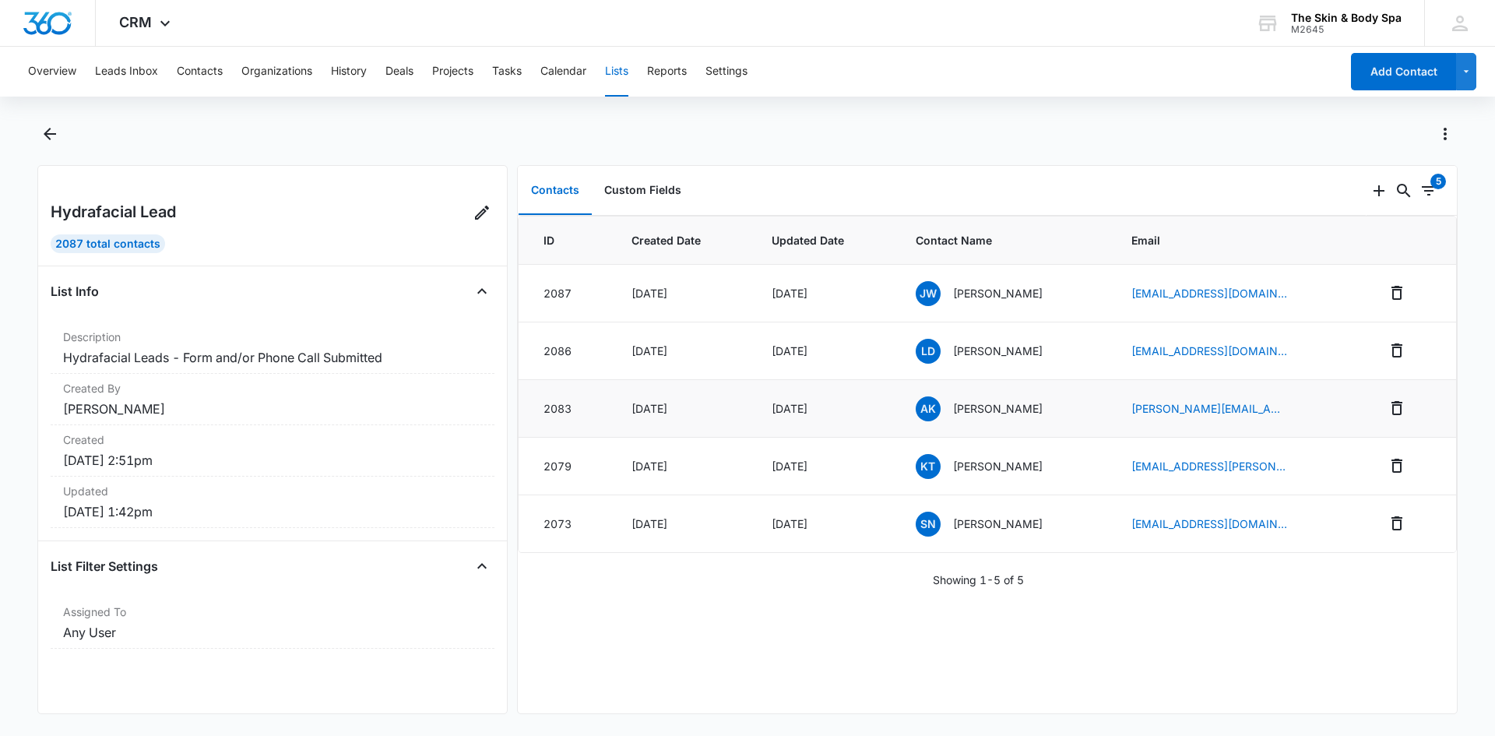
click at [1004, 406] on p "[PERSON_NAME]" at bounding box center [998, 408] width 90 height 16
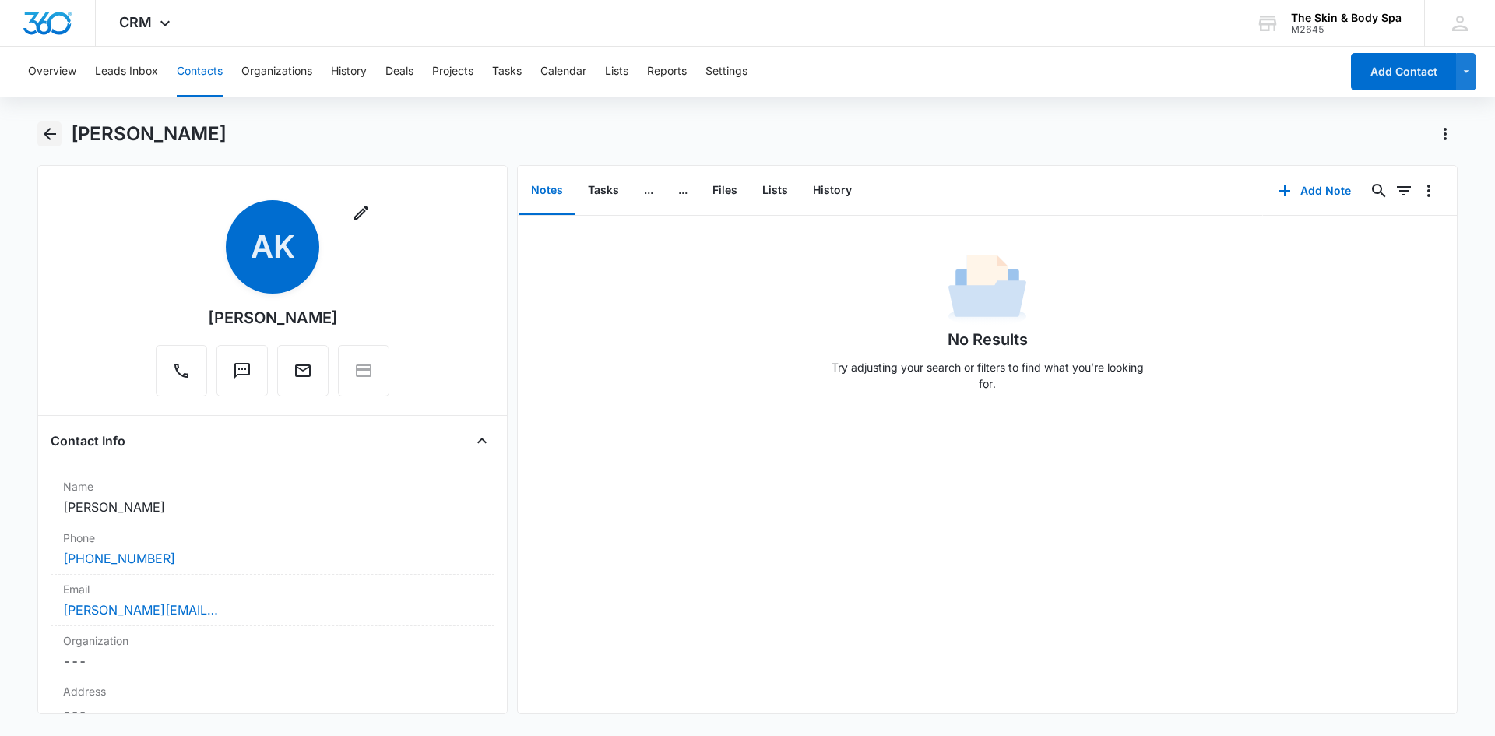
click at [40, 127] on icon "Back" at bounding box center [49, 134] width 19 height 19
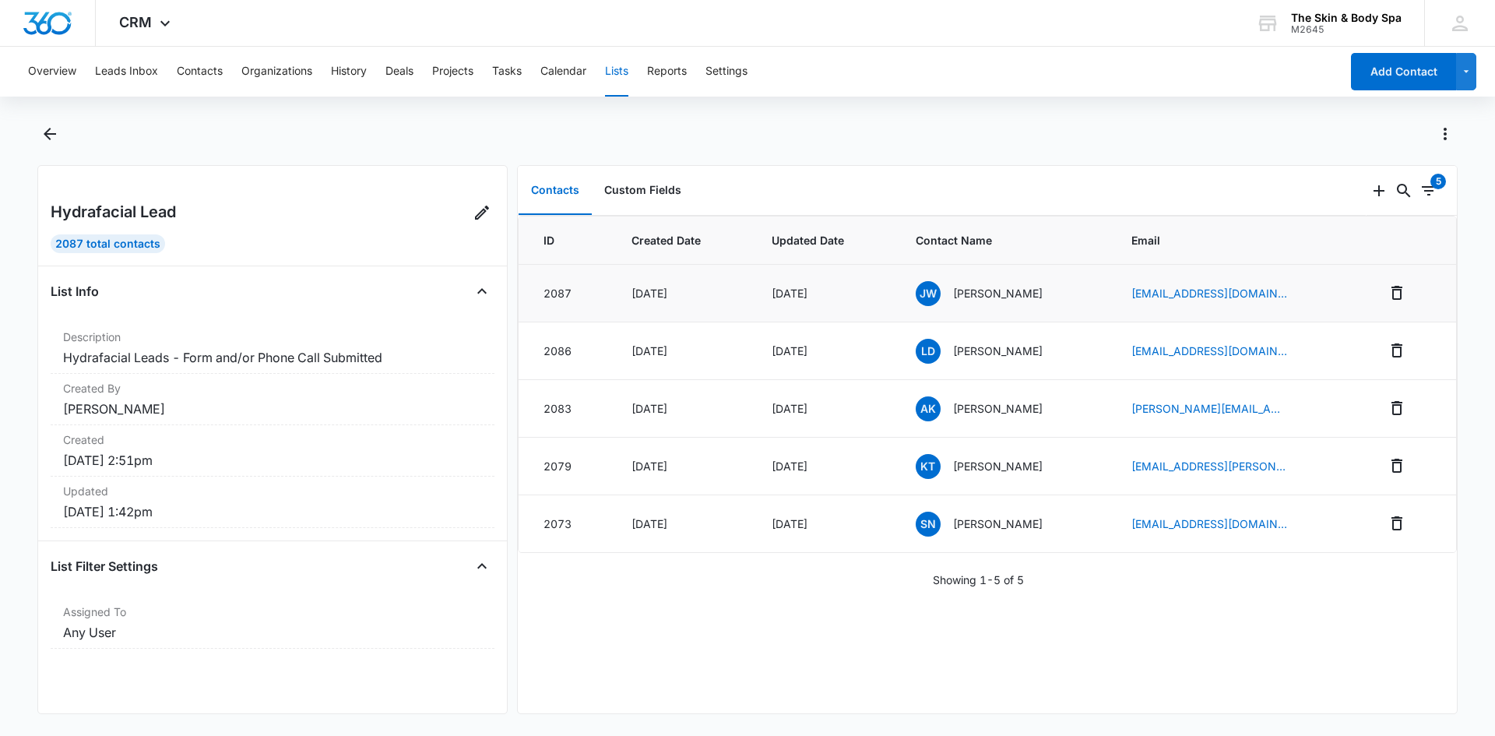
click at [986, 293] on p "[PERSON_NAME]" at bounding box center [998, 293] width 90 height 16
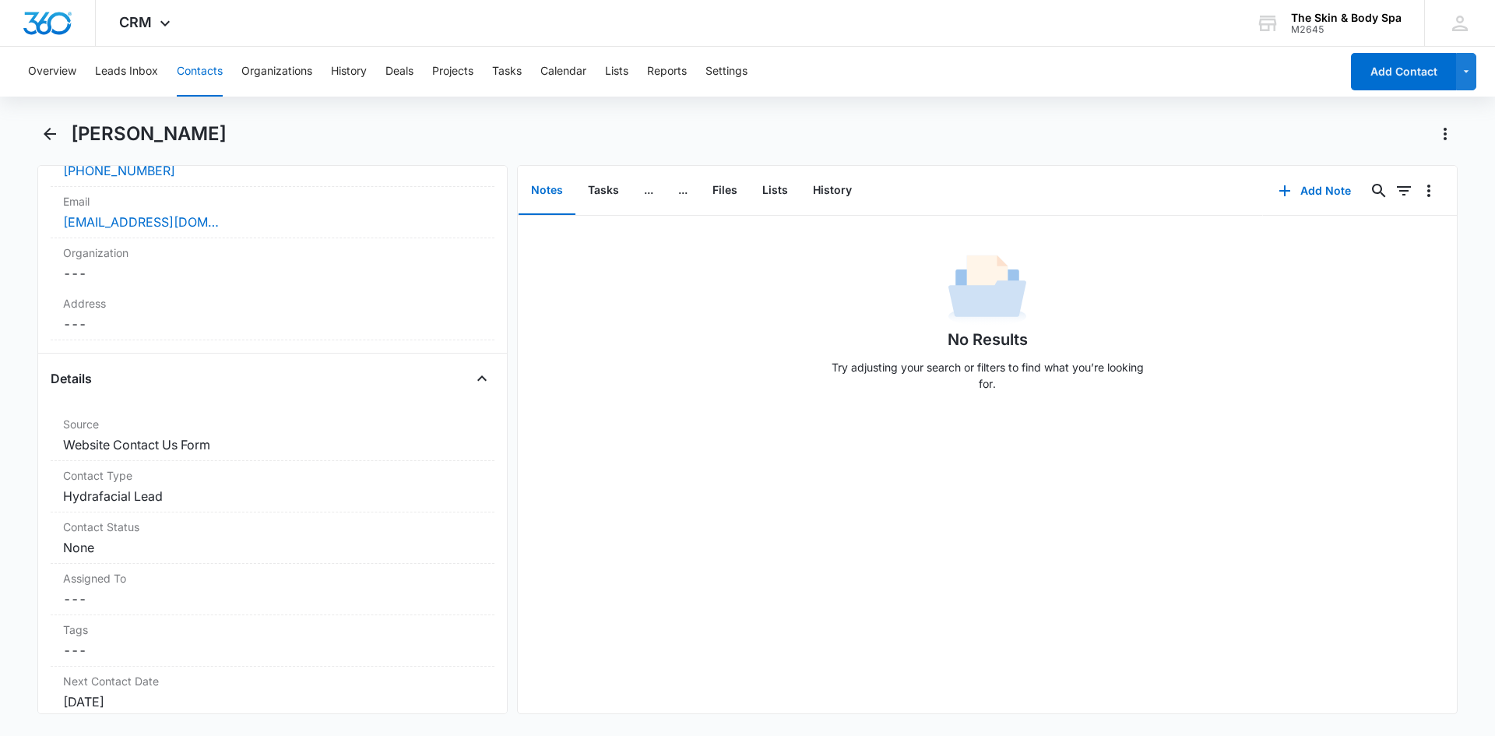
scroll to position [389, 0]
click at [145, 497] on dd "Cancel Save Changes Hydrafacial Lead" at bounding box center [272, 494] width 419 height 19
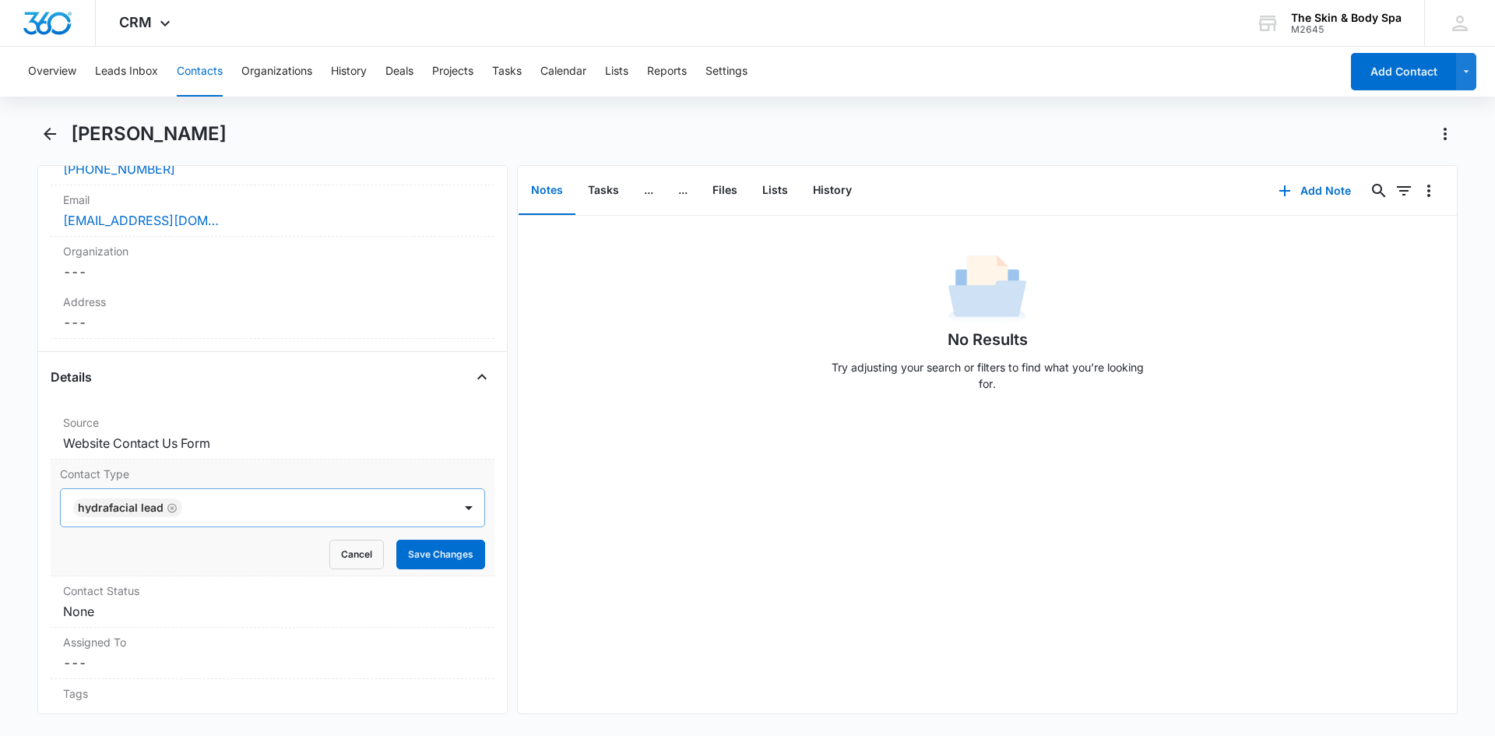
click at [167, 506] on icon "Remove Hydrafacial Lead" at bounding box center [171, 507] width 9 height 9
click at [456, 505] on div at bounding box center [468, 507] width 25 height 25
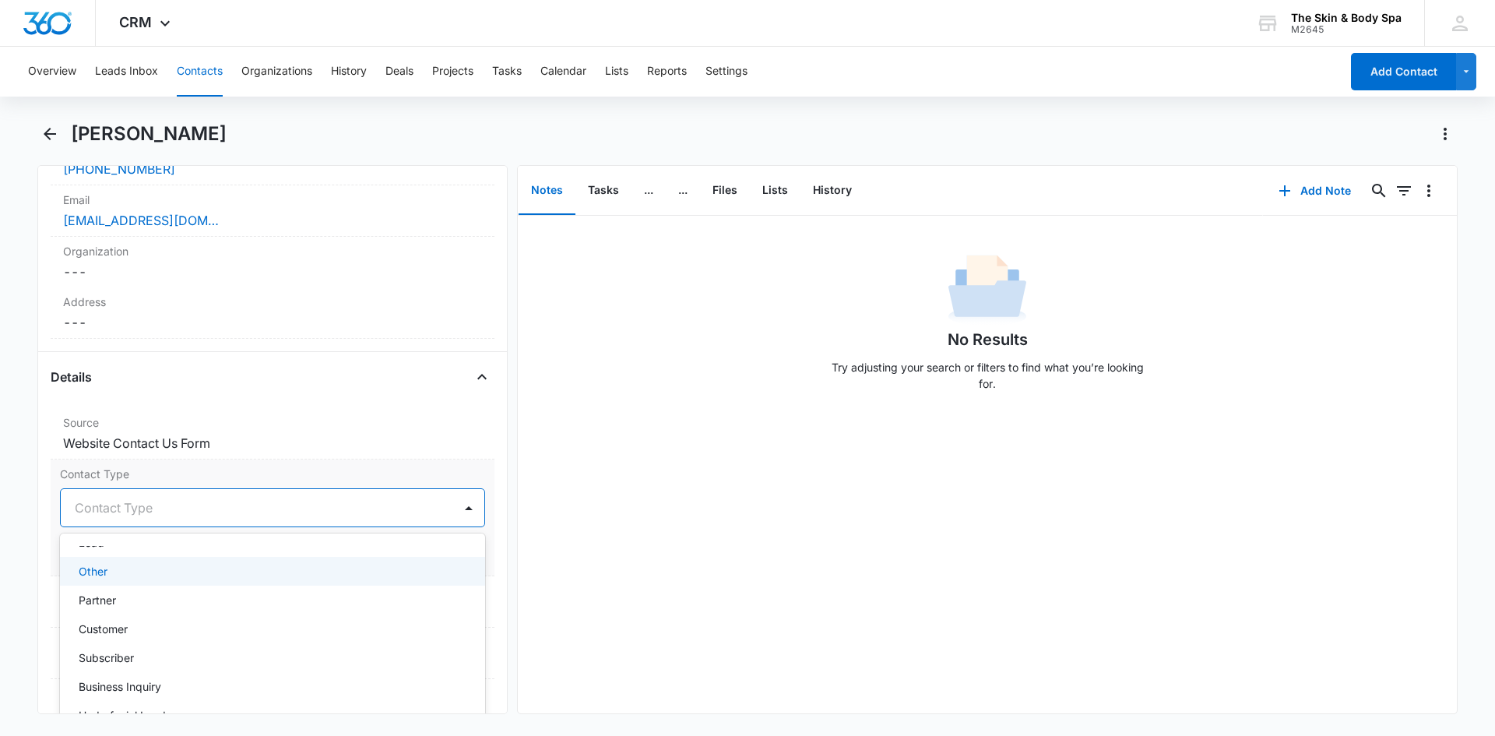
scroll to position [98, 0]
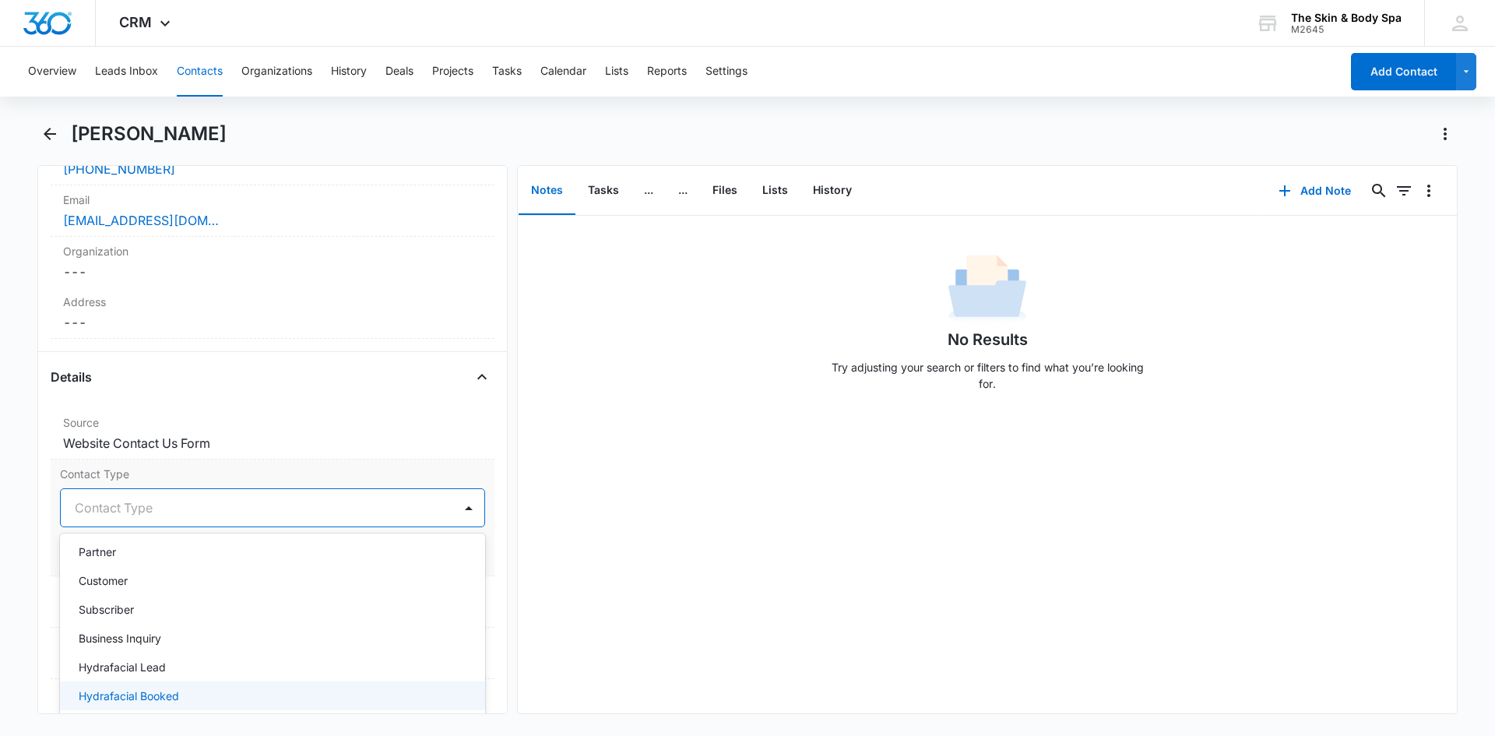
click at [218, 700] on div "Hydrafacial Booked" at bounding box center [271, 695] width 385 height 16
click at [427, 464] on div "Contact Type option Hydrafacial Booked, selected. 10 results available. Use Up …" at bounding box center [273, 517] width 444 height 117
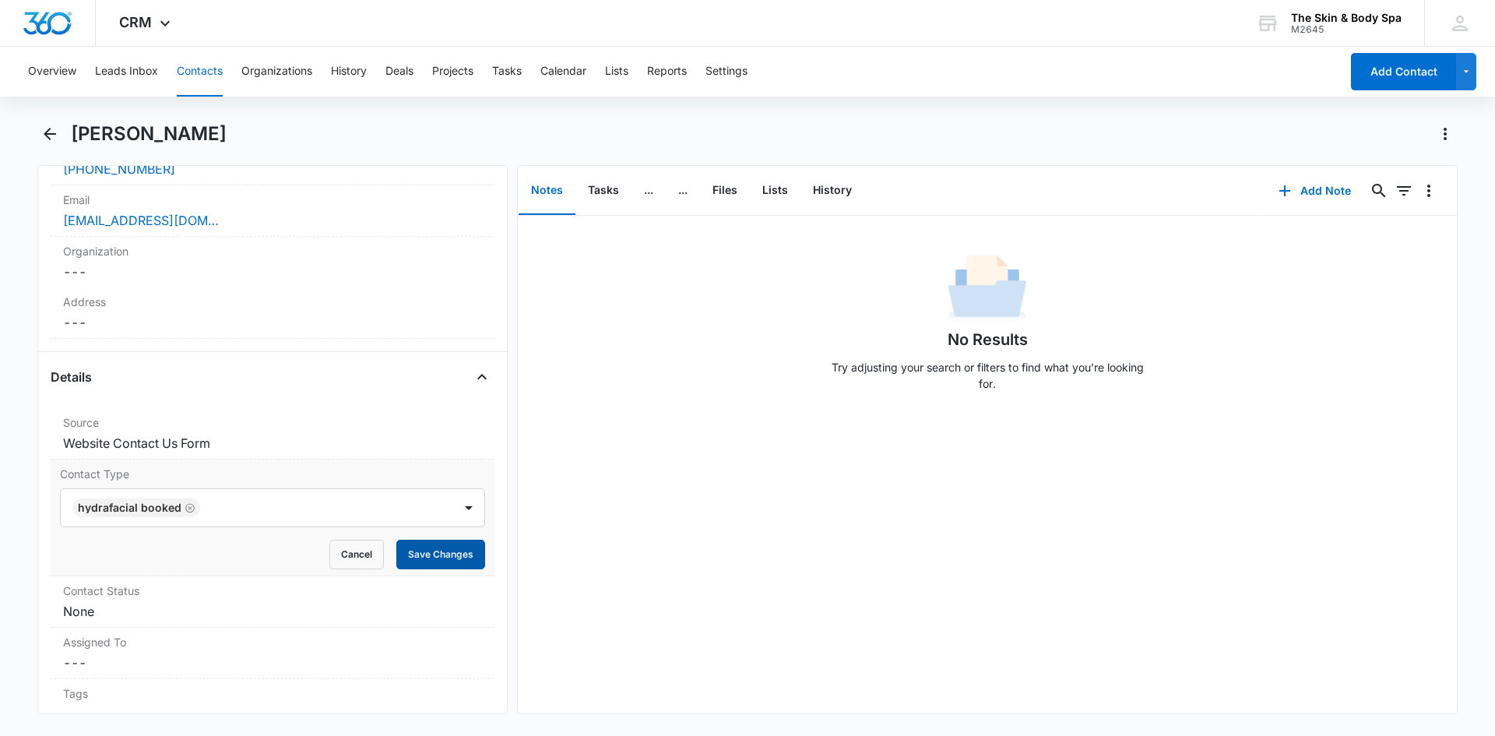
click at [423, 541] on button "Save Changes" at bounding box center [440, 554] width 89 height 30
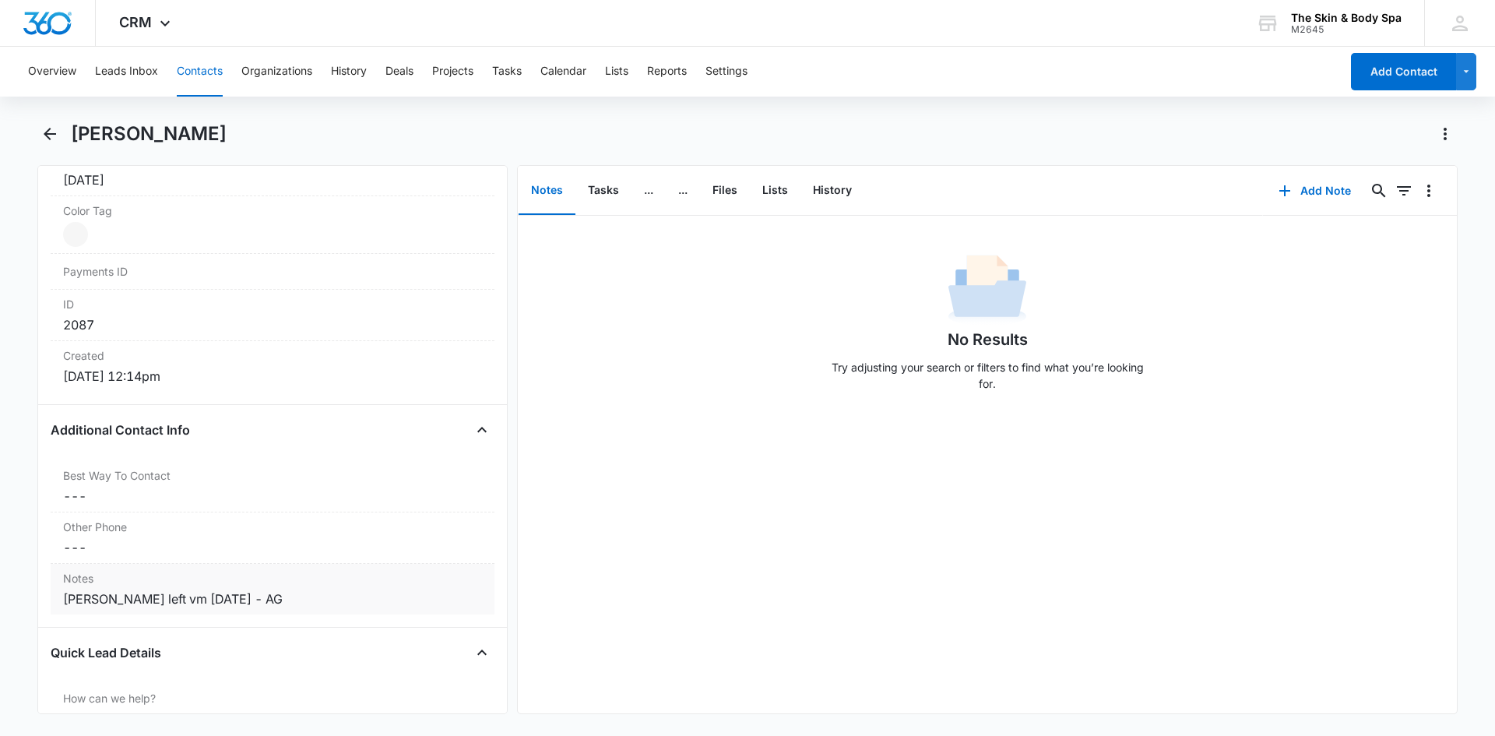
scroll to position [934, 0]
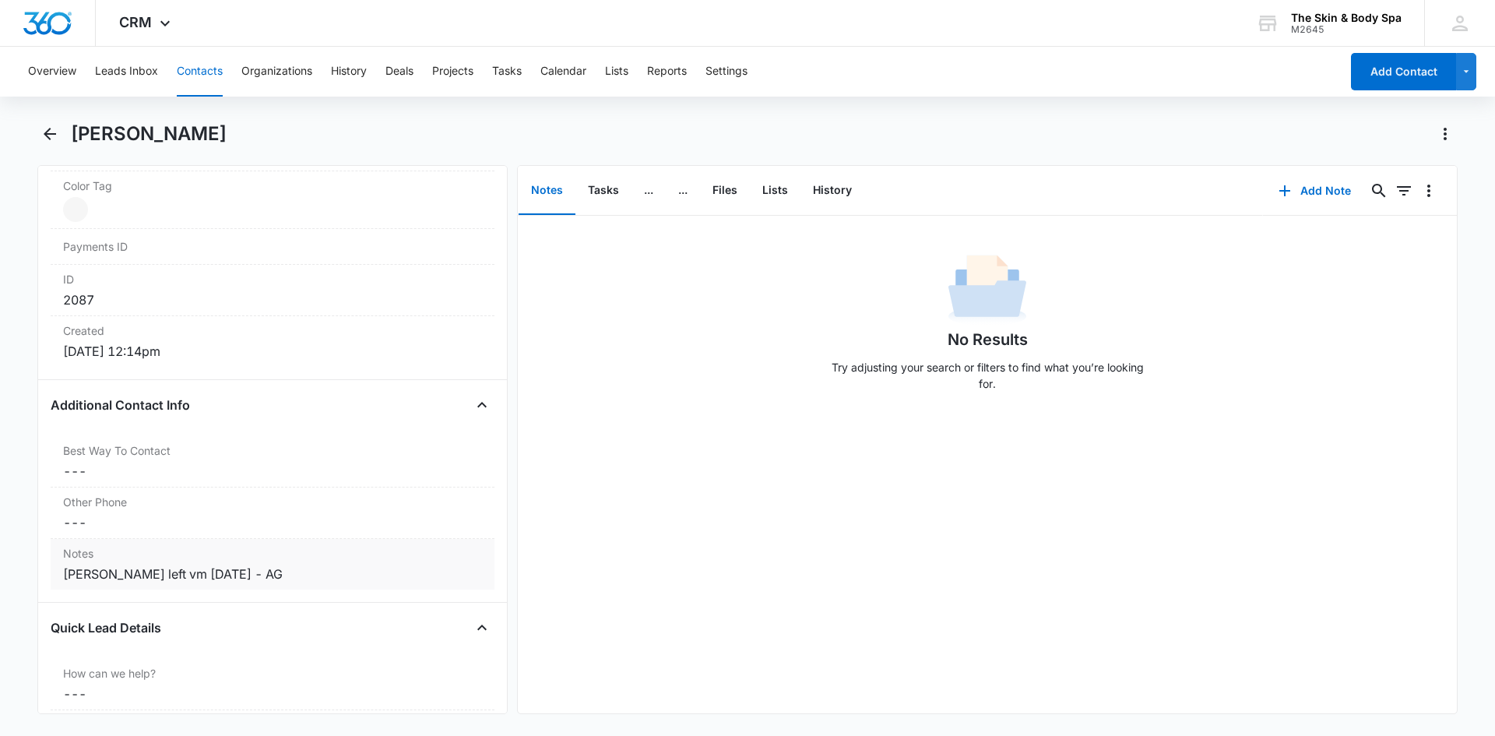
click at [257, 576] on div "Grace left vm 10/12/25 - AG" at bounding box center [272, 573] width 419 height 19
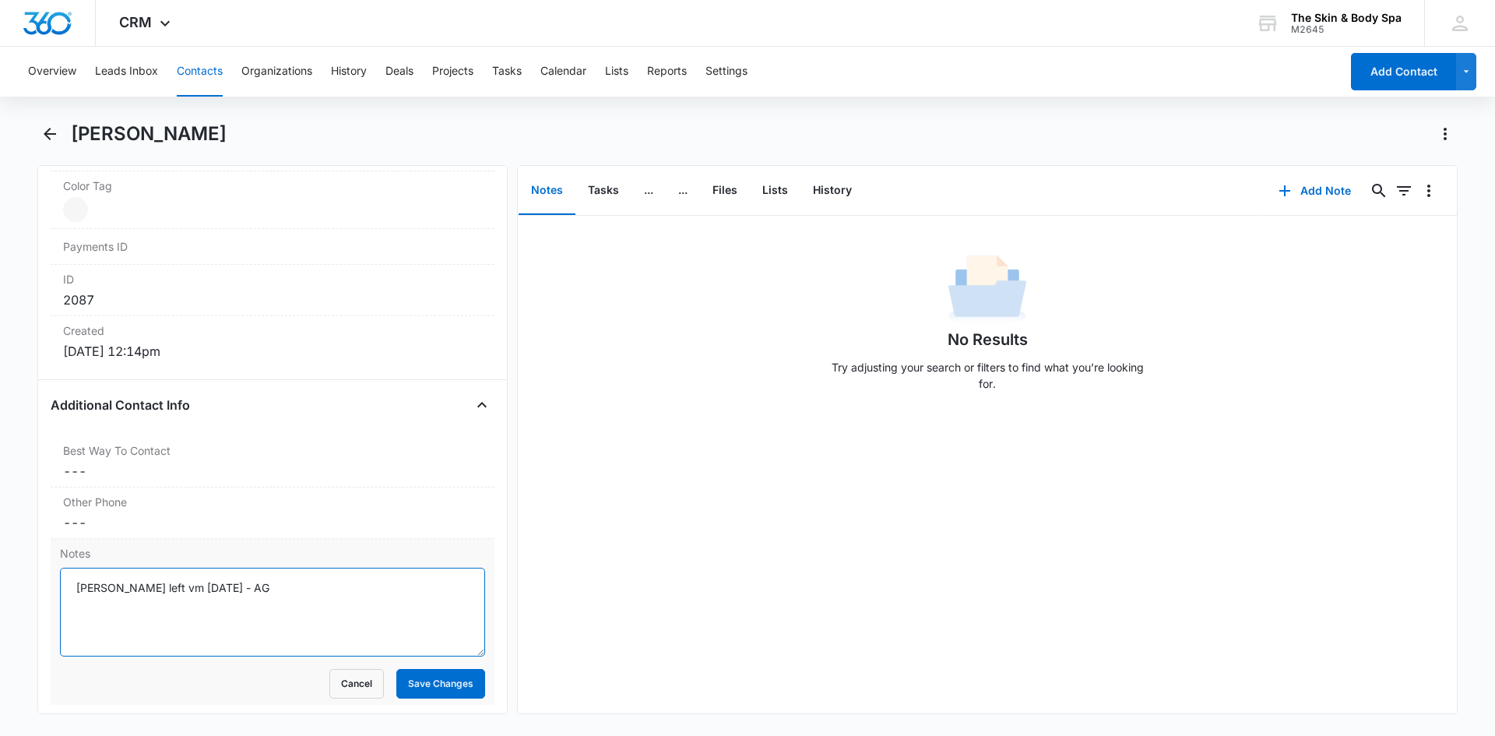
click at [265, 598] on textarea "Grace left vm 10/12/25 - AG" at bounding box center [272, 611] width 425 height 89
type textarea "[PERSON_NAME] left vm [DATE] - AG [DATE] booked appt for 11/13 - AG"
click at [409, 688] on button "Save Changes" at bounding box center [440, 684] width 89 height 30
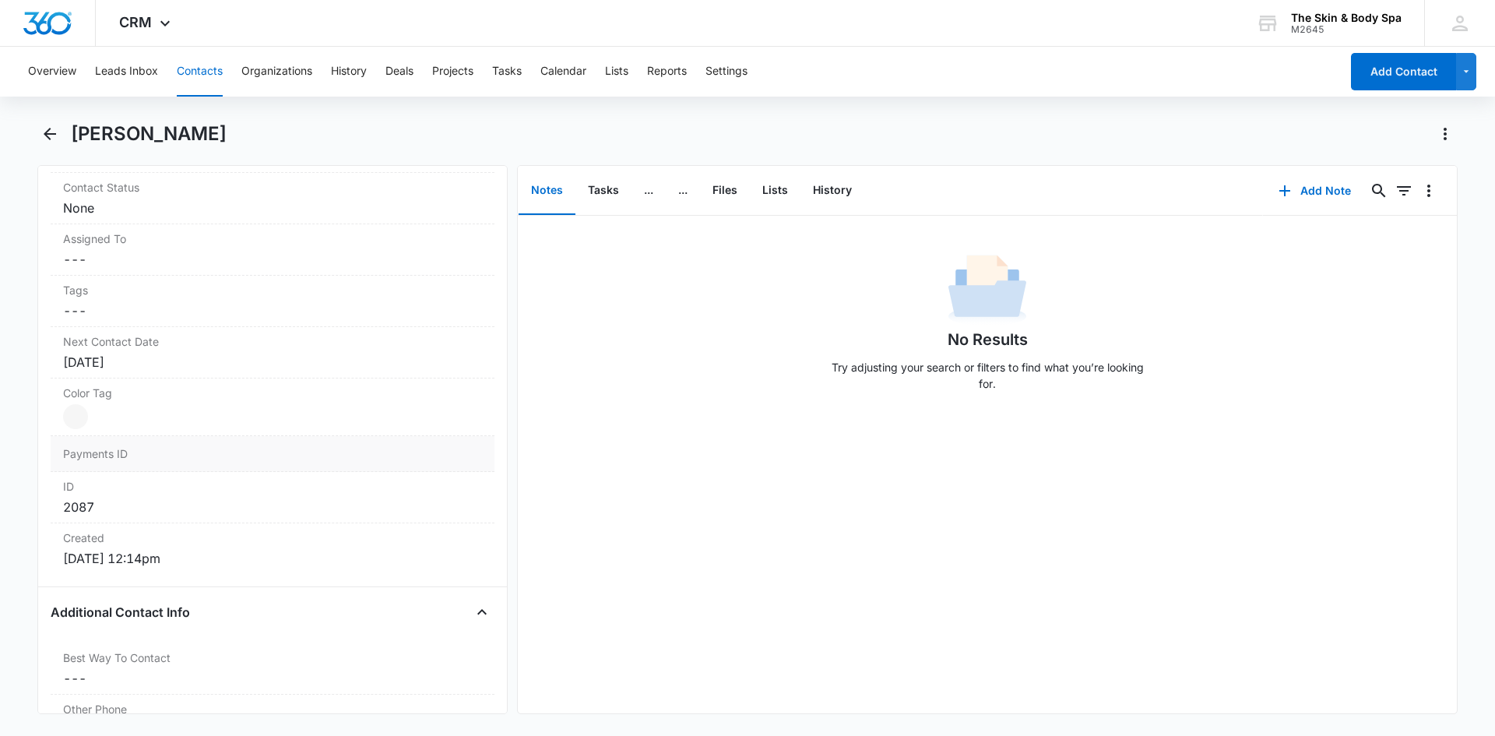
scroll to position [701, 0]
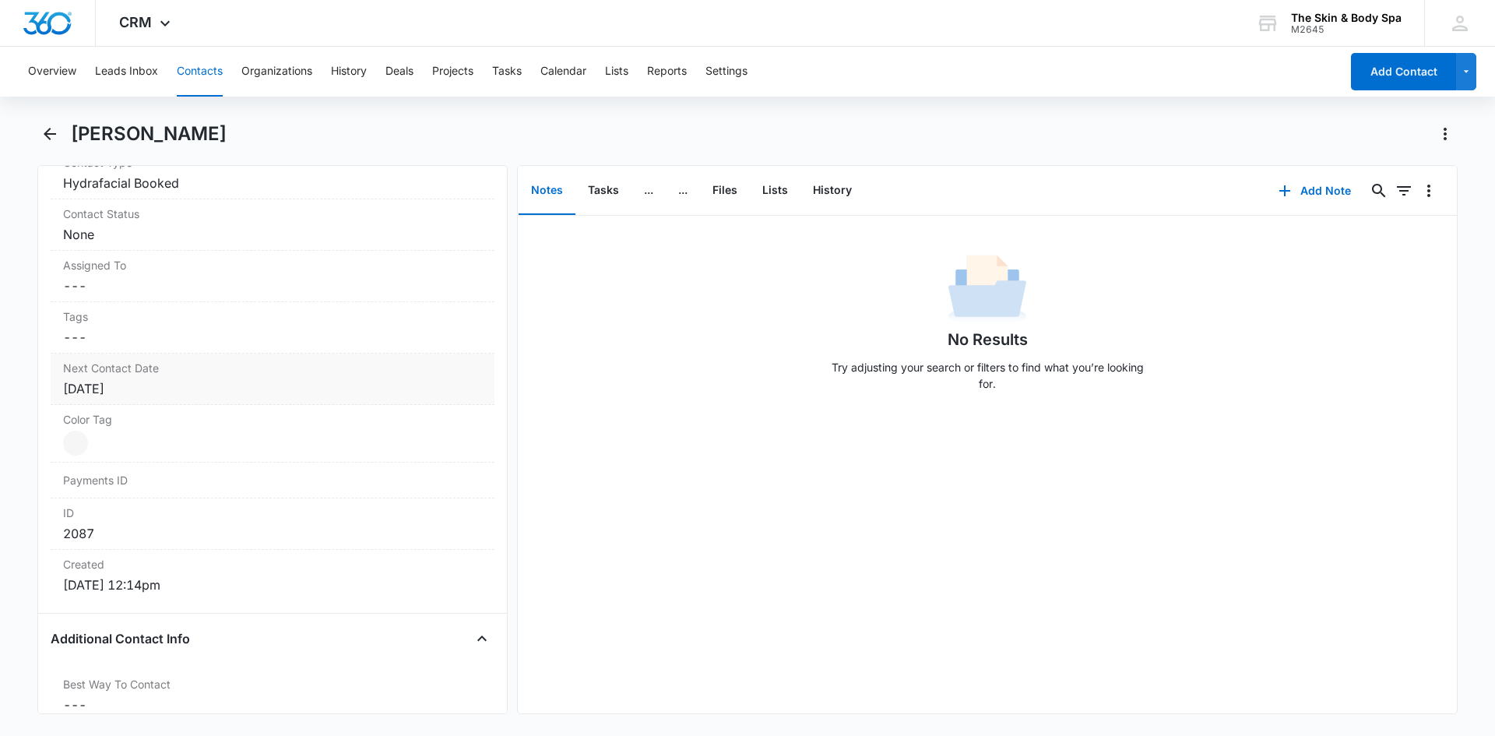
click at [145, 382] on div "[DATE]" at bounding box center [272, 388] width 419 height 19
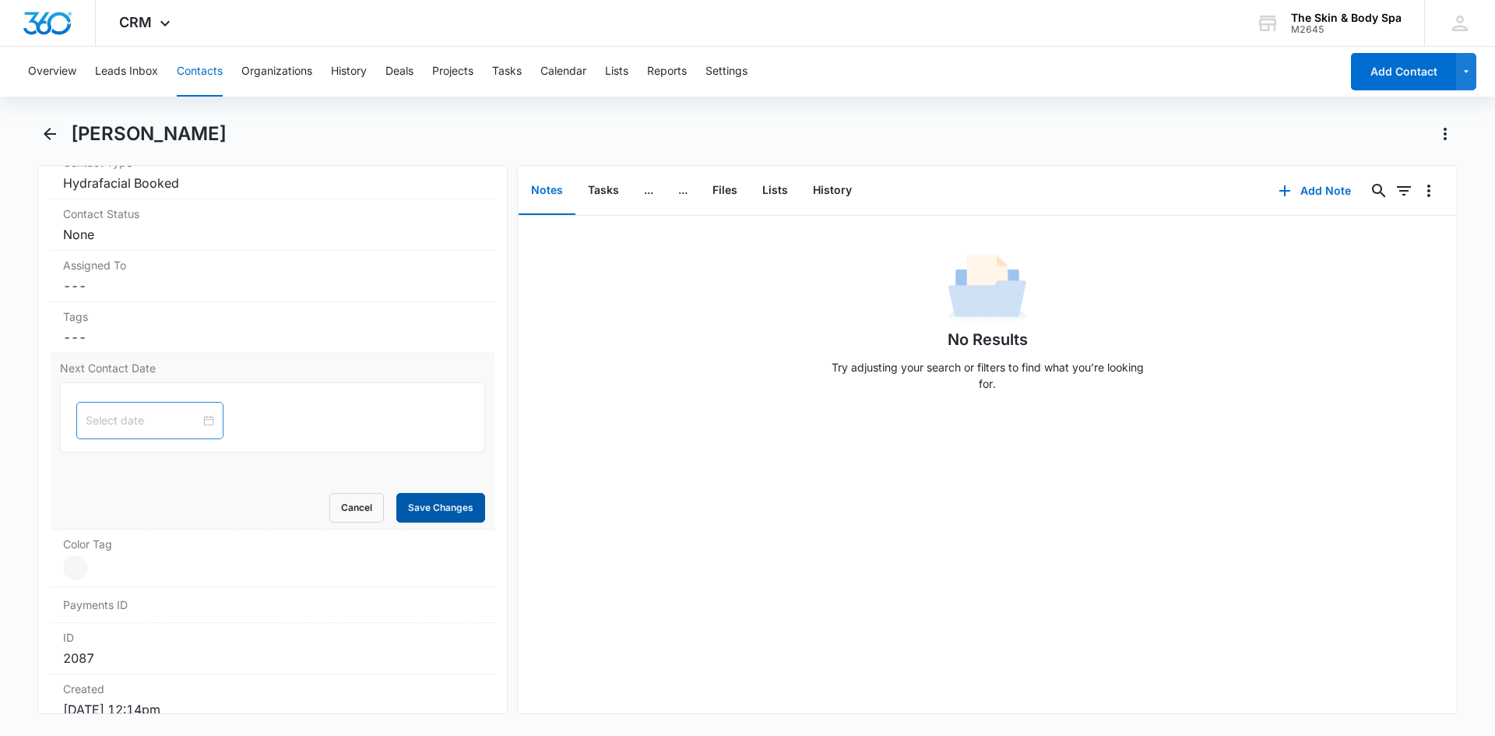
click at [419, 513] on button "Save Changes" at bounding box center [440, 508] width 89 height 30
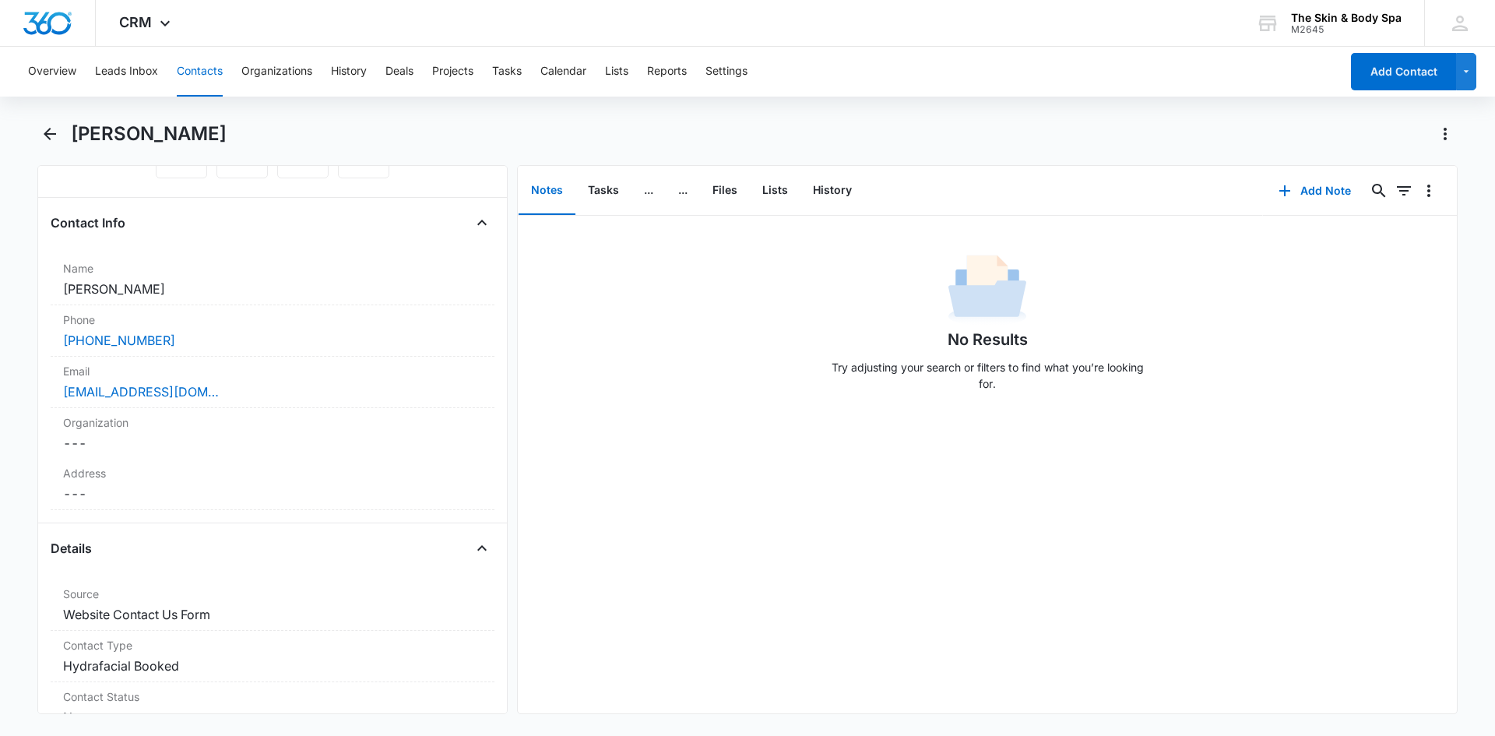
scroll to position [43, 0]
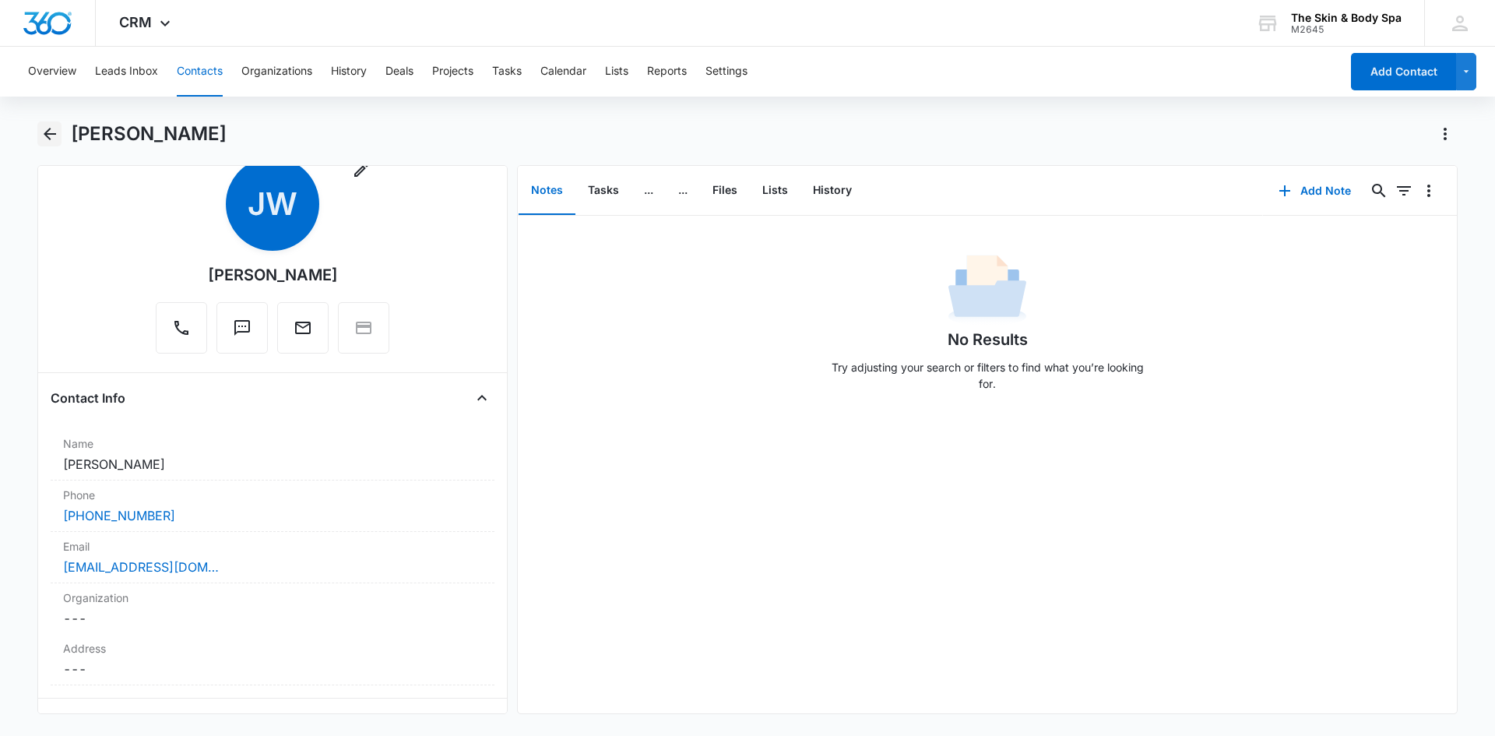
click at [55, 140] on icon "Back" at bounding box center [49, 134] width 19 height 19
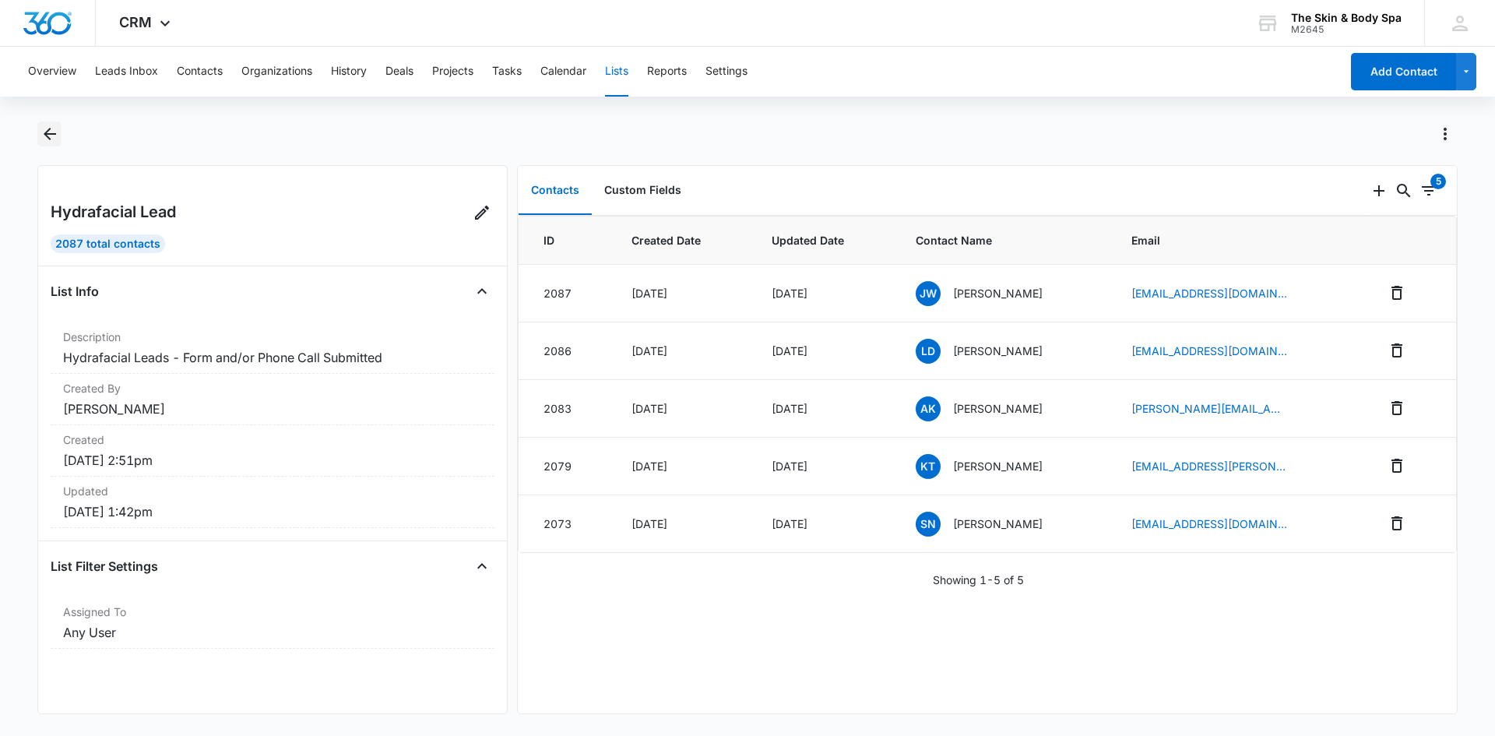
click at [57, 141] on icon "Back" at bounding box center [49, 134] width 19 height 19
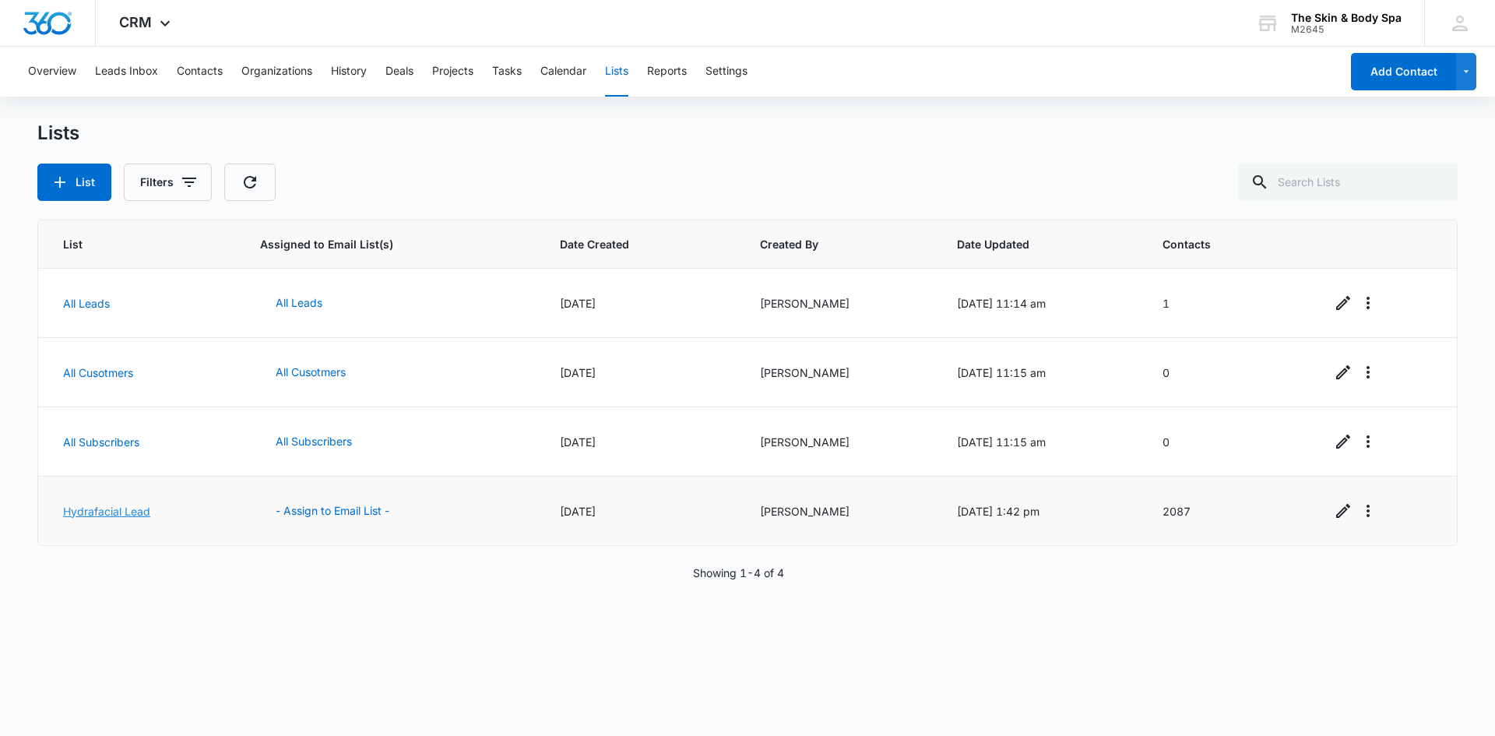
click at [138, 510] on link "Hydrafacial Lead" at bounding box center [106, 510] width 87 height 13
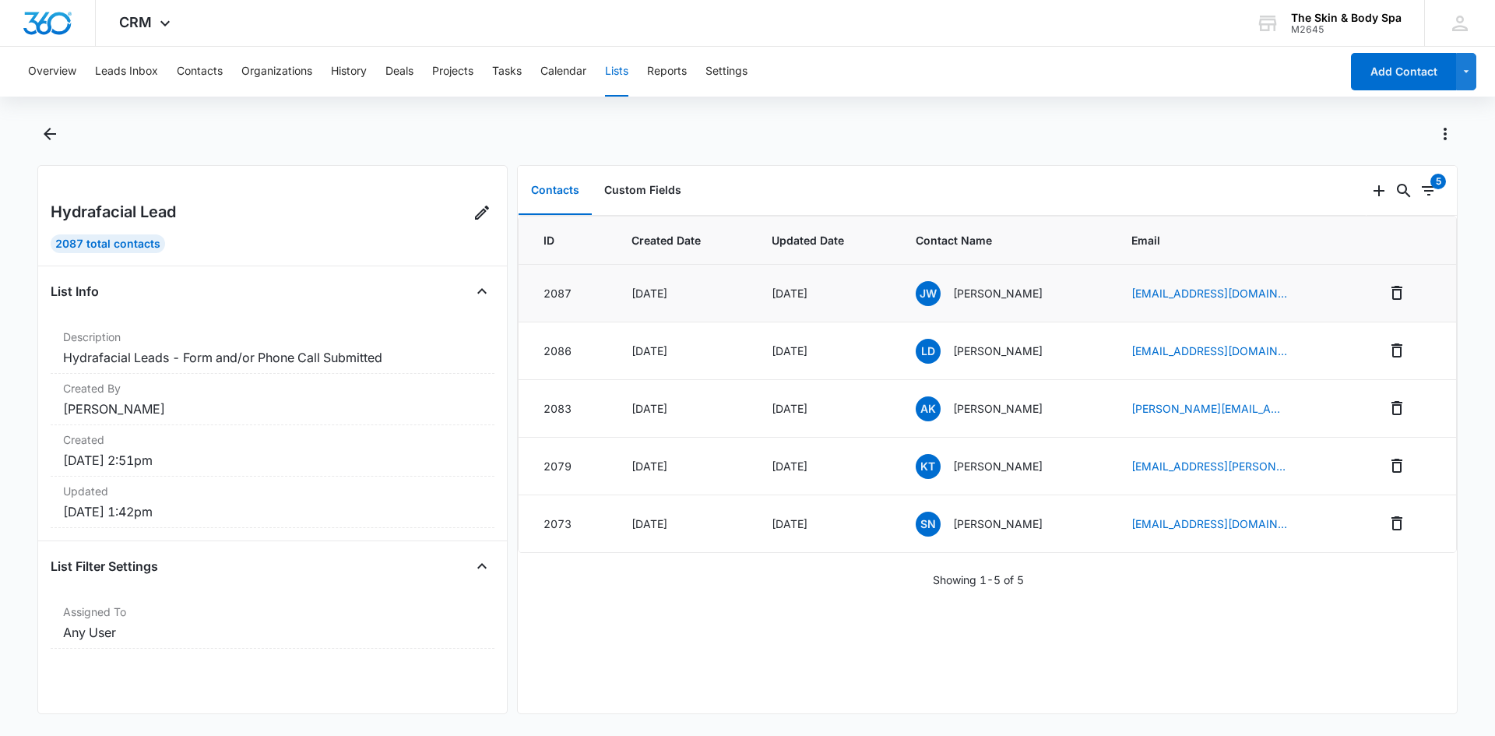
click at [917, 292] on span "JW" at bounding box center [927, 293] width 25 height 25
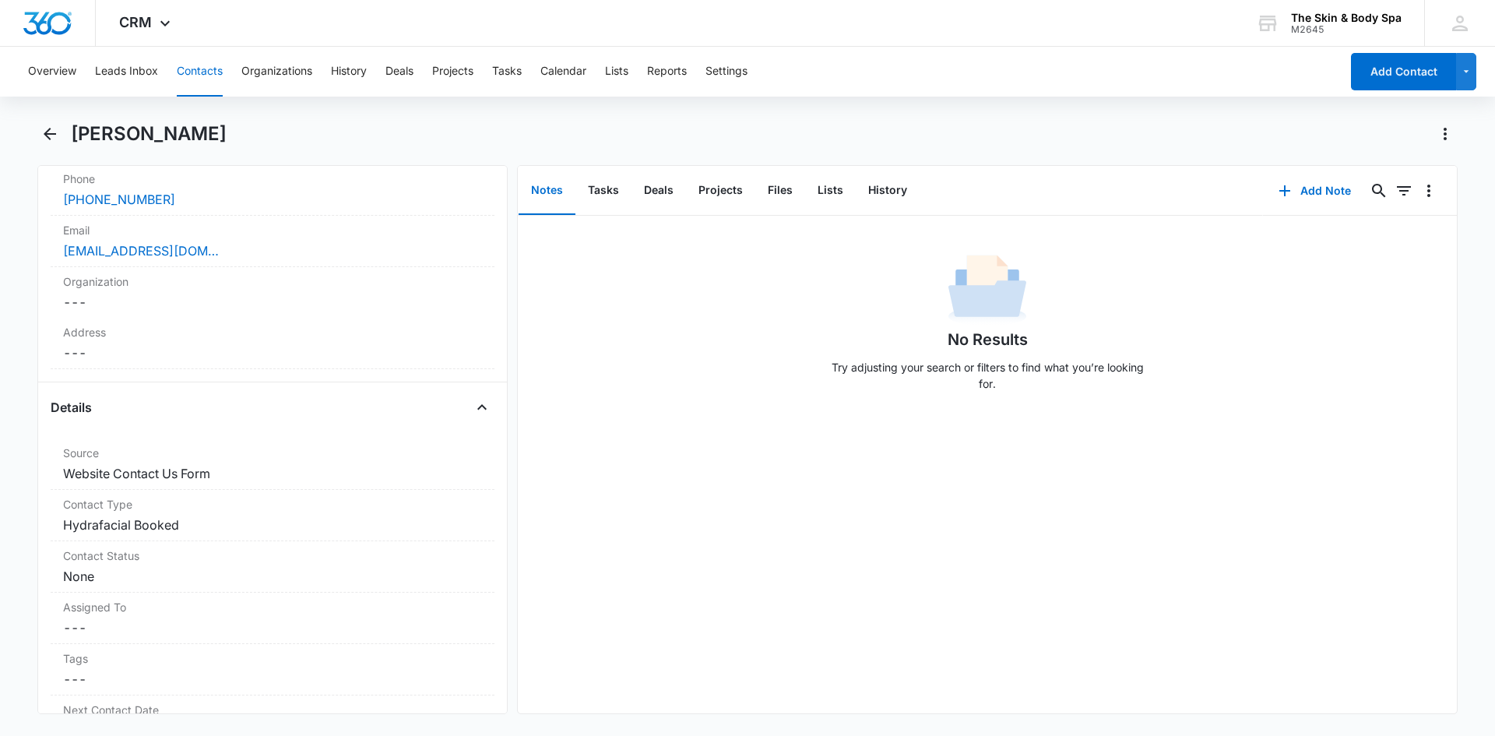
scroll to position [389, 0]
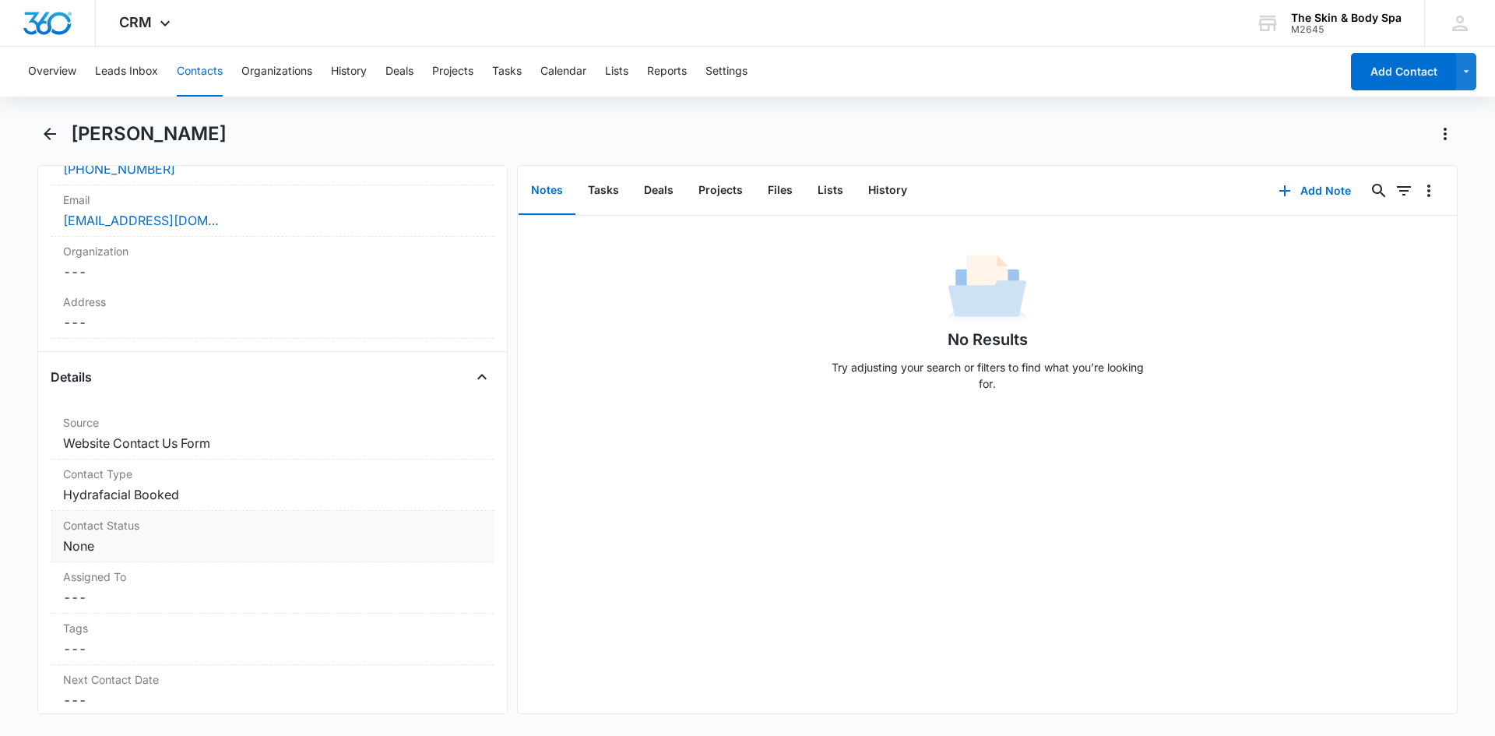
click at [270, 553] on dd "Cancel Save Changes None" at bounding box center [272, 545] width 419 height 19
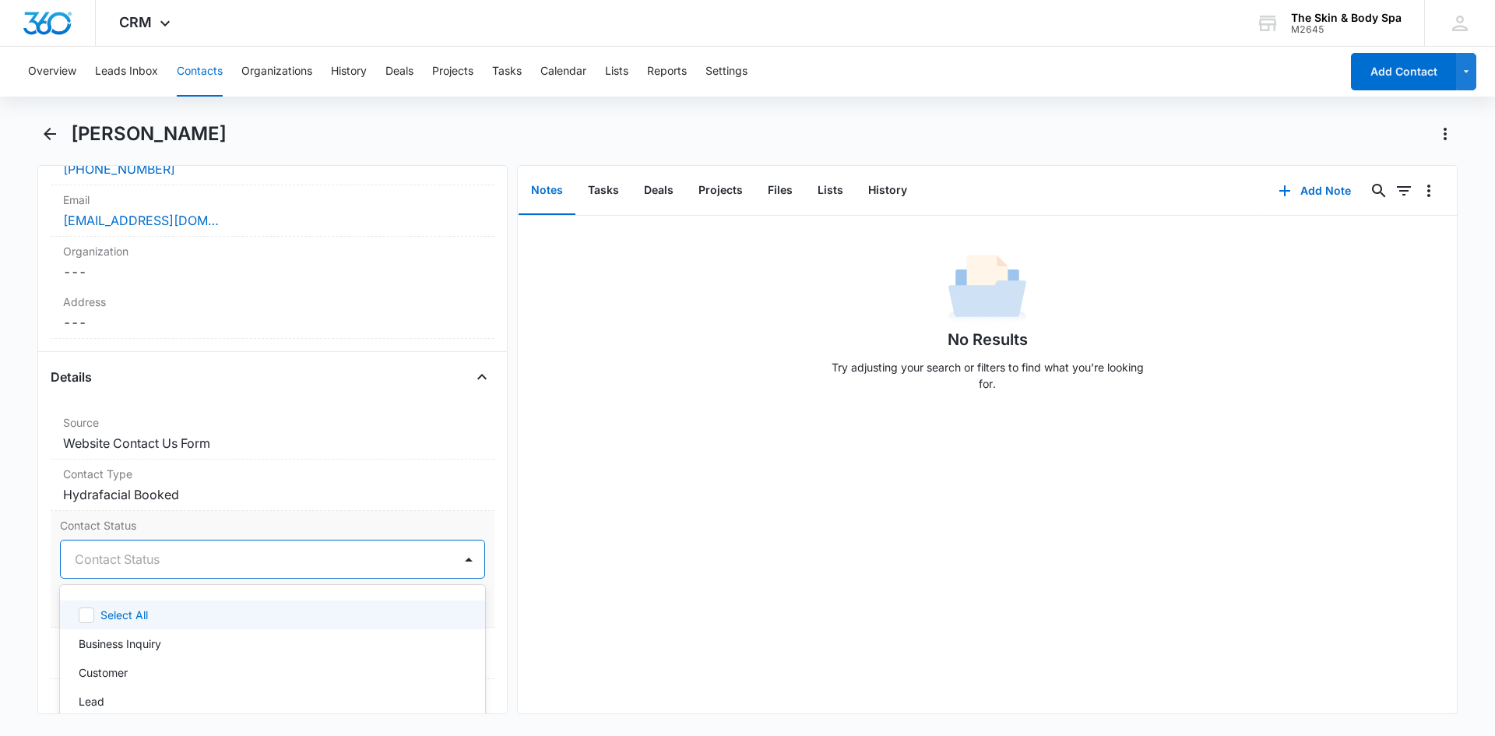
click at [298, 553] on div at bounding box center [254, 559] width 358 height 22
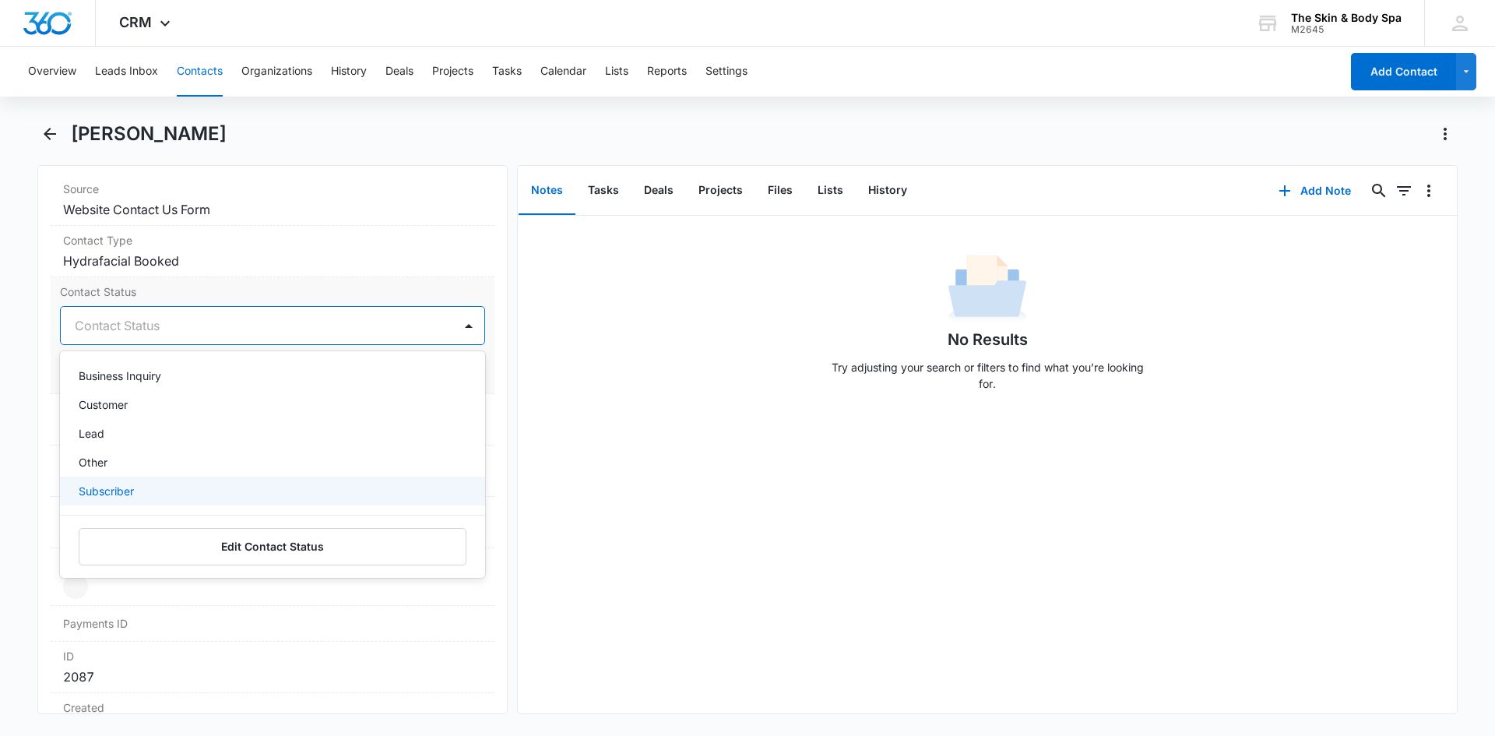
scroll to position [0, 0]
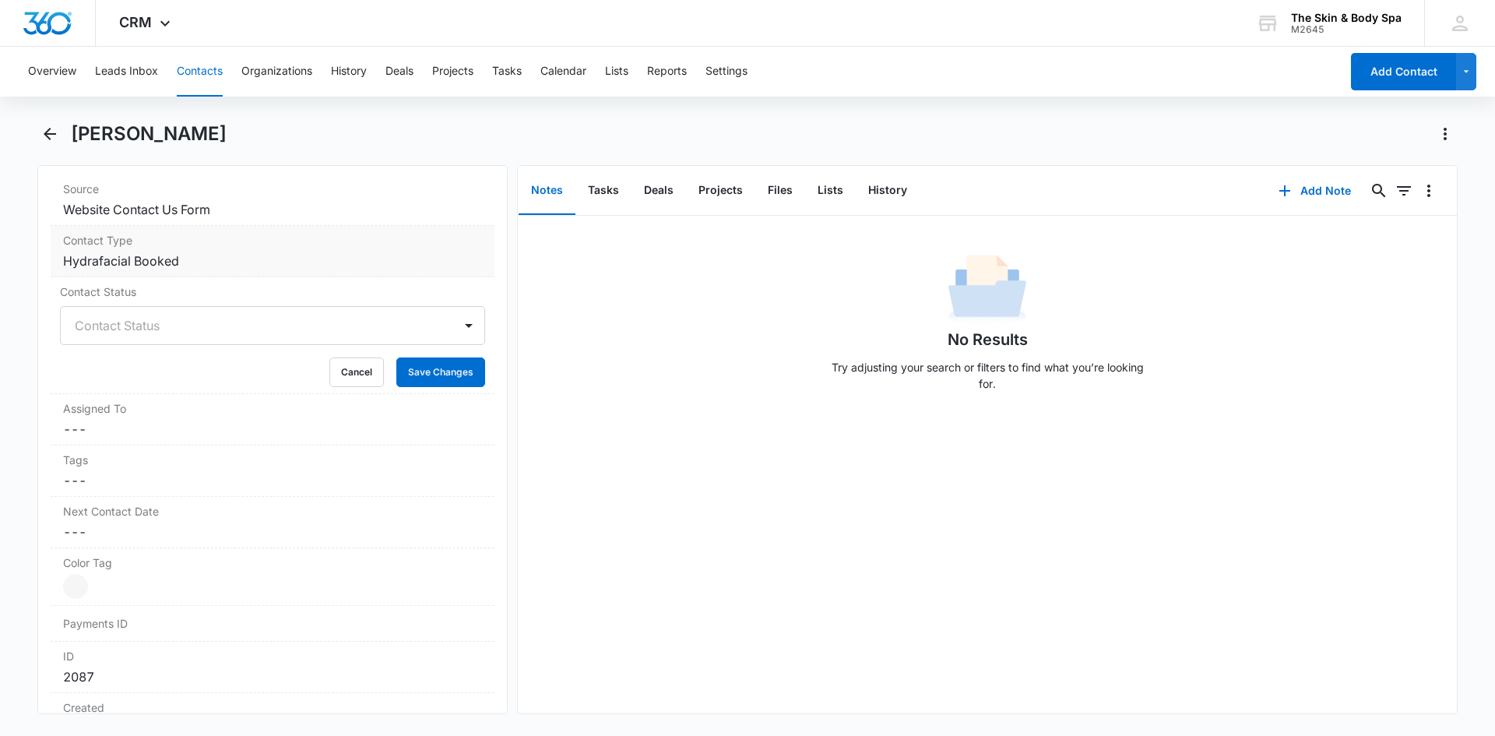
click at [404, 263] on dd "Cancel Save Changes Hydrafacial Booked" at bounding box center [272, 260] width 419 height 19
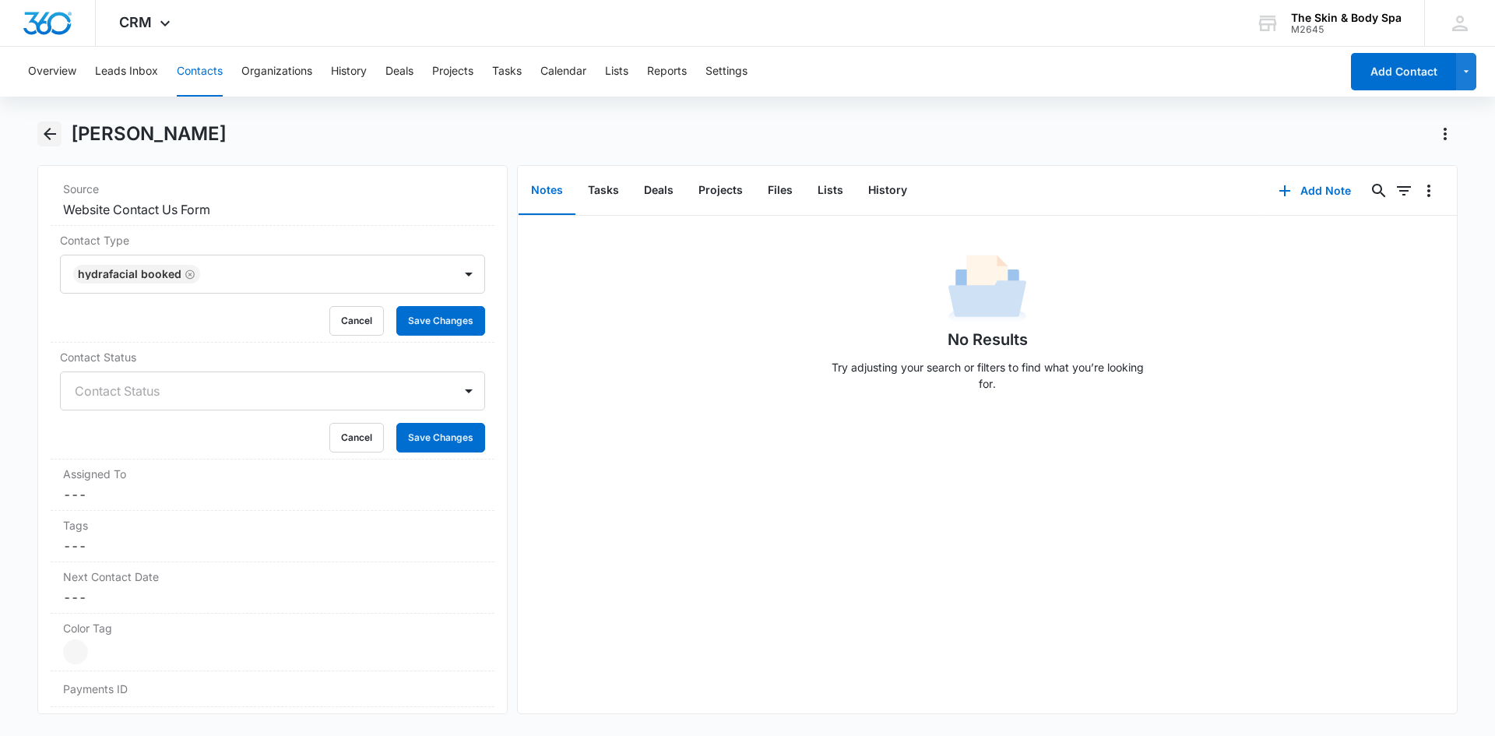
click at [52, 135] on icon "Back" at bounding box center [50, 134] width 12 height 12
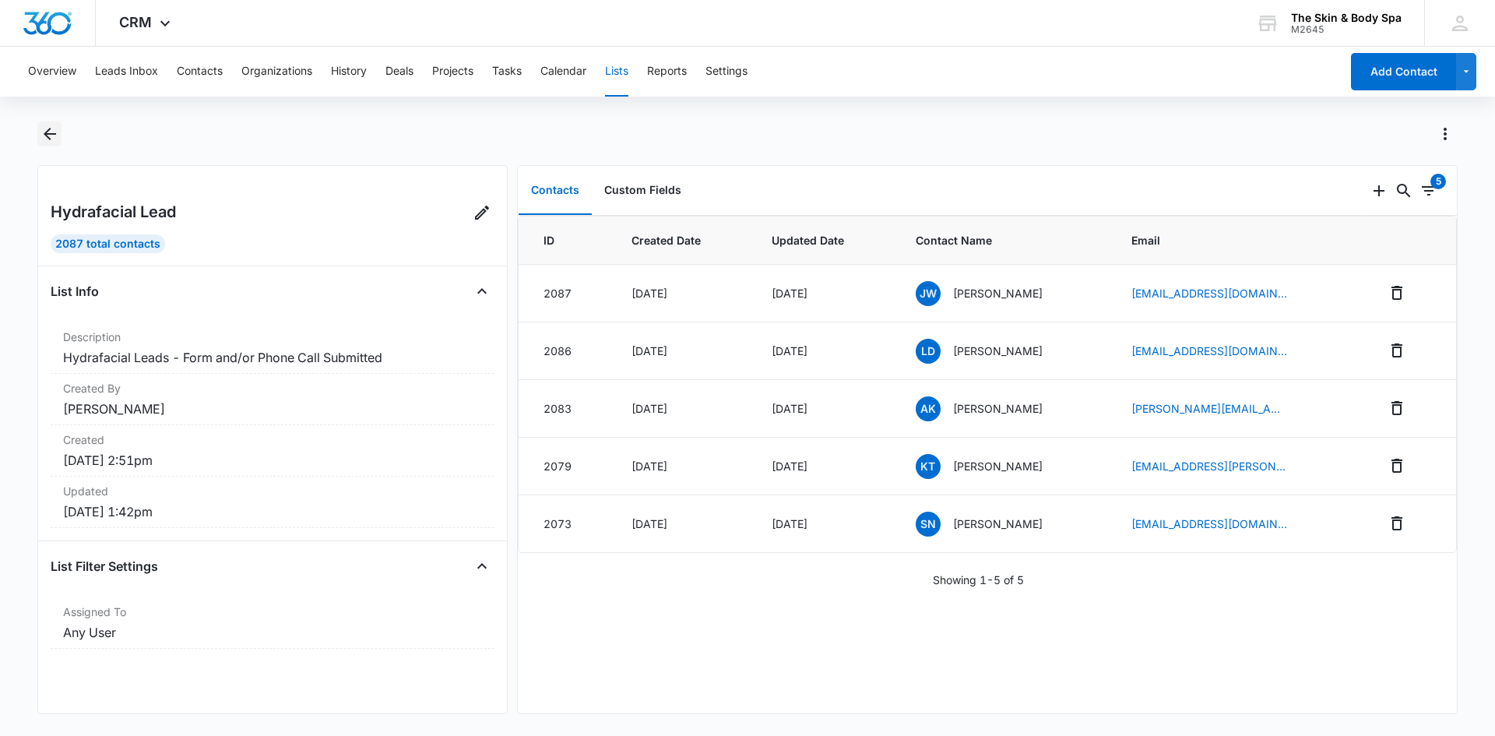
click at [51, 127] on icon "Back" at bounding box center [49, 134] width 19 height 19
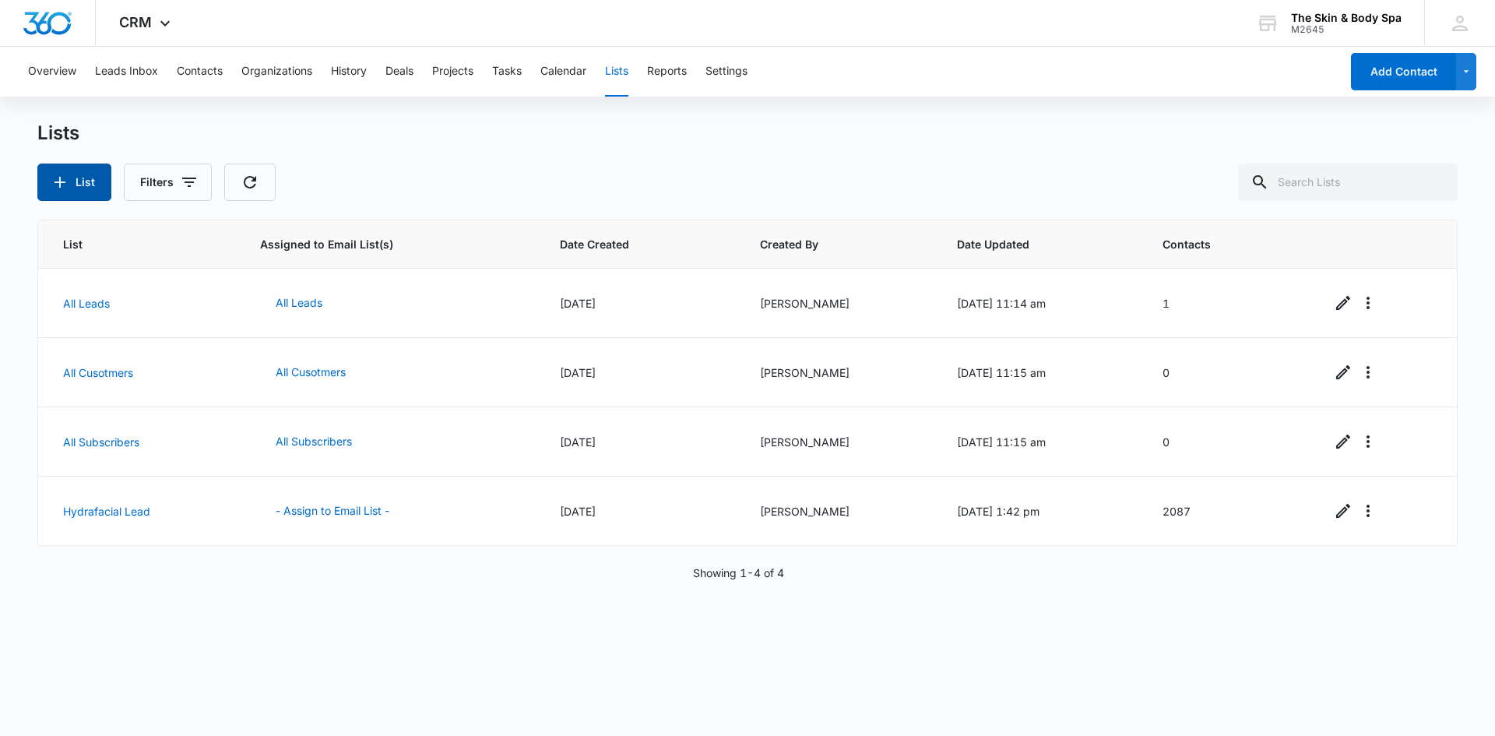
click at [86, 180] on button "List" at bounding box center [74, 181] width 74 height 37
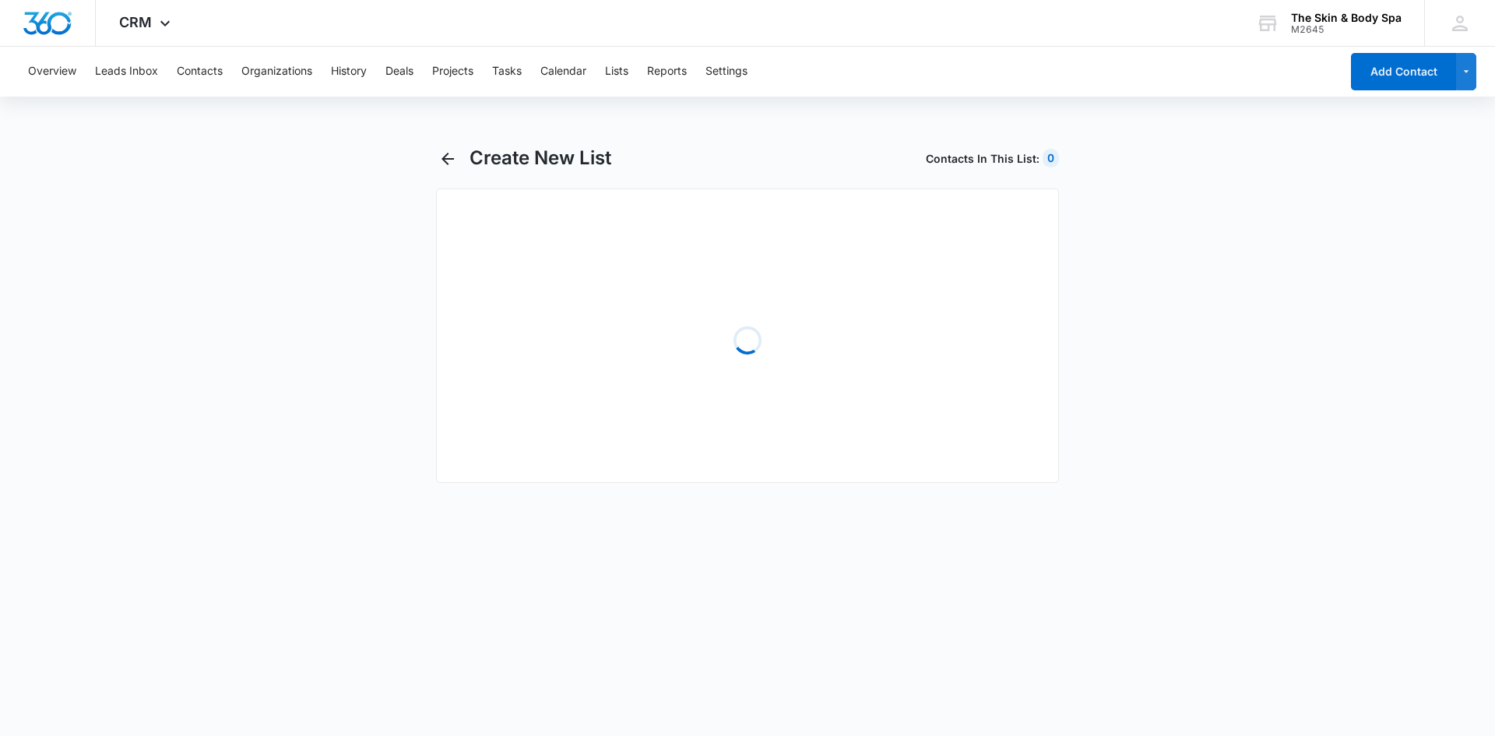
select select "31"
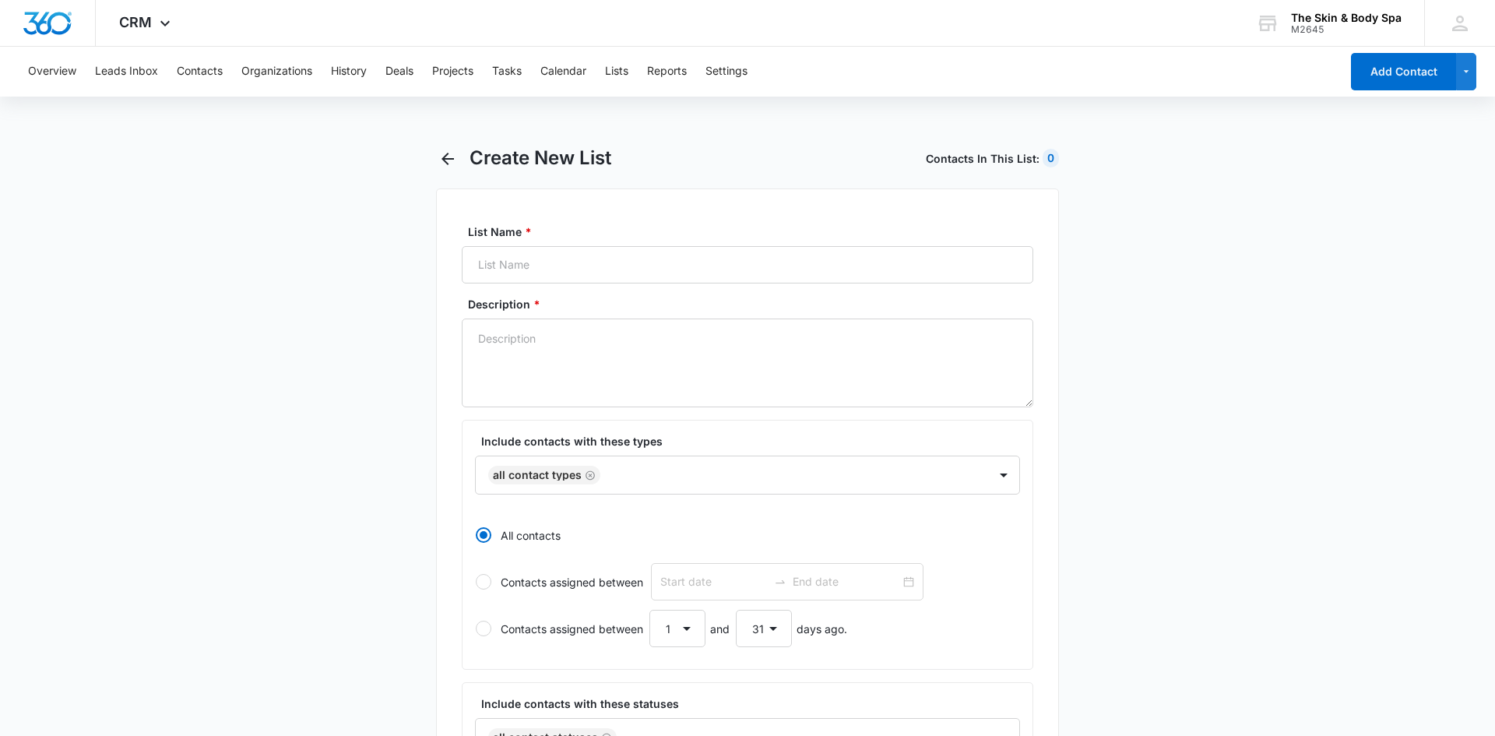
radio input "true"
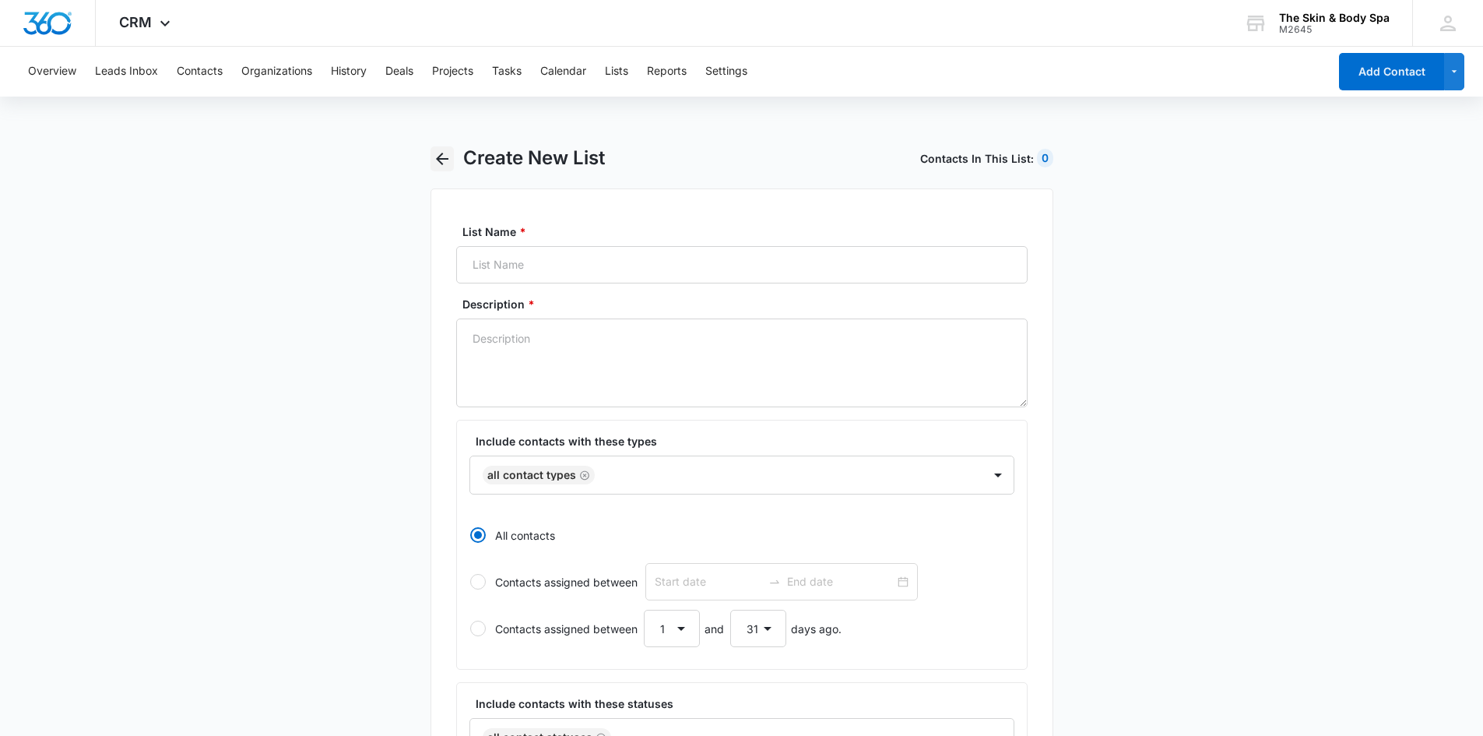
click at [445, 162] on icon "button" at bounding box center [442, 158] width 19 height 19
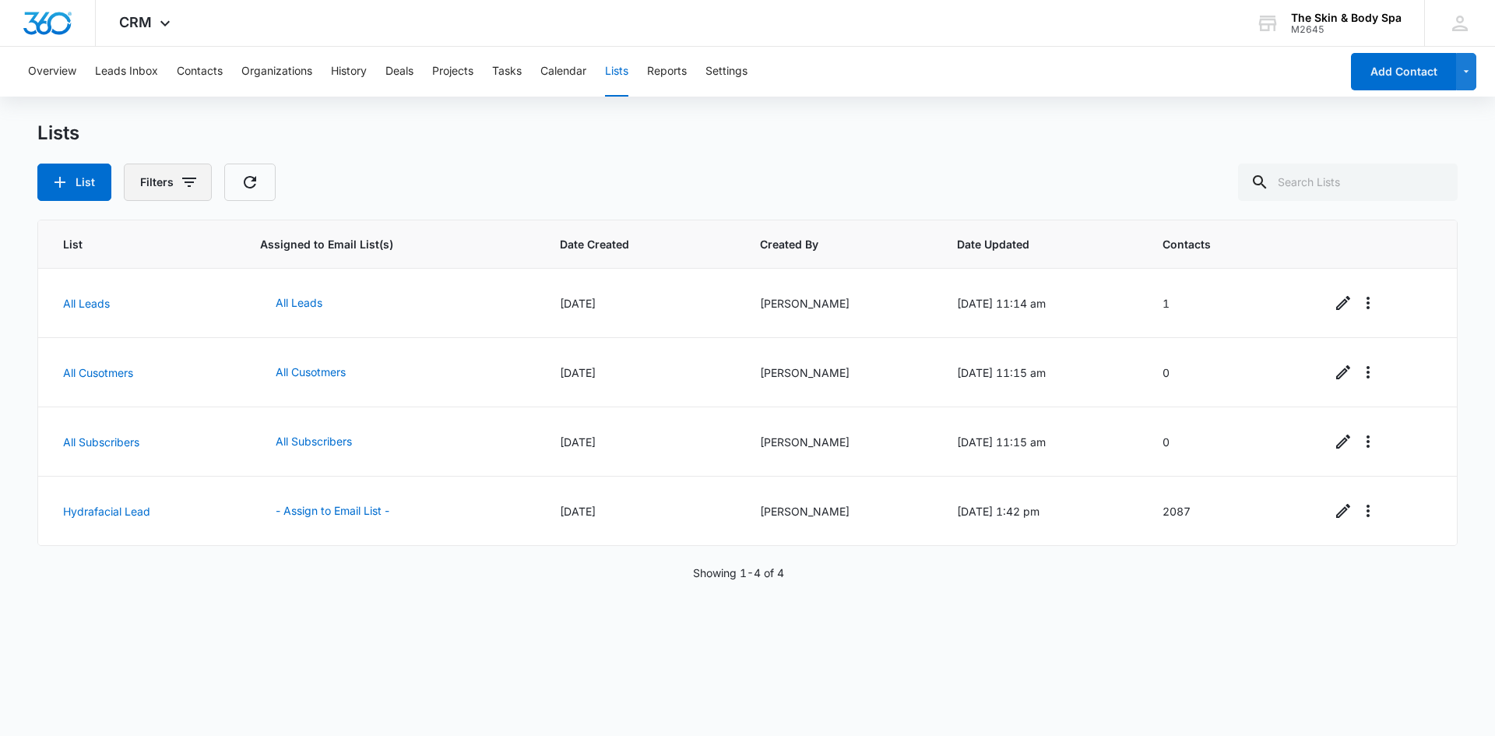
click at [184, 175] on icon "button" at bounding box center [189, 182] width 19 height 19
click at [306, 237] on icon "Show Created By filters" at bounding box center [309, 239] width 19 height 19
click at [155, 369] on icon at bounding box center [151, 370] width 14 height 14
click at [143, 369] on input "[PERSON_NAME]" at bounding box center [142, 369] width 1 height 1
checkbox input "true"
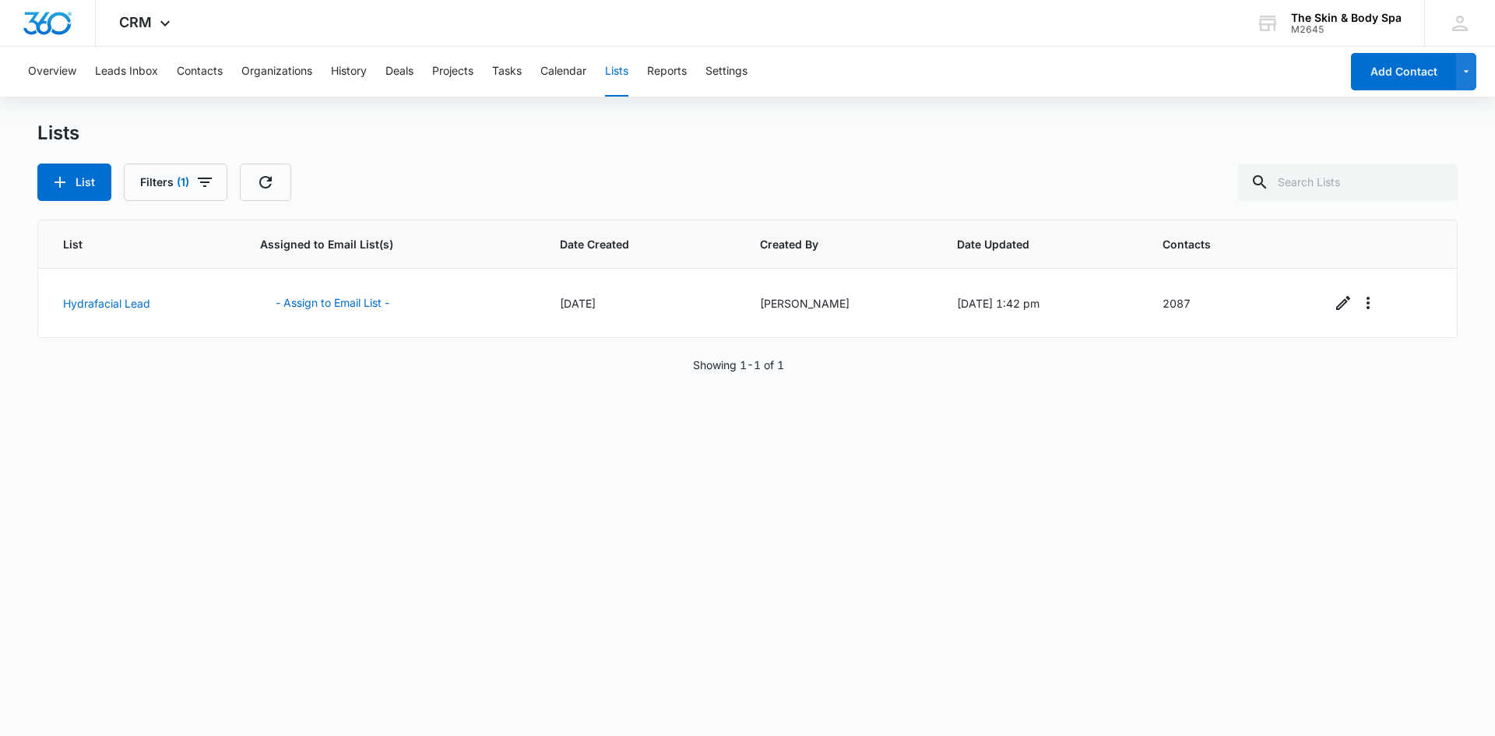
click at [328, 176] on div "List Filters (1)" at bounding box center [747, 181] width 1420 height 37
click at [198, 183] on icon "button" at bounding box center [204, 182] width 19 height 19
click at [198, 241] on icon "Show Created By filters" at bounding box center [194, 239] width 19 height 19
click at [41, 369] on icon at bounding box center [37, 370] width 14 height 14
click at [29, 369] on input "[PERSON_NAME]" at bounding box center [28, 369] width 1 height 1
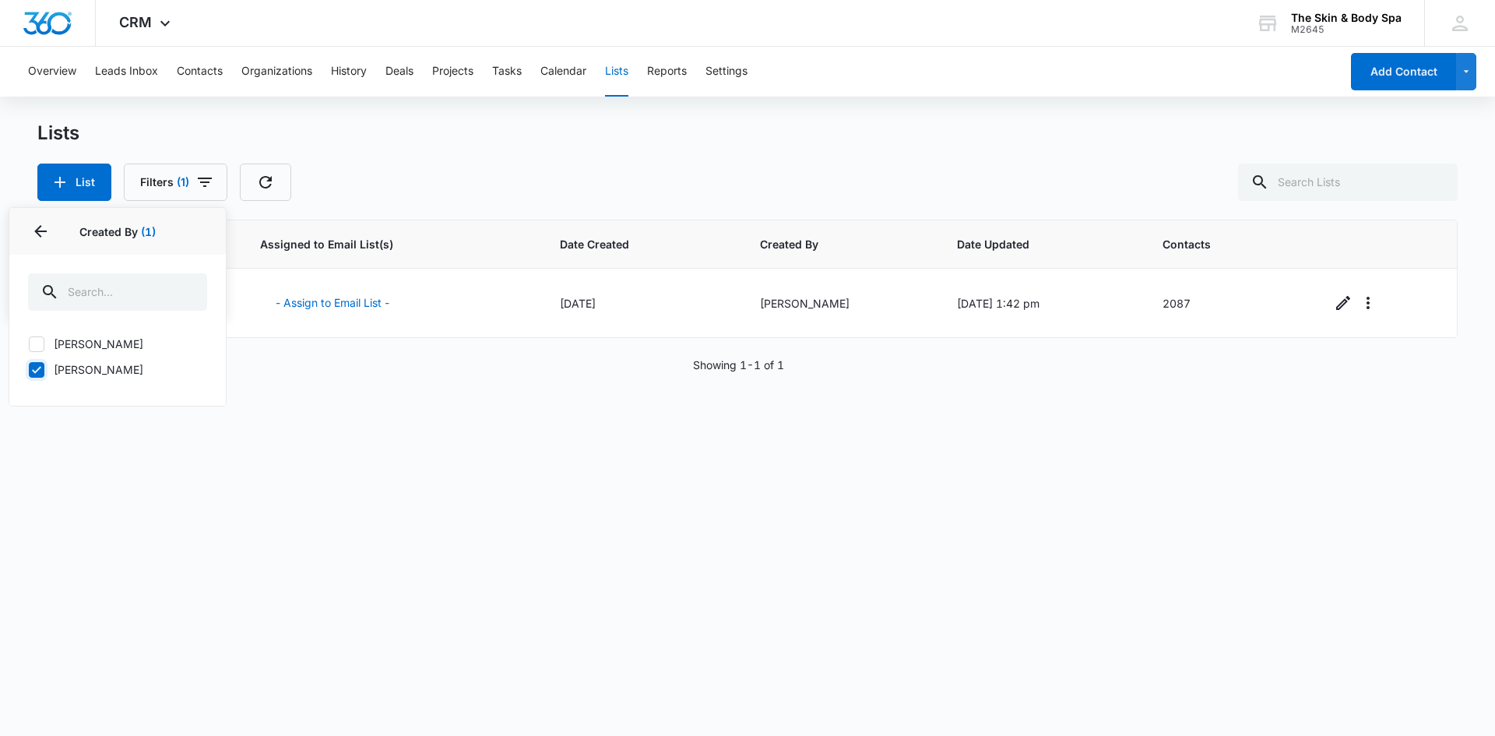
checkbox input "false"
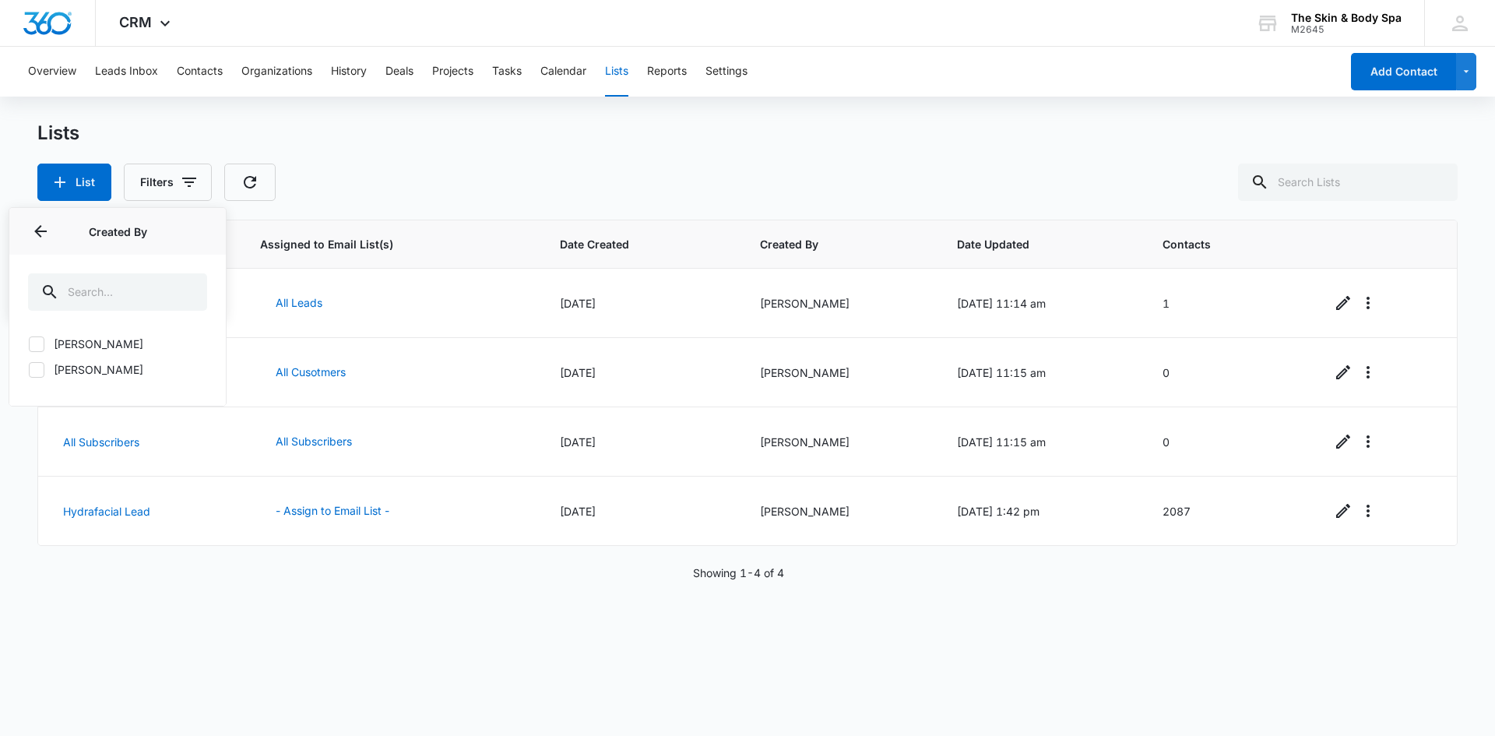
click at [351, 190] on div "List Filters Created By Created By [PERSON_NAME] [PERSON_NAME] Clear All" at bounding box center [747, 181] width 1420 height 37
click at [110, 73] on button "Leads Inbox" at bounding box center [126, 72] width 63 height 50
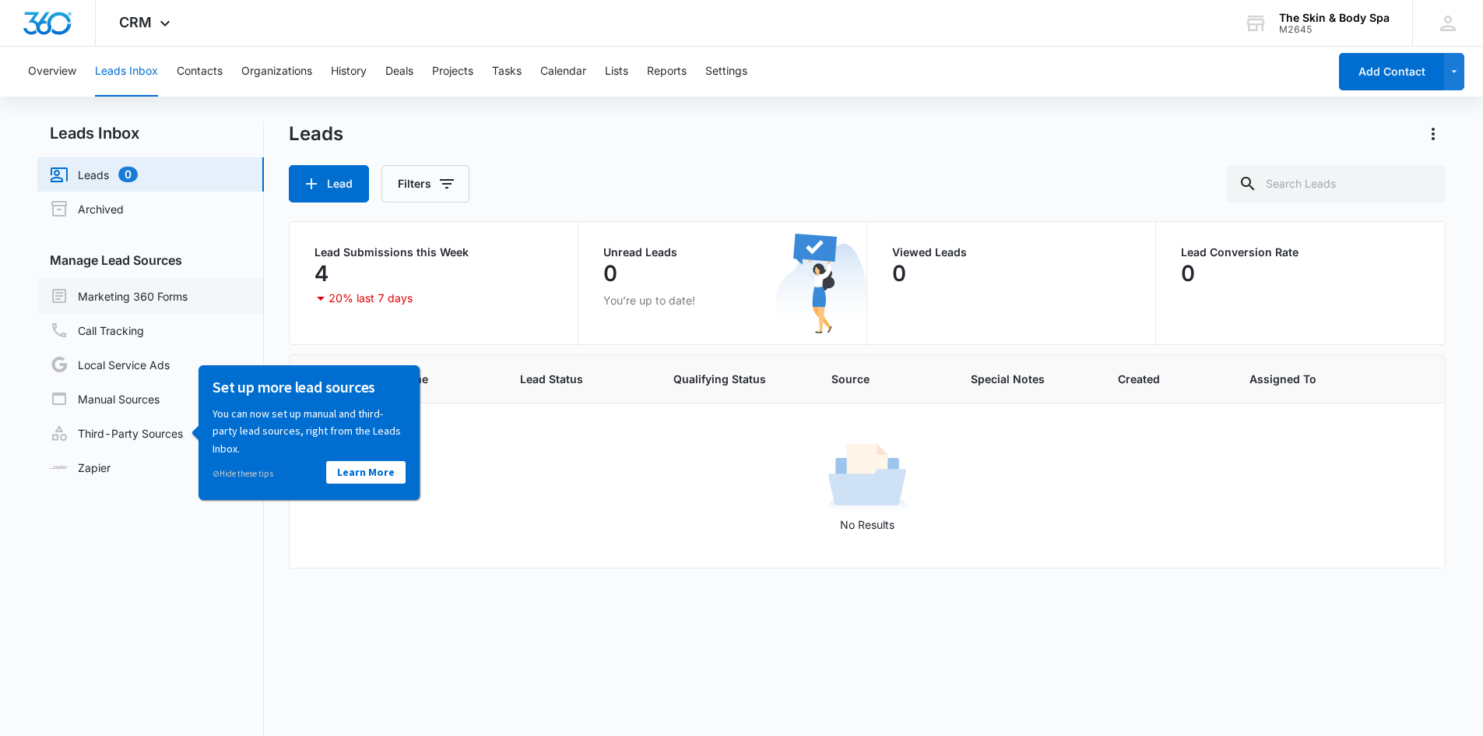
click at [180, 290] on link "Marketing 360 Forms" at bounding box center [119, 295] width 138 height 19
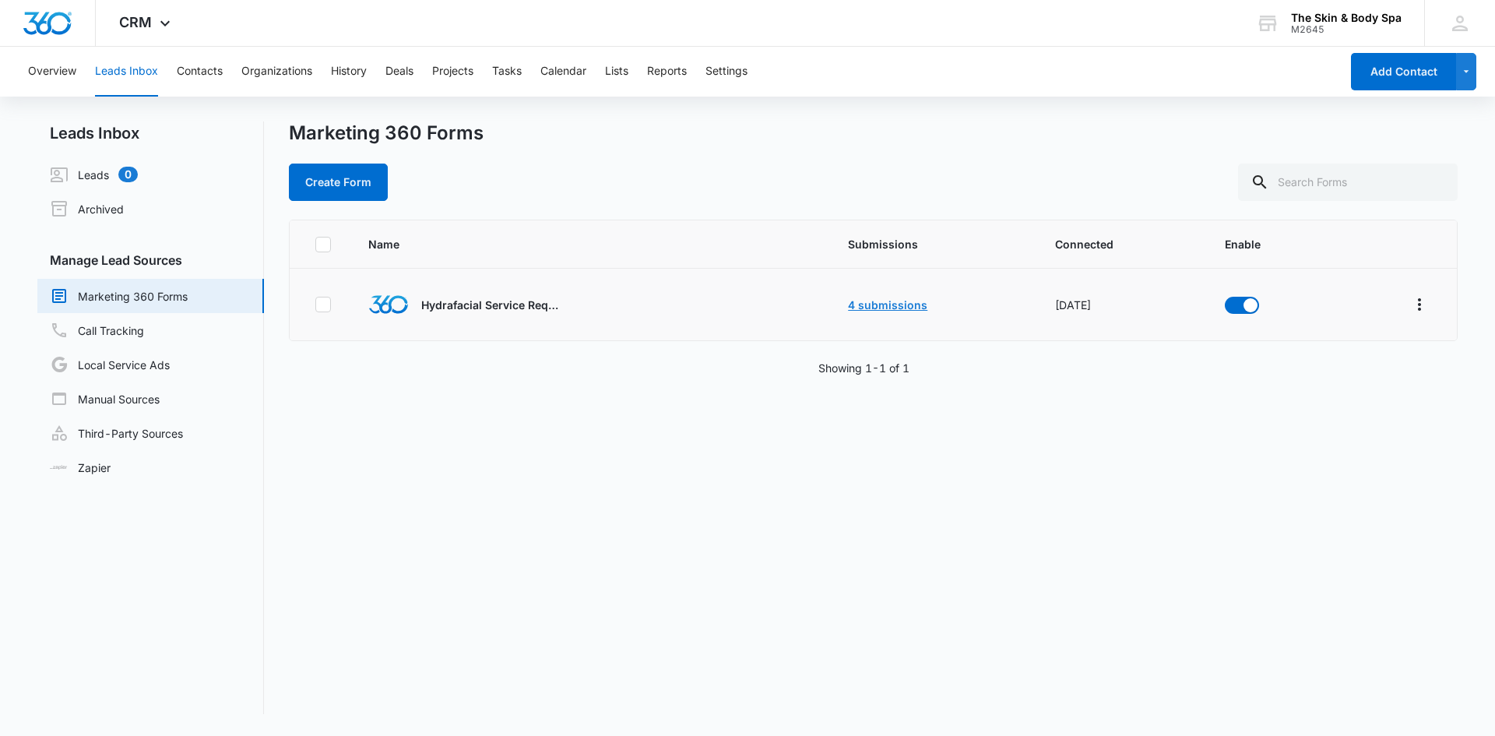
click at [887, 311] on link "4 submissions" at bounding box center [887, 304] width 79 height 13
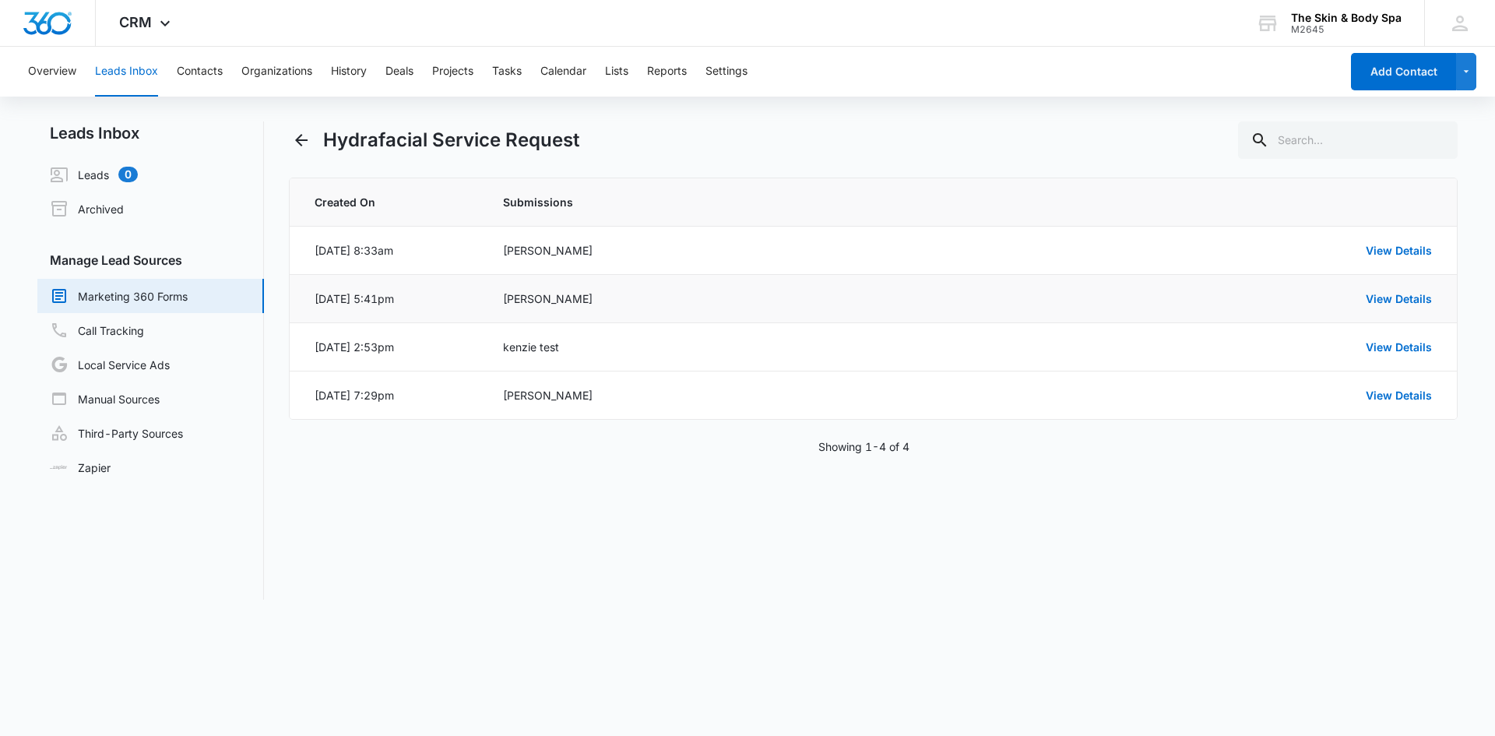
click at [743, 300] on div "[PERSON_NAME]" at bounding box center [745, 298] width 484 height 16
click at [1368, 293] on link "View Details" at bounding box center [1398, 298] width 66 height 13
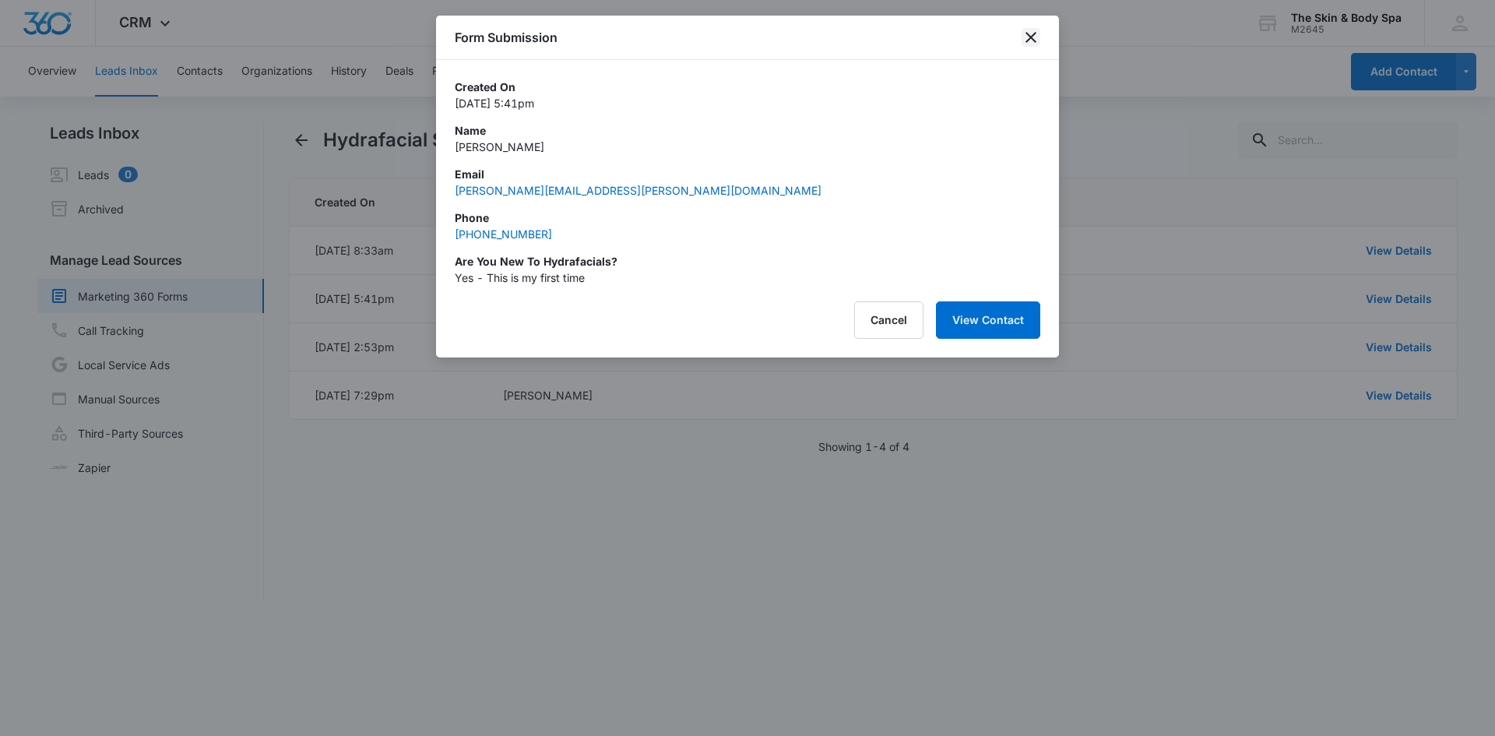
click at [1023, 36] on icon "close" at bounding box center [1030, 37] width 19 height 19
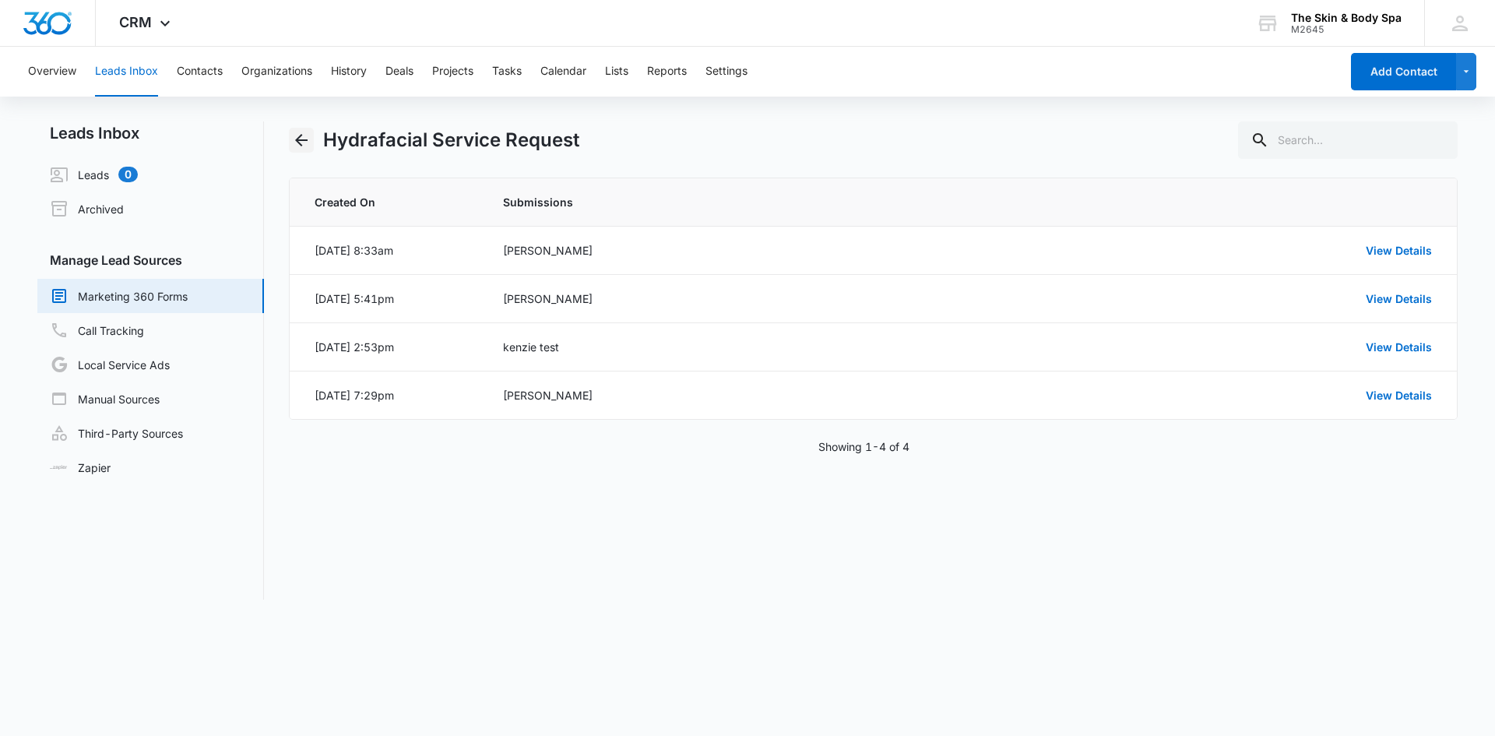
click at [309, 141] on icon "Back" at bounding box center [301, 140] width 19 height 19
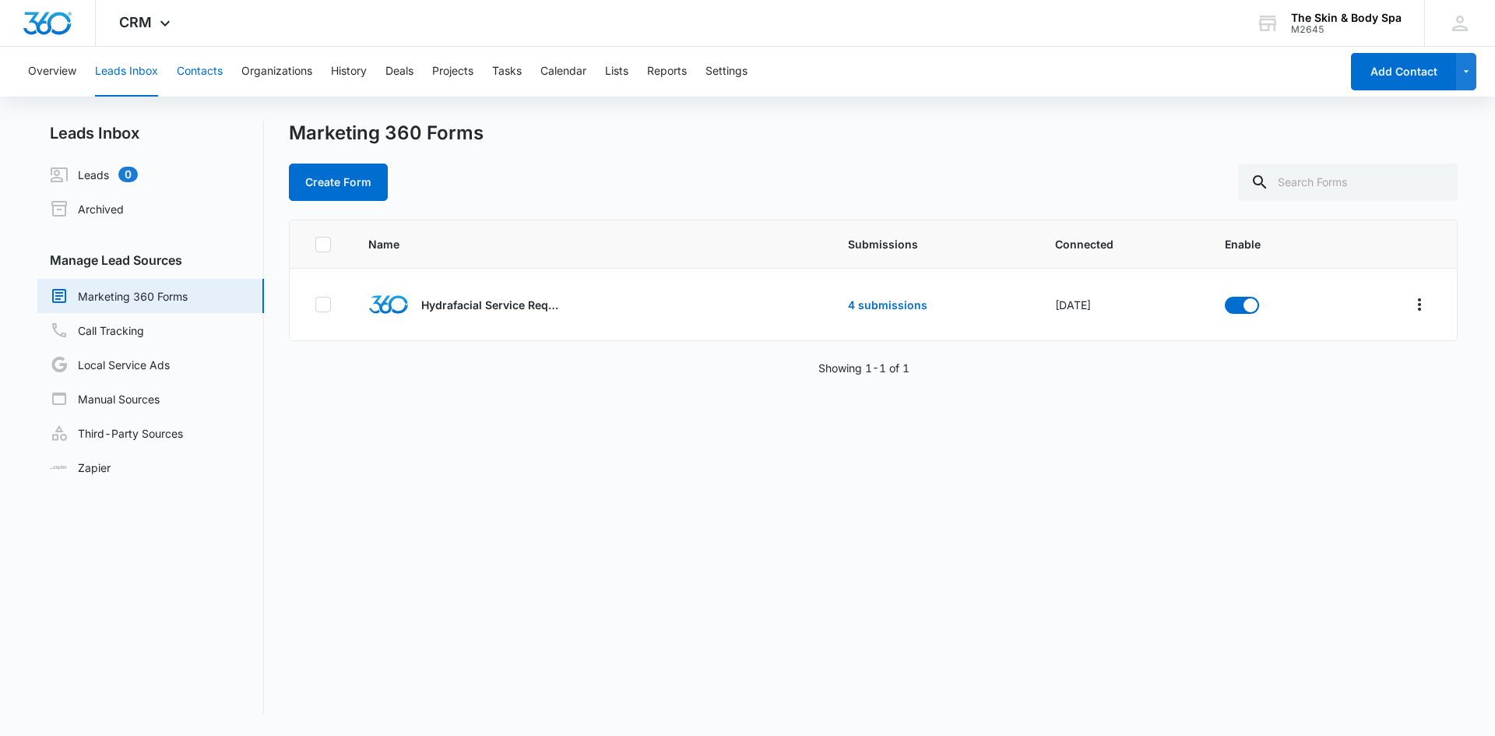
click at [191, 70] on button "Contacts" at bounding box center [200, 72] width 46 height 50
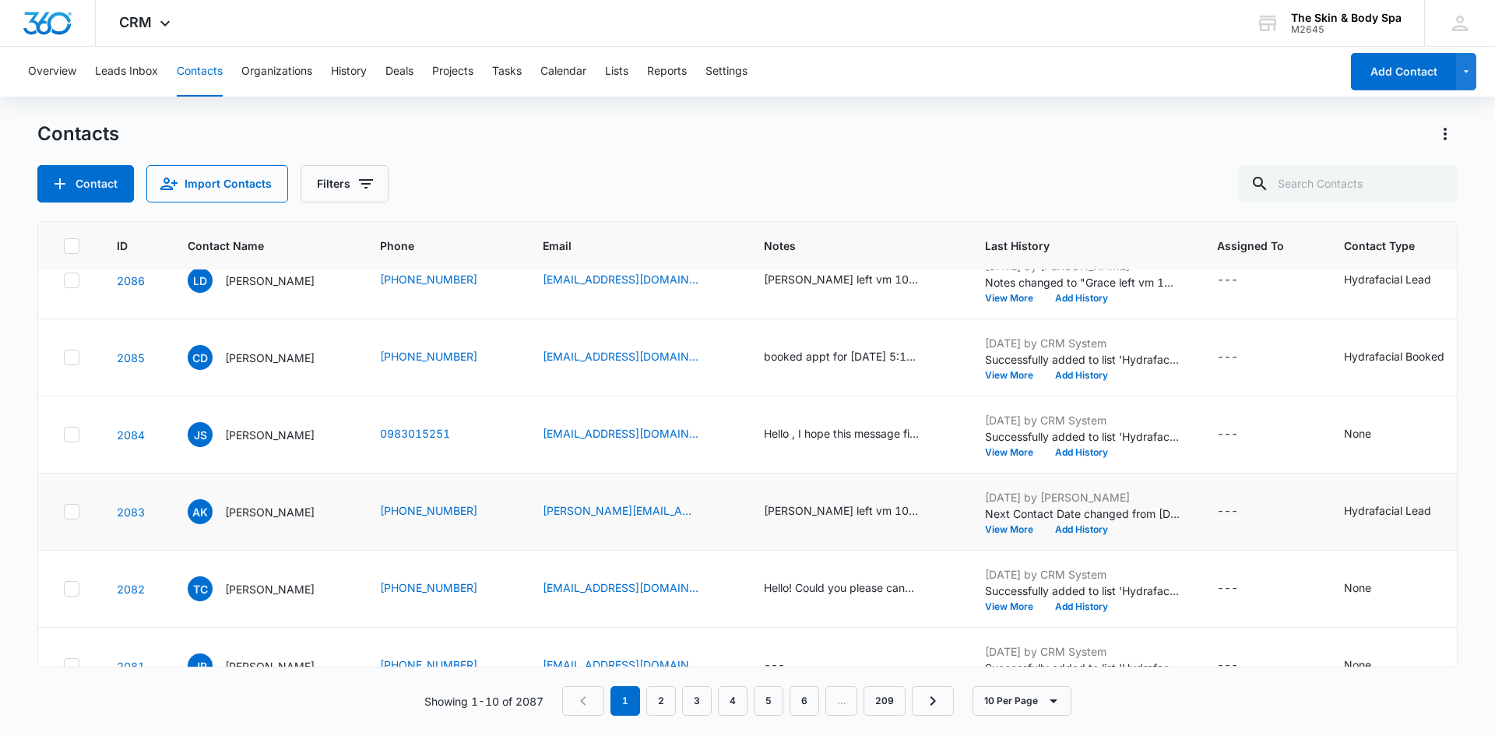
scroll to position [78, 0]
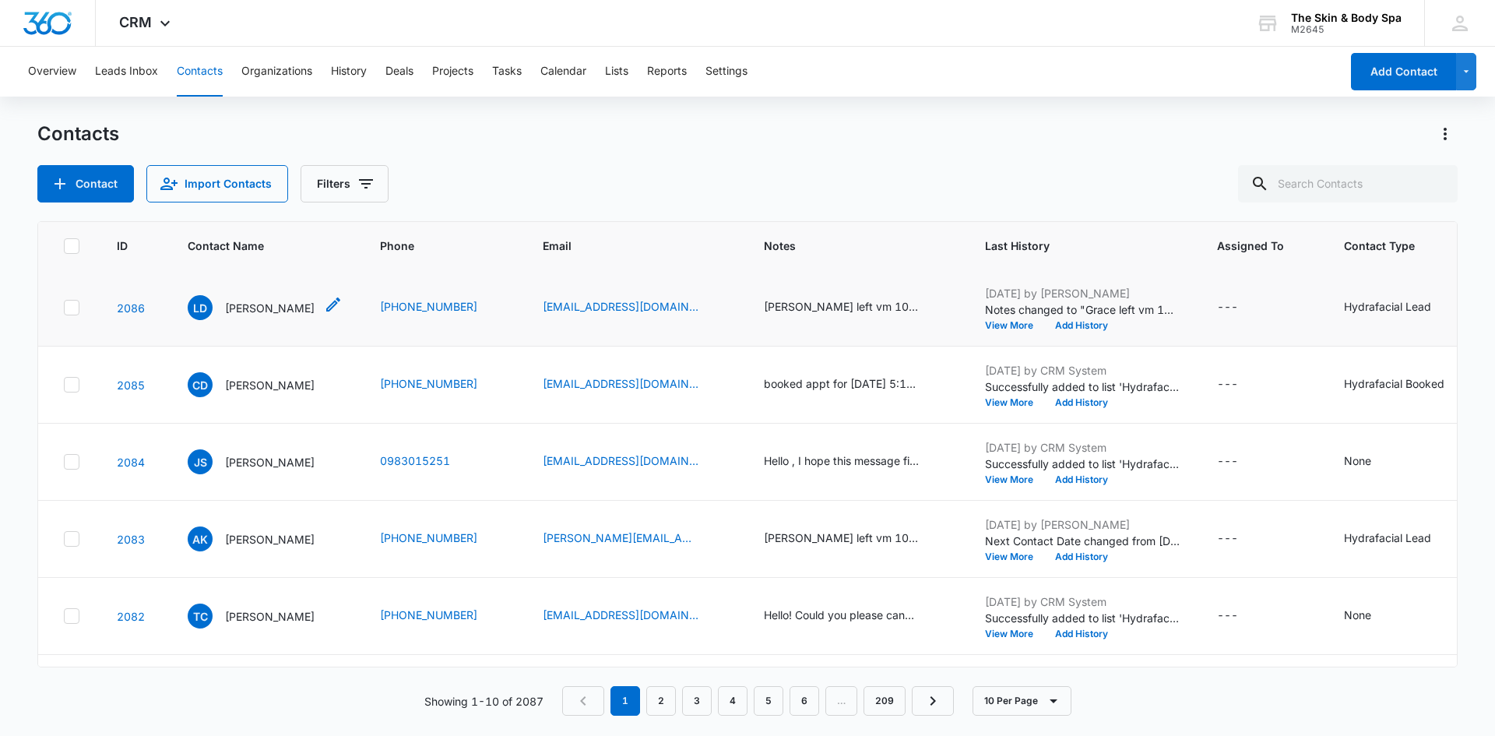
click at [262, 314] on p "[PERSON_NAME]" at bounding box center [270, 308] width 90 height 16
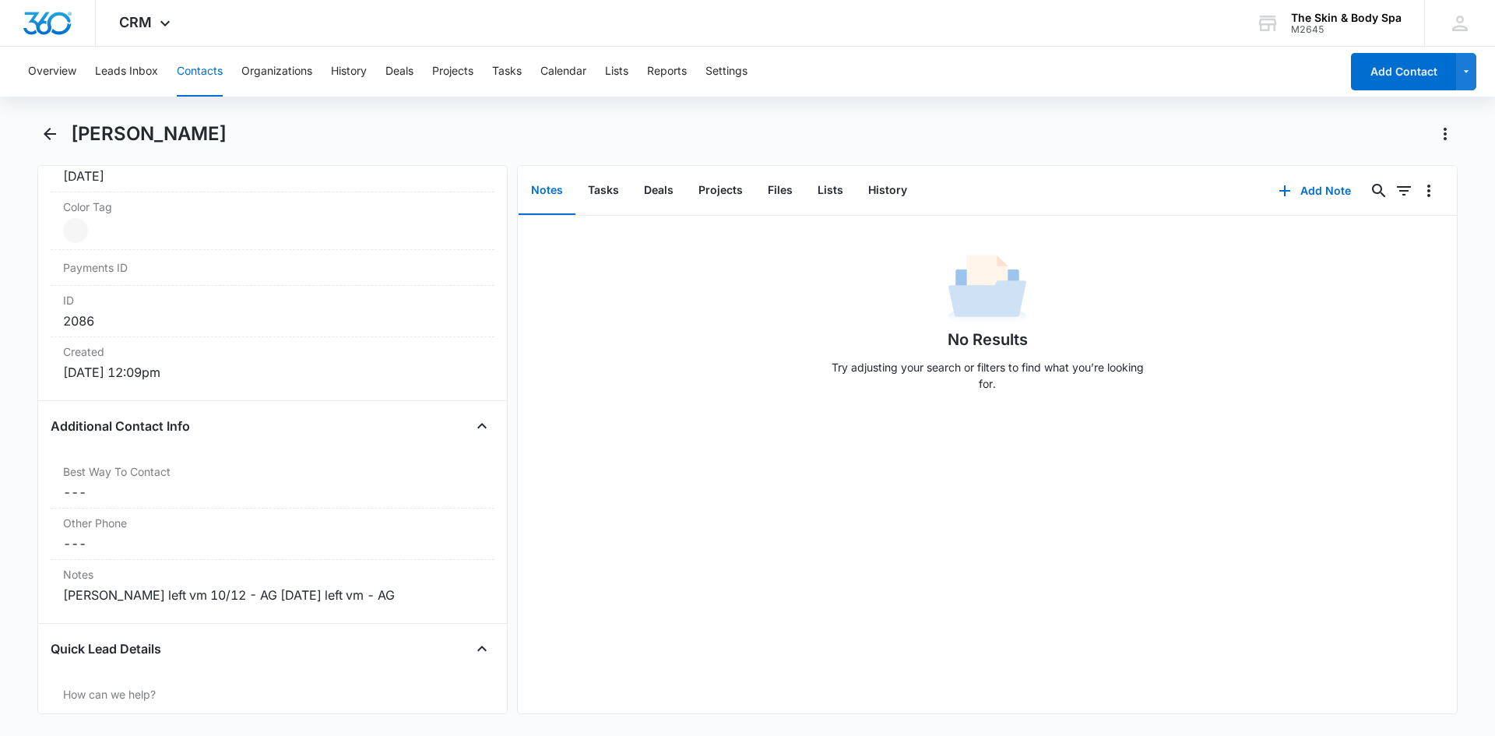
scroll to position [934, 0]
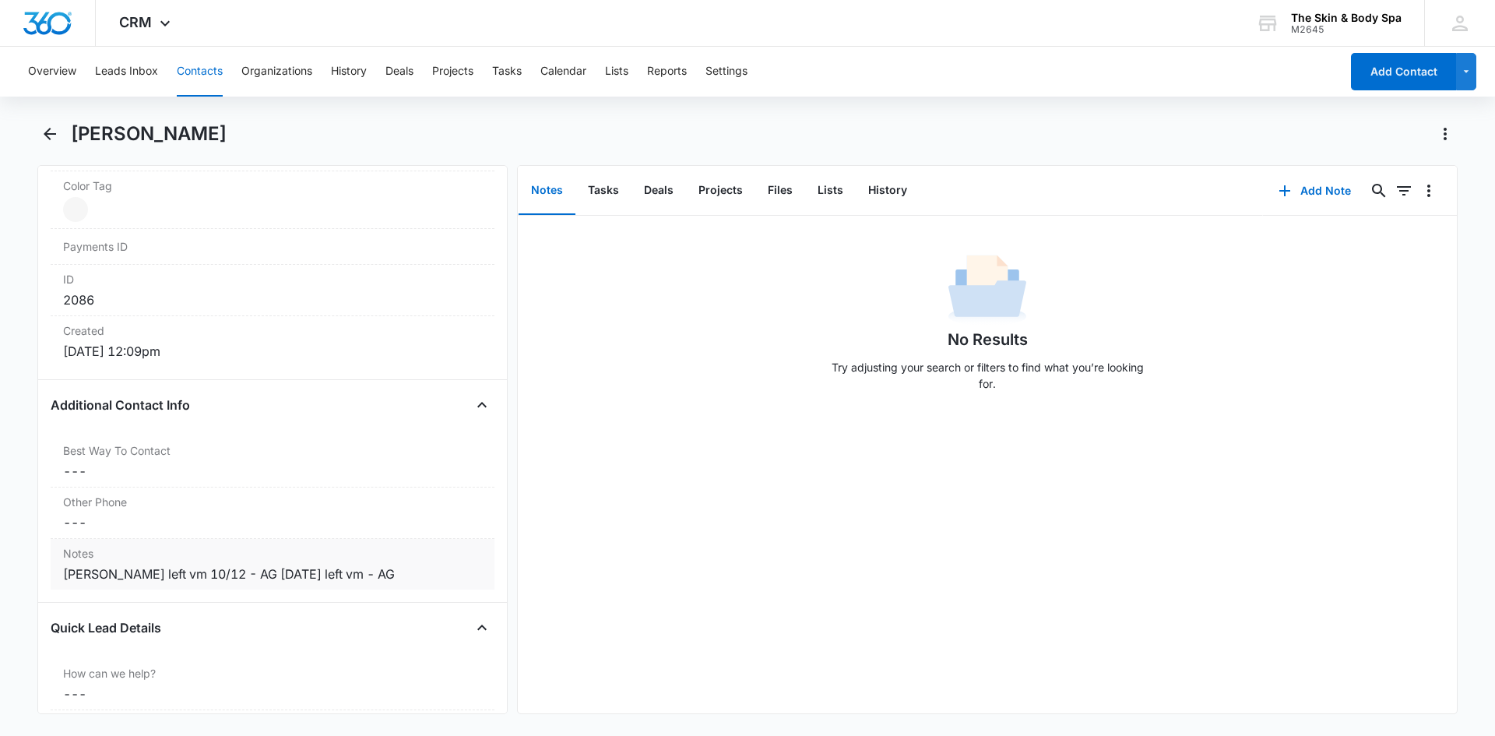
click at [319, 574] on div "[PERSON_NAME] left vm 10/12 - AG [DATE] left vm - AG" at bounding box center [272, 573] width 419 height 19
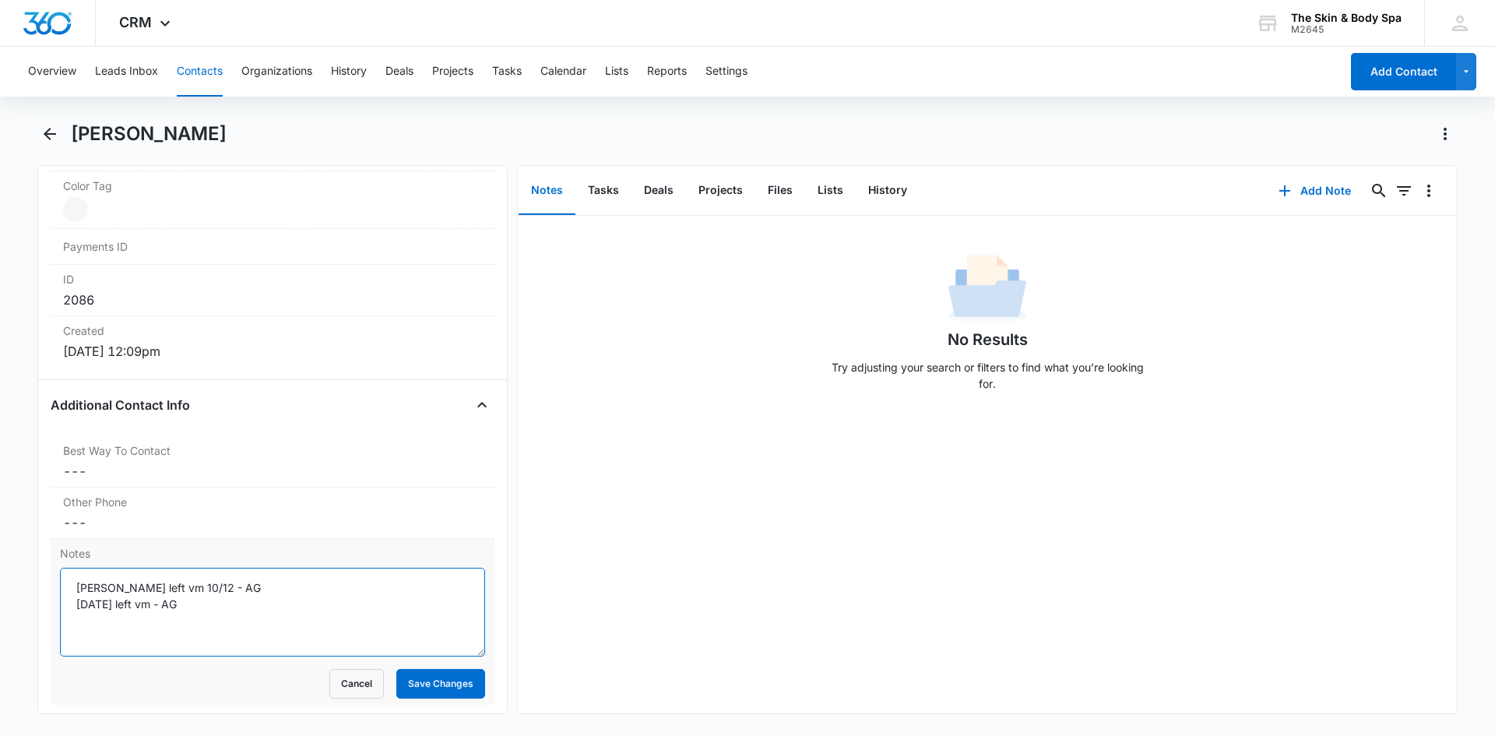
click at [159, 604] on textarea "[PERSON_NAME] left vm 10/12 - AG [DATE] left vm - AG" at bounding box center [272, 611] width 425 height 89
type textarea "[PERSON_NAME] left vm 10/12 - AG [DATE] left vm/sent text - AG"
click at [414, 681] on button "Save Changes" at bounding box center [440, 684] width 89 height 30
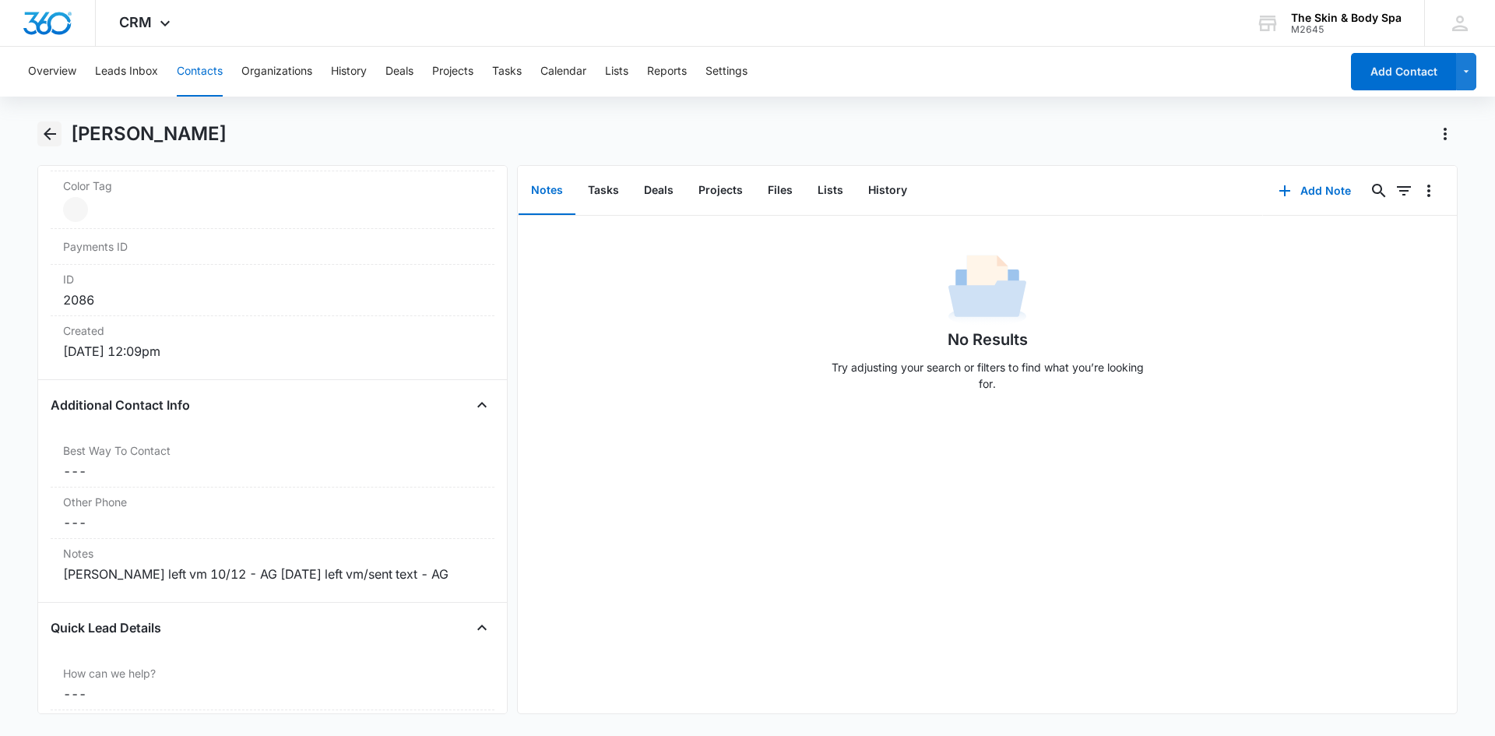
click at [54, 134] on icon "Back" at bounding box center [50, 134] width 12 height 12
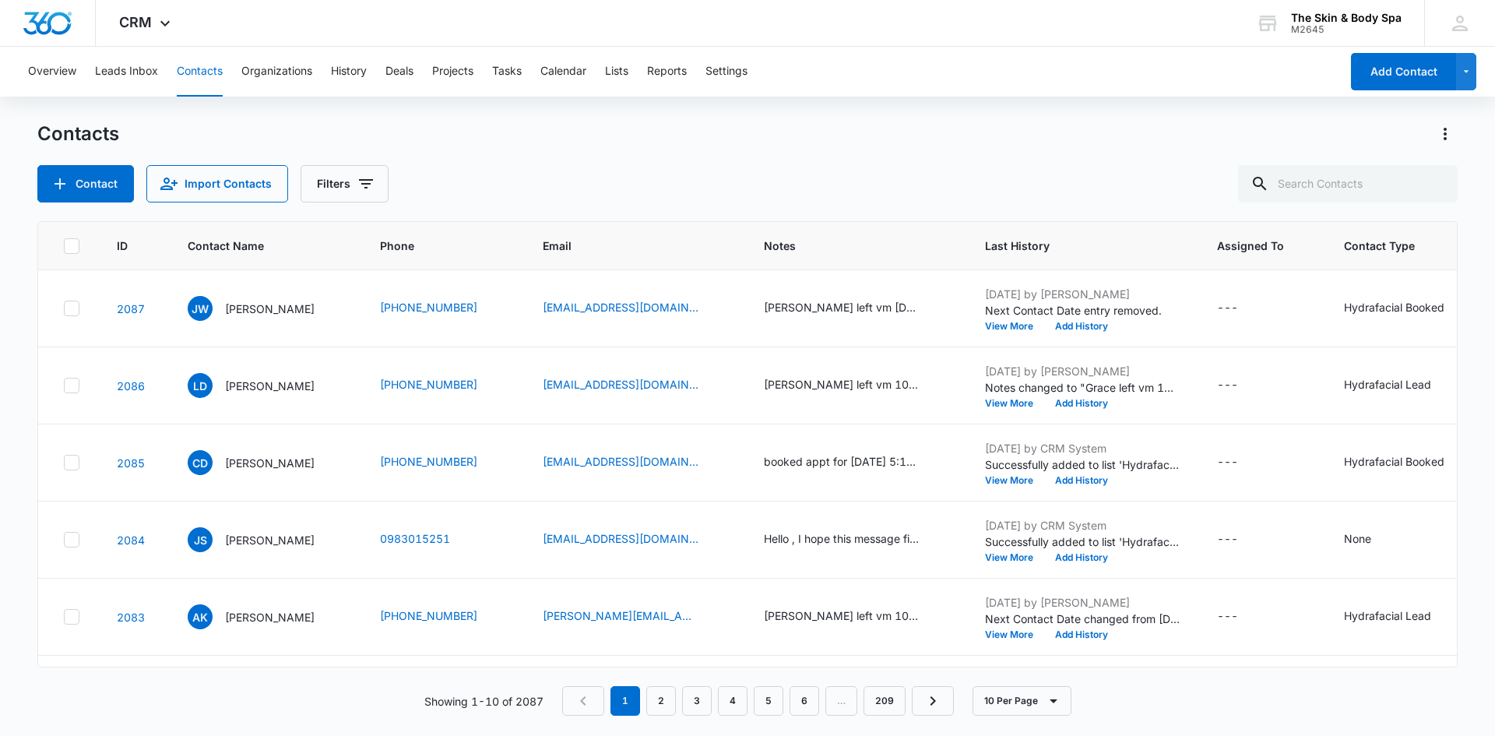
scroll to position [78, 0]
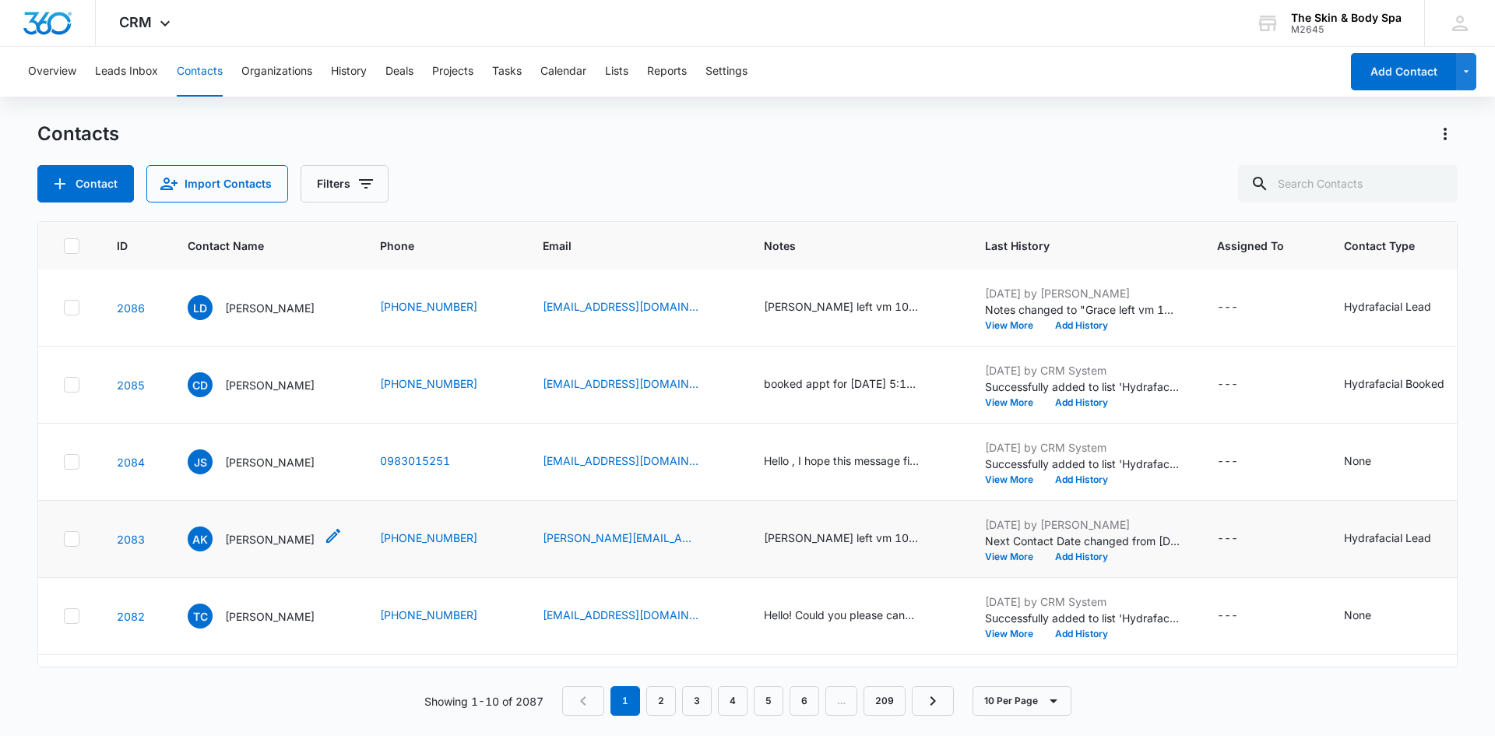
drag, startPoint x: 295, startPoint y: 532, endPoint x: 306, endPoint y: 532, distance: 10.9
click at [295, 532] on p "[PERSON_NAME]" at bounding box center [270, 539] width 90 height 16
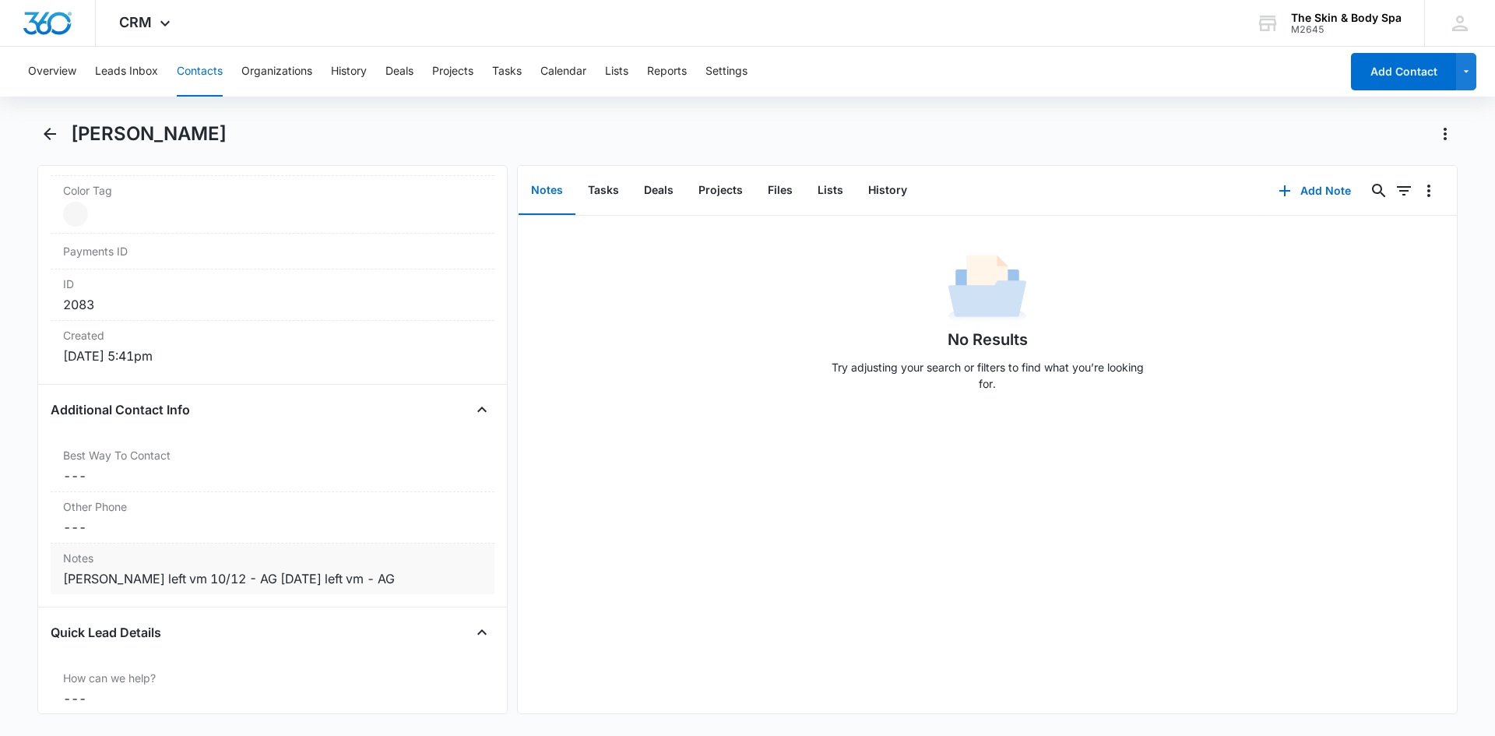
scroll to position [934, 0]
click at [317, 571] on div "[PERSON_NAME] left vm 10/12 - AG [DATE] left vm - AG" at bounding box center [272, 573] width 419 height 19
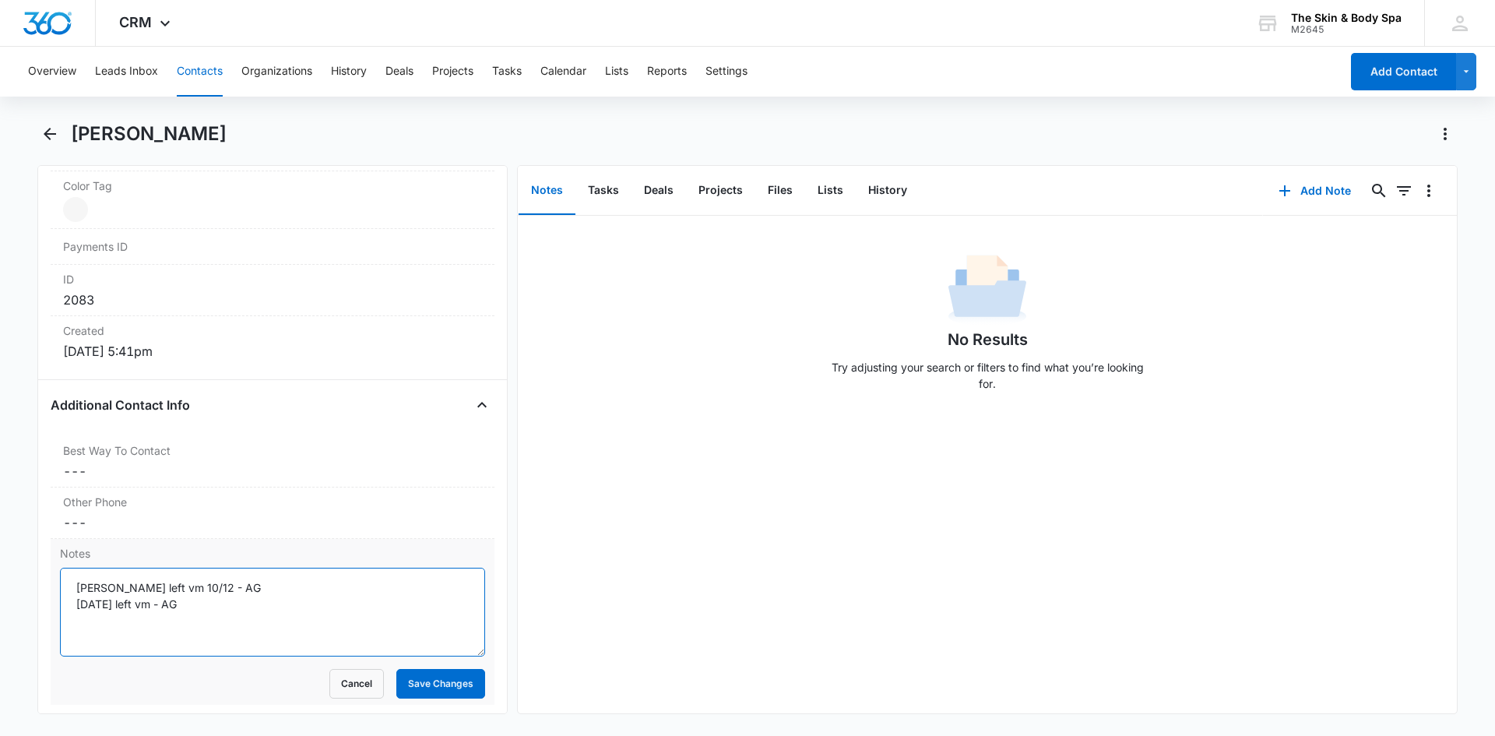
click at [158, 603] on textarea "[PERSON_NAME] left vm 10/12 - AG [DATE] left vm - AG" at bounding box center [272, 611] width 425 height 89
type textarea "[PERSON_NAME] left vm 10/12 - AG [DATE] left vm/sent text - AG"
click at [425, 685] on button "Save Changes" at bounding box center [440, 684] width 89 height 30
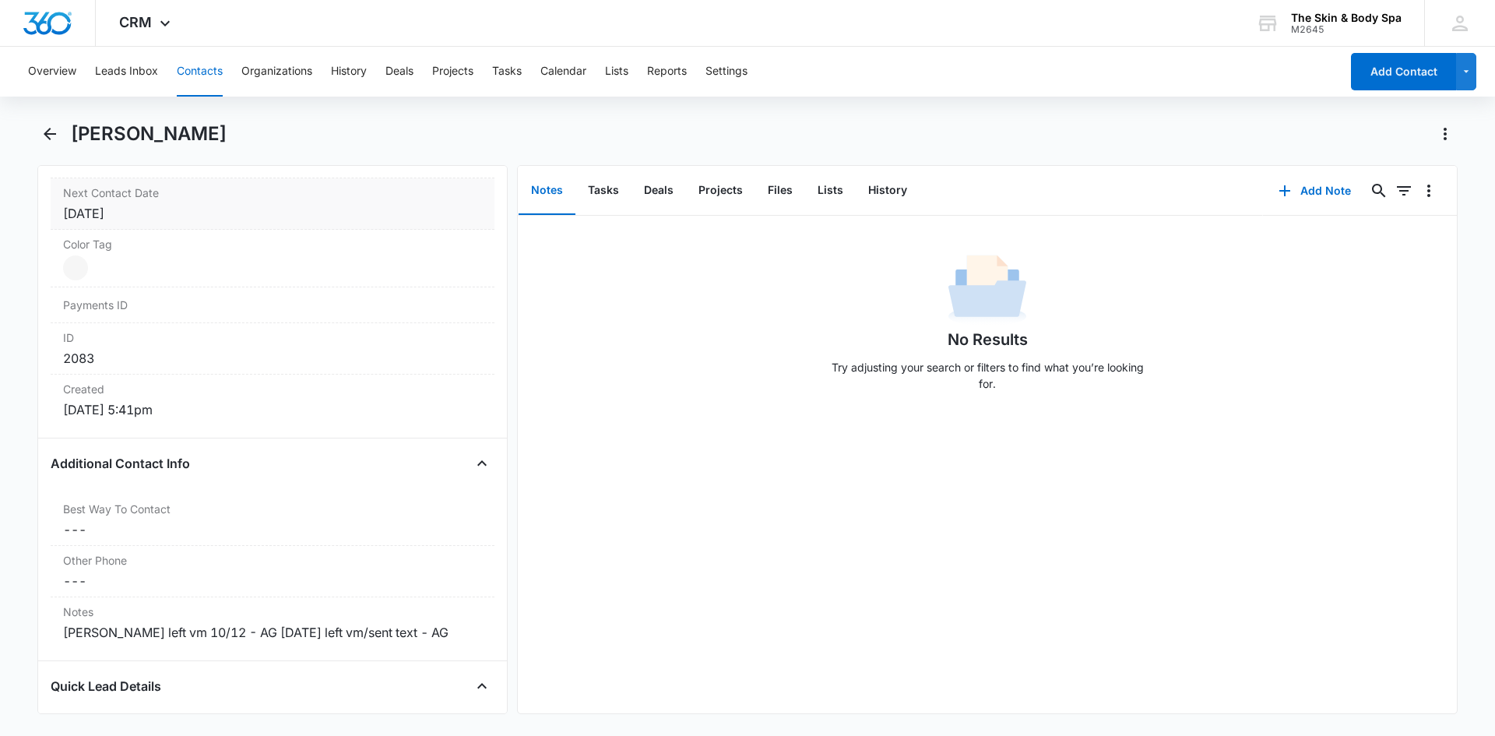
scroll to position [701, 0]
